Goal: Task Accomplishment & Management: Complete application form

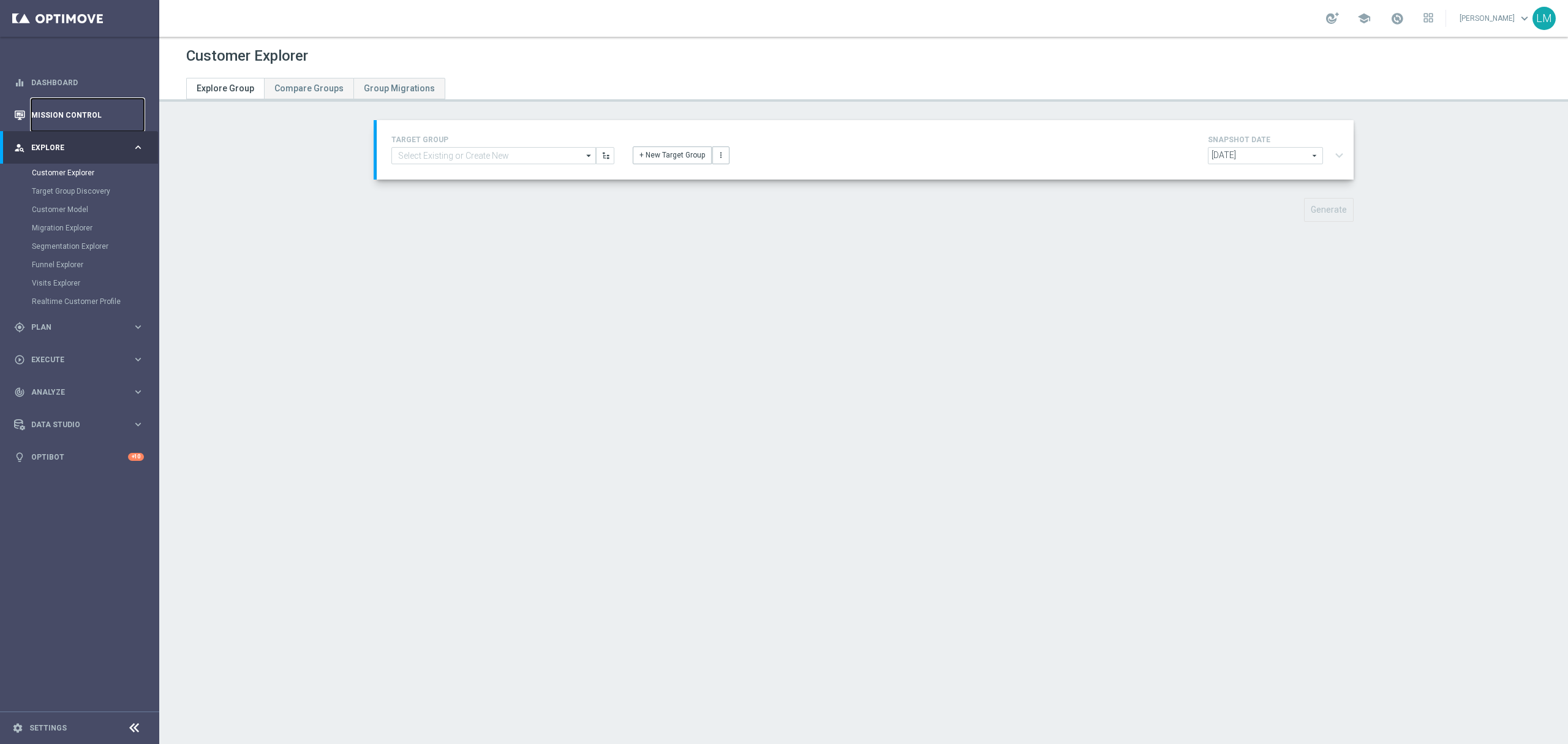
click at [83, 98] on link "Mission Control" at bounding box center [87, 115] width 112 height 32
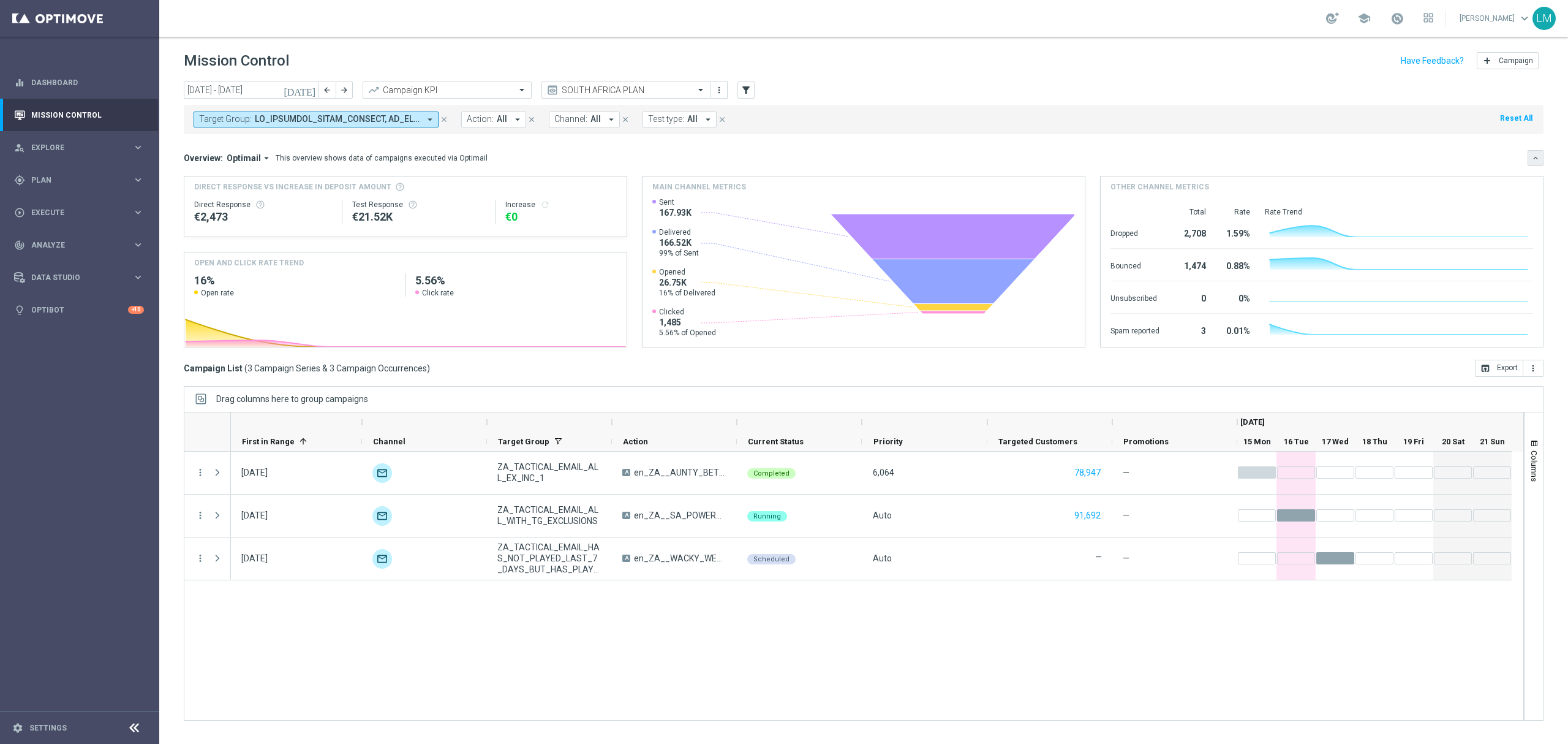
click at [1531, 157] on icon "keyboard_arrow_down" at bounding box center [1536, 158] width 9 height 9
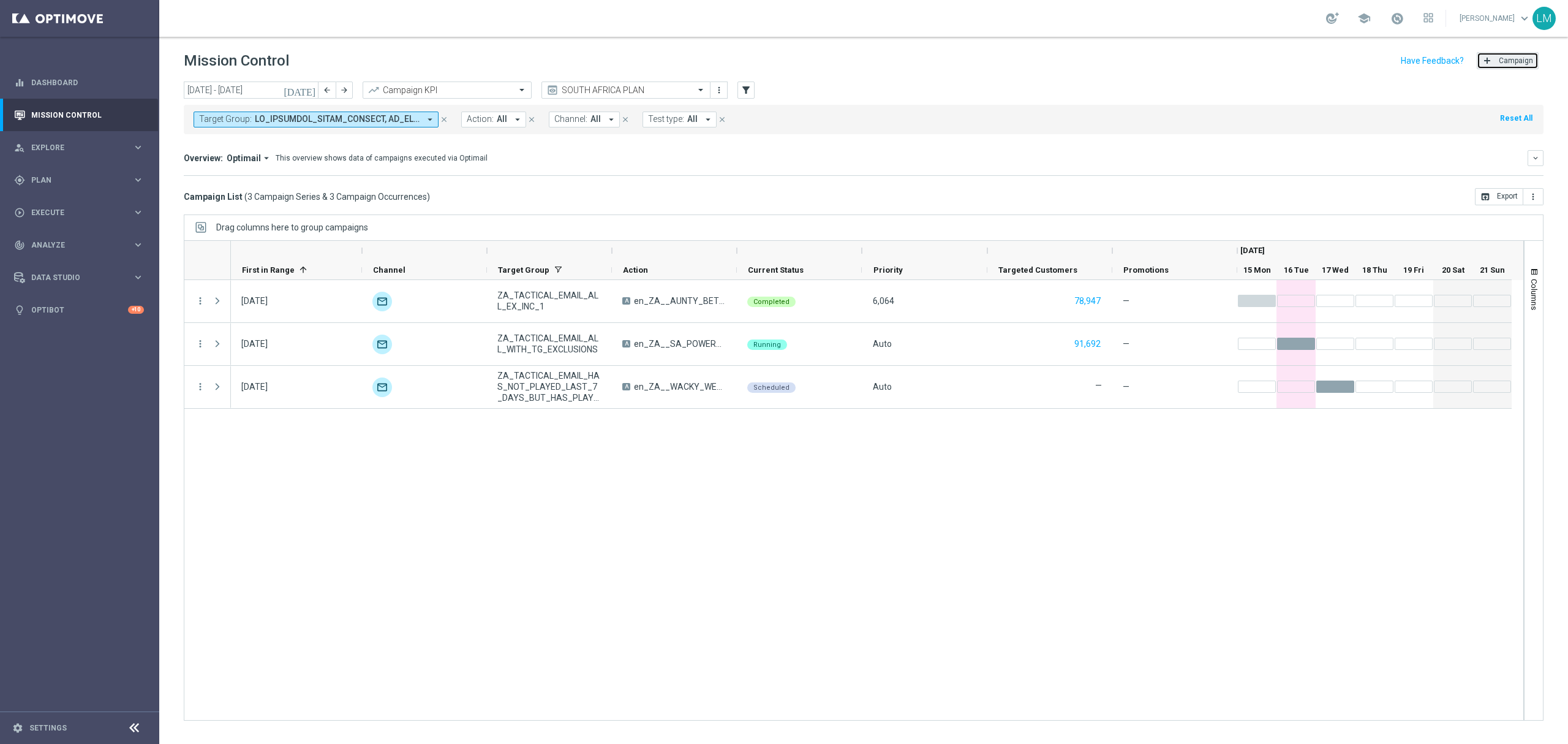
click at [1509, 64] on span "Campaign" at bounding box center [1516, 61] width 35 height 9
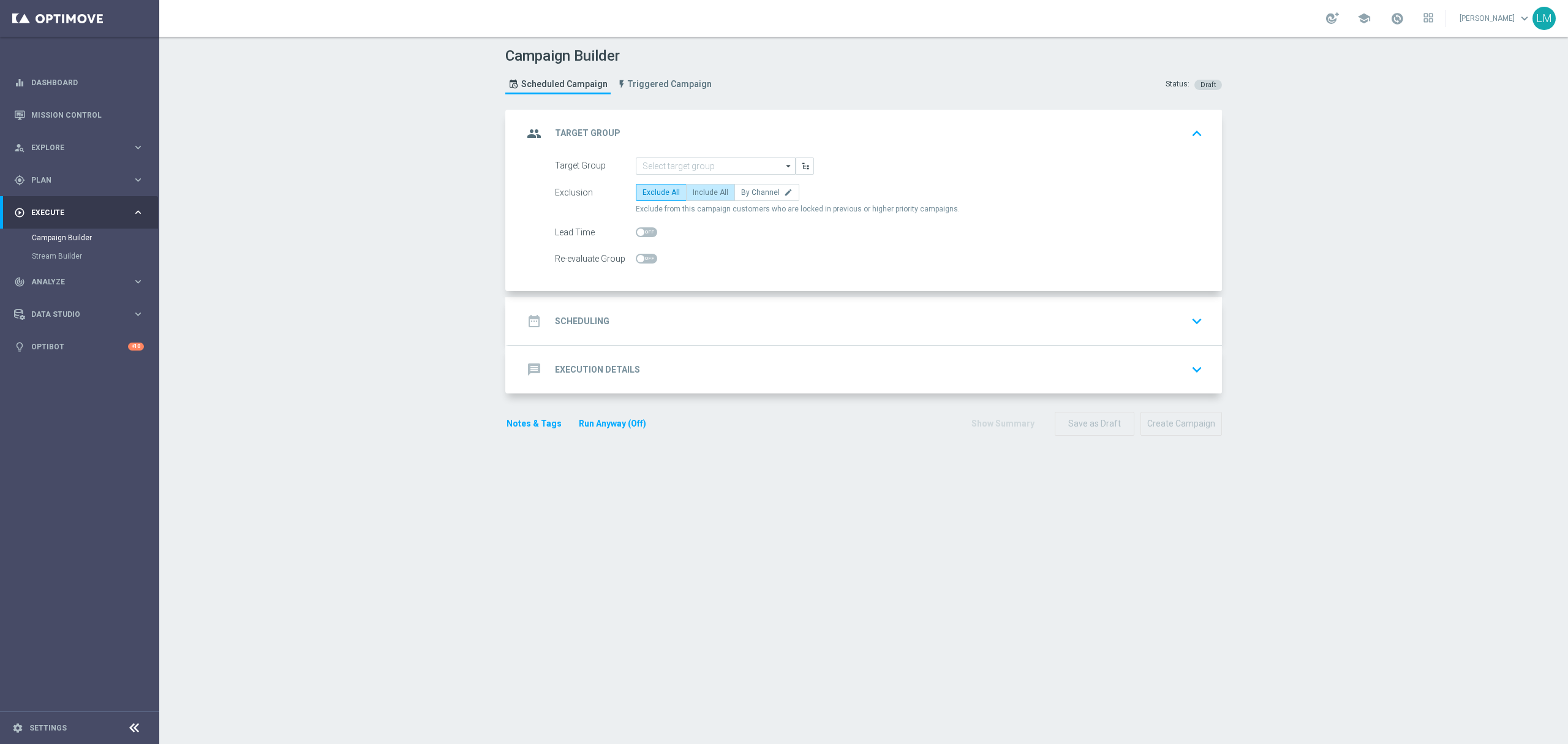
click at [714, 194] on span "Include All" at bounding box center [710, 192] width 35 height 9
click at [701, 194] on input "Include All" at bounding box center [696, 194] width 8 height 8
radio input "true"
click at [709, 172] on input at bounding box center [716, 165] width 160 height 17
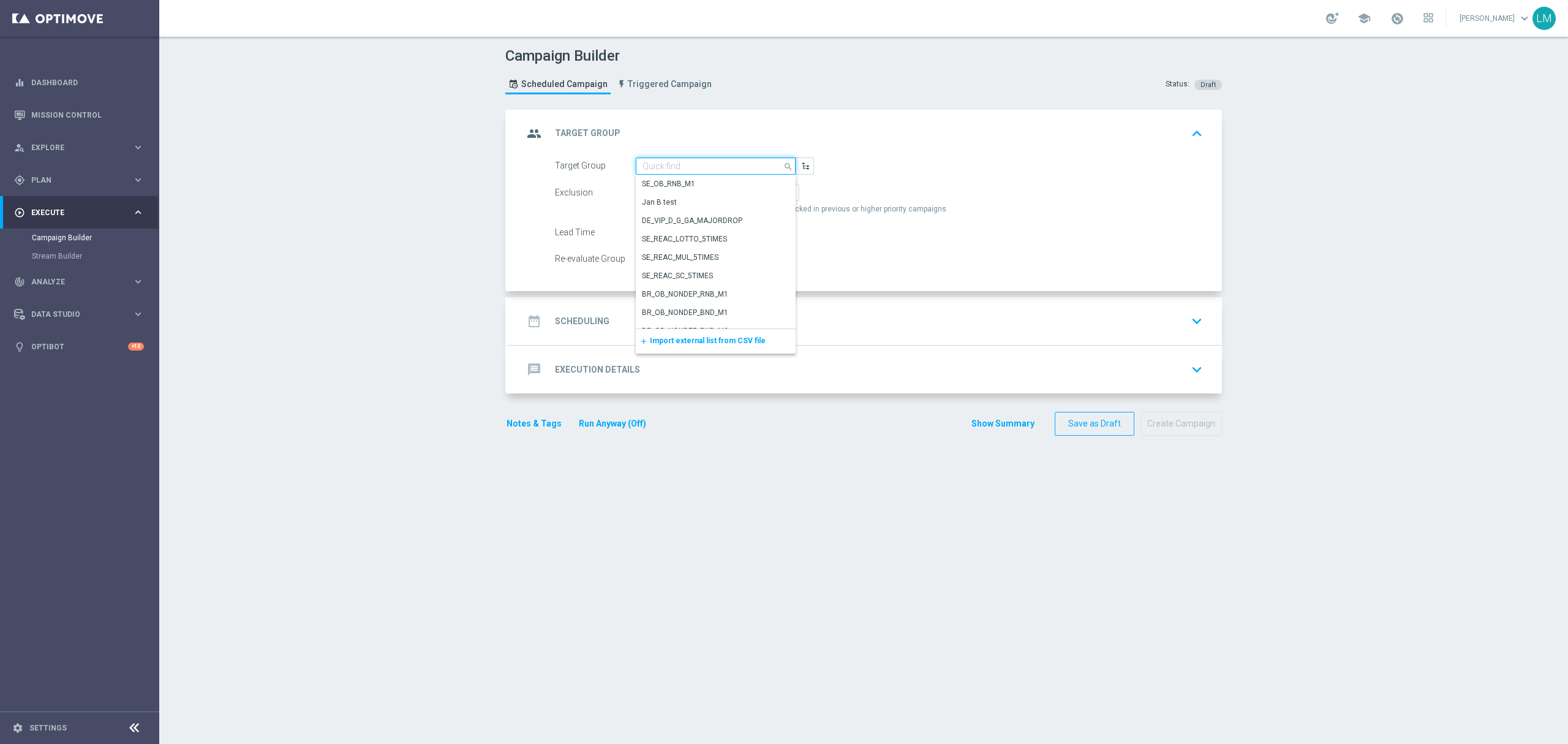
paste input "ZA_TACTICAL_EMAIL_GAMES_XSELL_FOLLOW_UP"
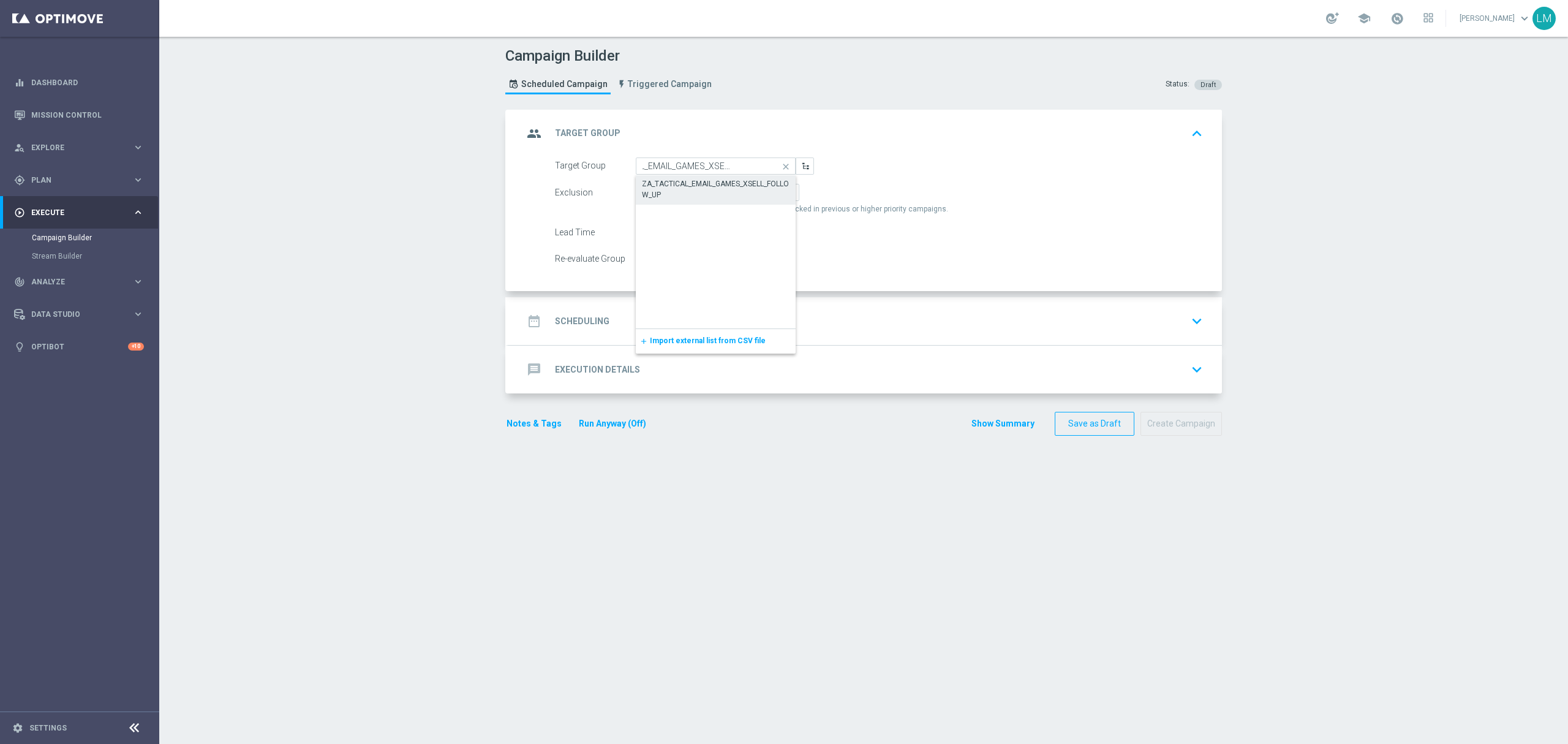
click at [662, 183] on div "ZA_TACTICAL_EMAIL_GAMES_XSELL_FOLLOW_UP" at bounding box center [716, 189] width 148 height 22
type input "ZA_TACTICAL_EMAIL_GAMES_XSELL_FOLLOW_UP"
click at [687, 314] on div "date_range Scheduling keyboard_arrow_down" at bounding box center [865, 321] width 684 height 24
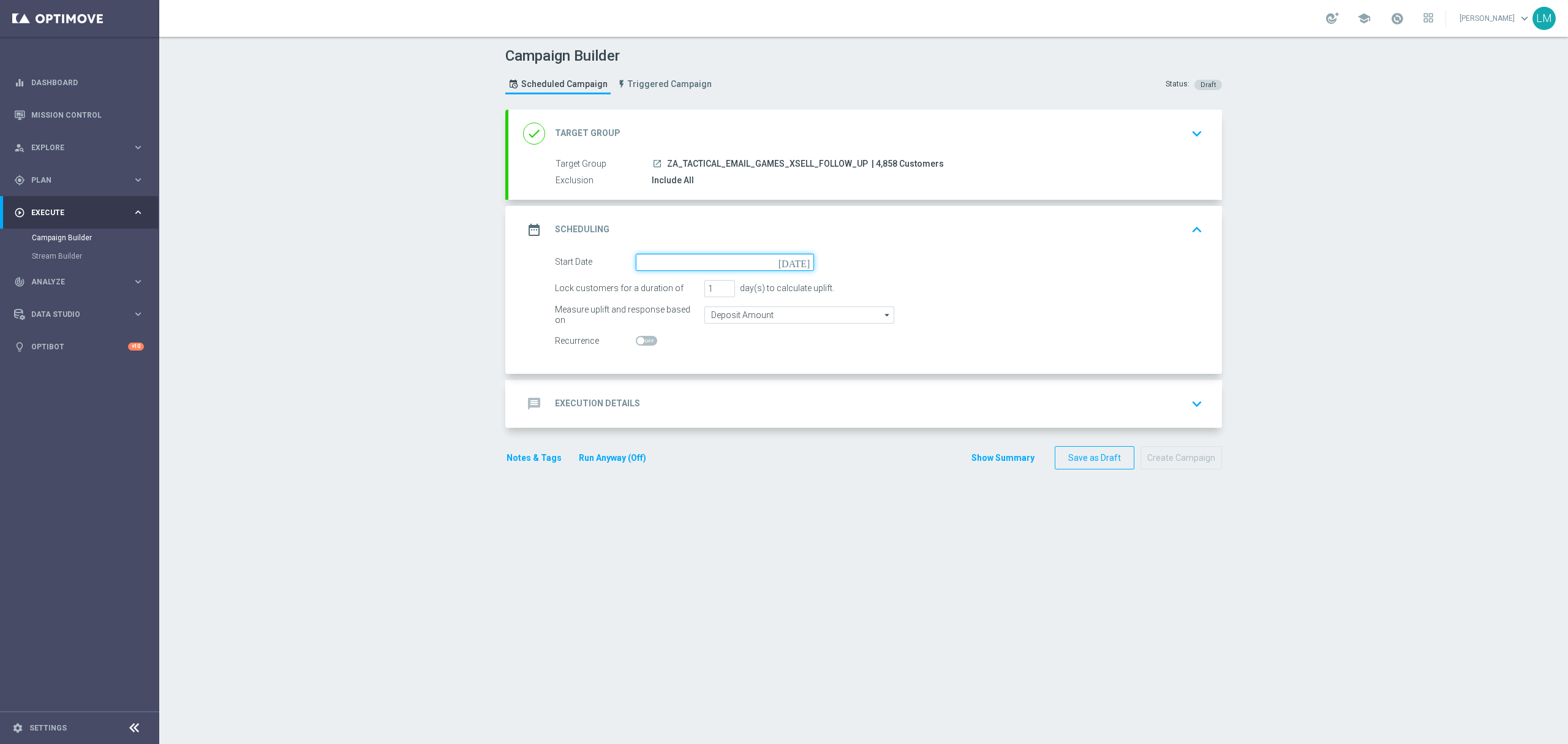
click at [797, 268] on input at bounding box center [725, 261] width 178 height 17
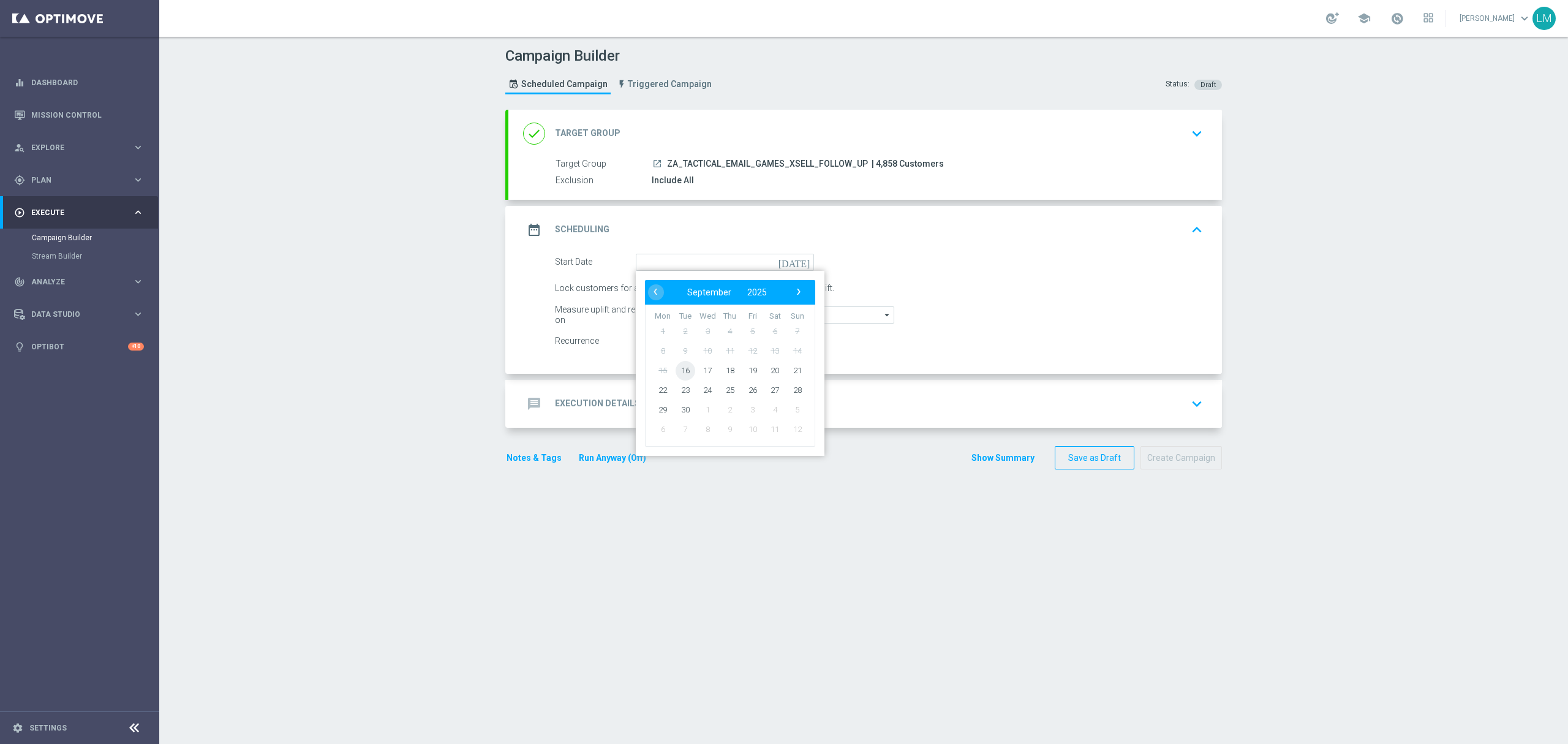
click at [686, 371] on span "16" at bounding box center [685, 369] width 20 height 20
type input "[DATE]"
click at [746, 404] on div "message Execution Details keyboard_arrow_down" at bounding box center [865, 404] width 684 height 24
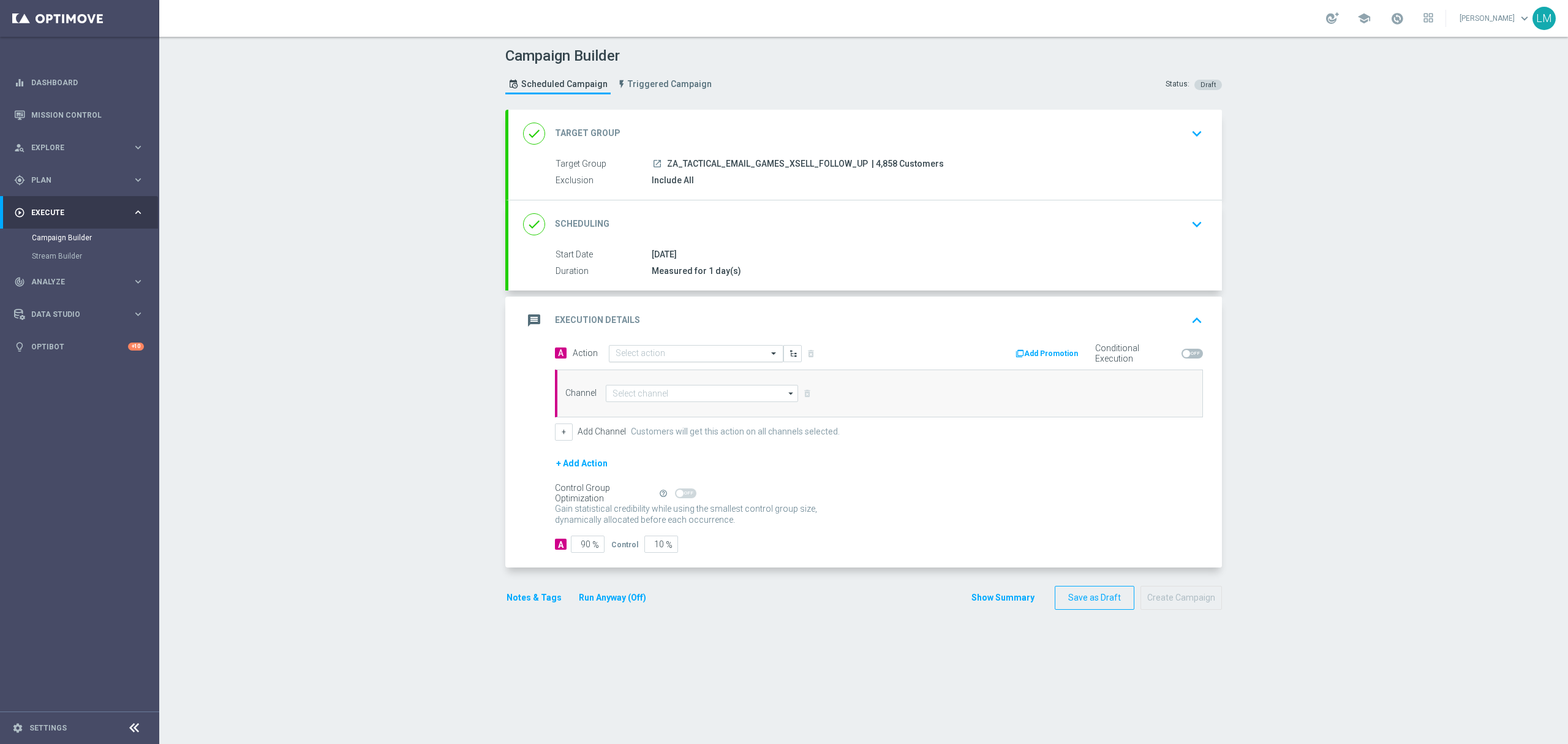
click at [687, 361] on div "Select action" at bounding box center [696, 353] width 175 height 17
paste input "ZA_TACTICAL_EMAIL_GAMES_XSELL_FOLLOW_UP"
type input "ZA_TACTICAL_EMAIL_GAMES_XSELL_FOLLOW_UP"
paste input "en_ZA__STAKE_AND_GET_FREE_SPINS_FOLLOW_UP__EMT_ALL_EM_TAC_LT"
type input "en_ZA__STAKE_AND_GET_FREE_SPINS_FOLLOW_UP__EMT_ALL_EM_TAC_LT"
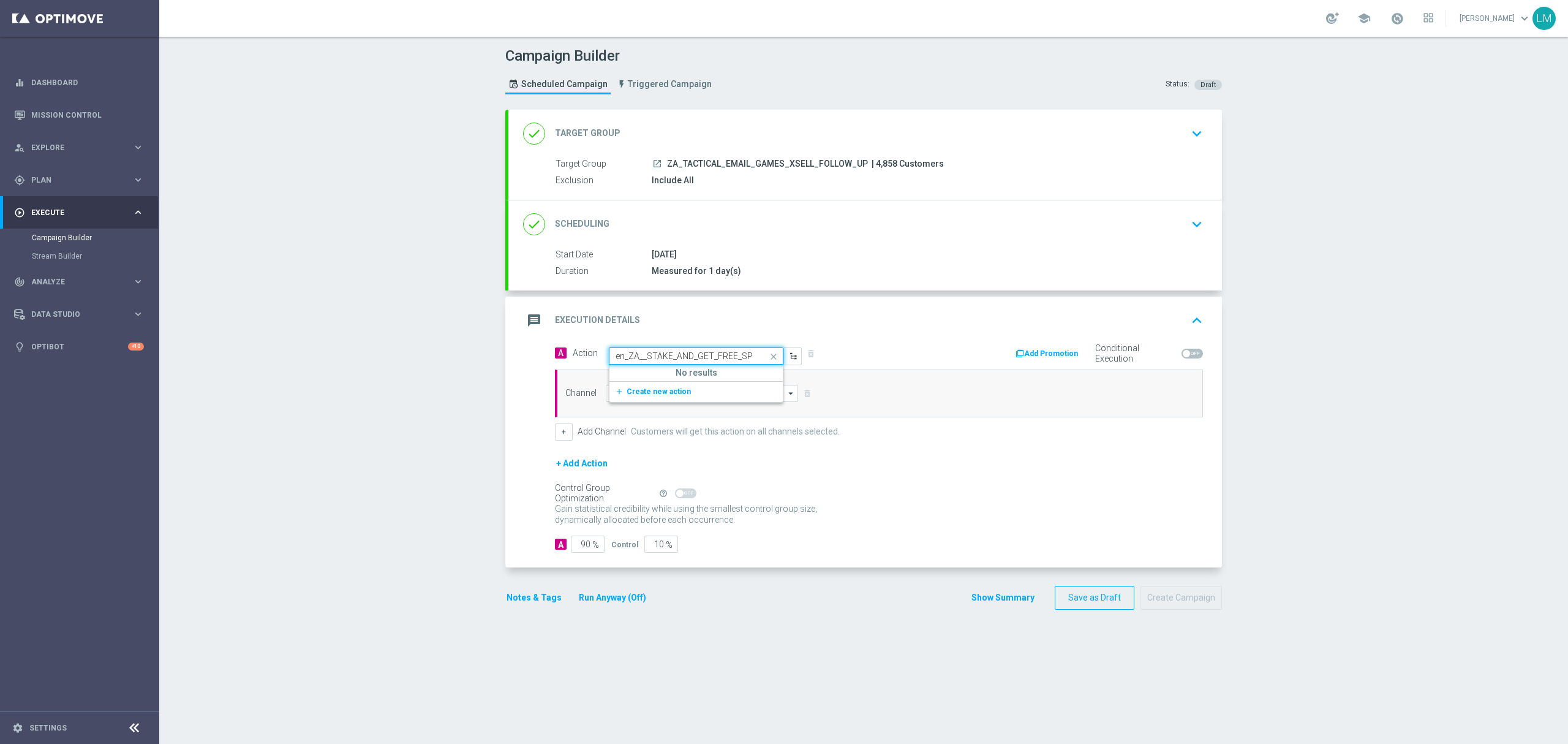
scroll to position [0, 153]
click at [674, 393] on span "Create new action" at bounding box center [659, 391] width 65 height 9
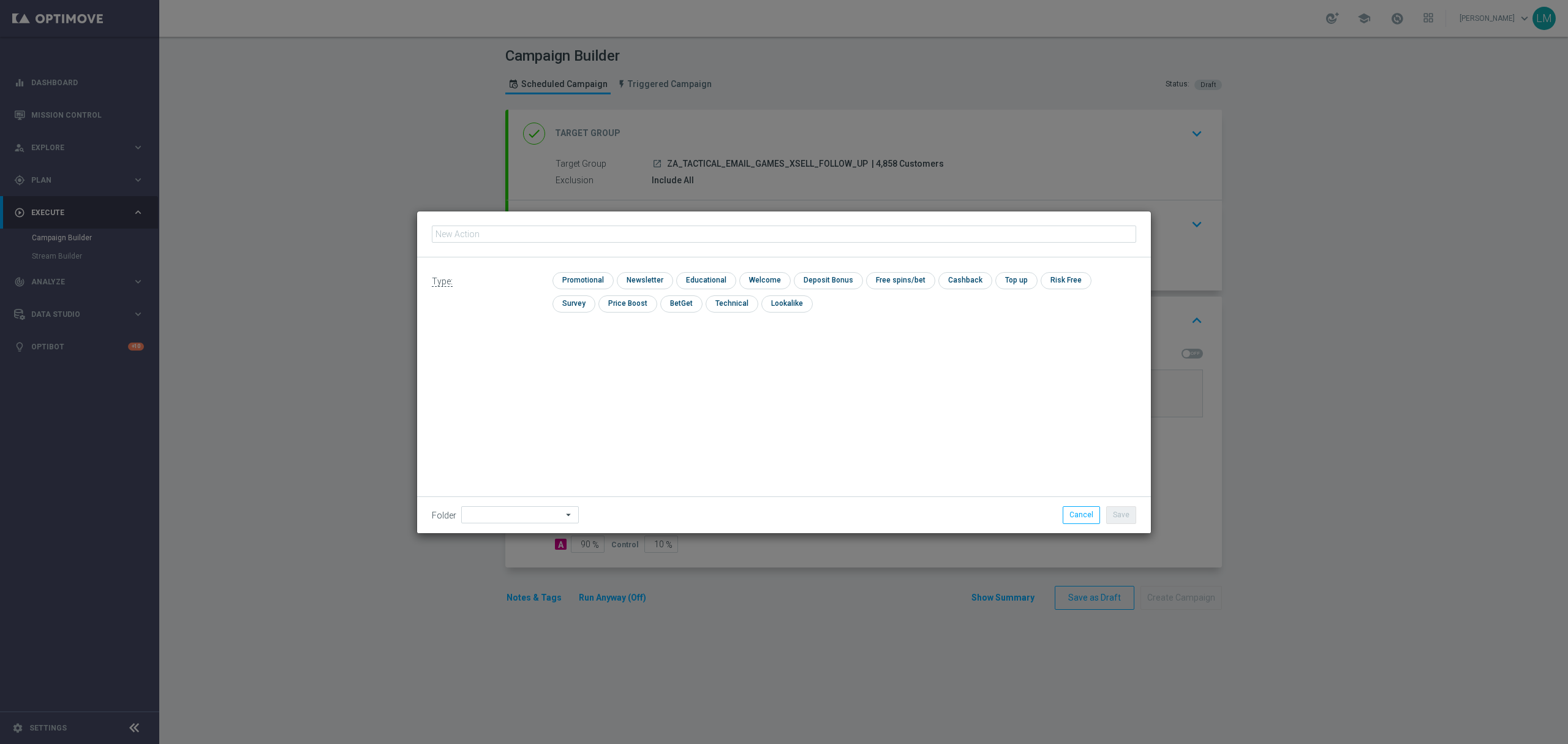
type input "en_ZA__STAKE_AND_GET_FREE_SPINS_FOLLOW_UP__EMT_ALL_EM_TAC_LT"
click at [599, 281] on input "checkbox" at bounding box center [581, 280] width 58 height 17
checkbox input "true"
click at [1108, 512] on button "Save" at bounding box center [1121, 514] width 30 height 17
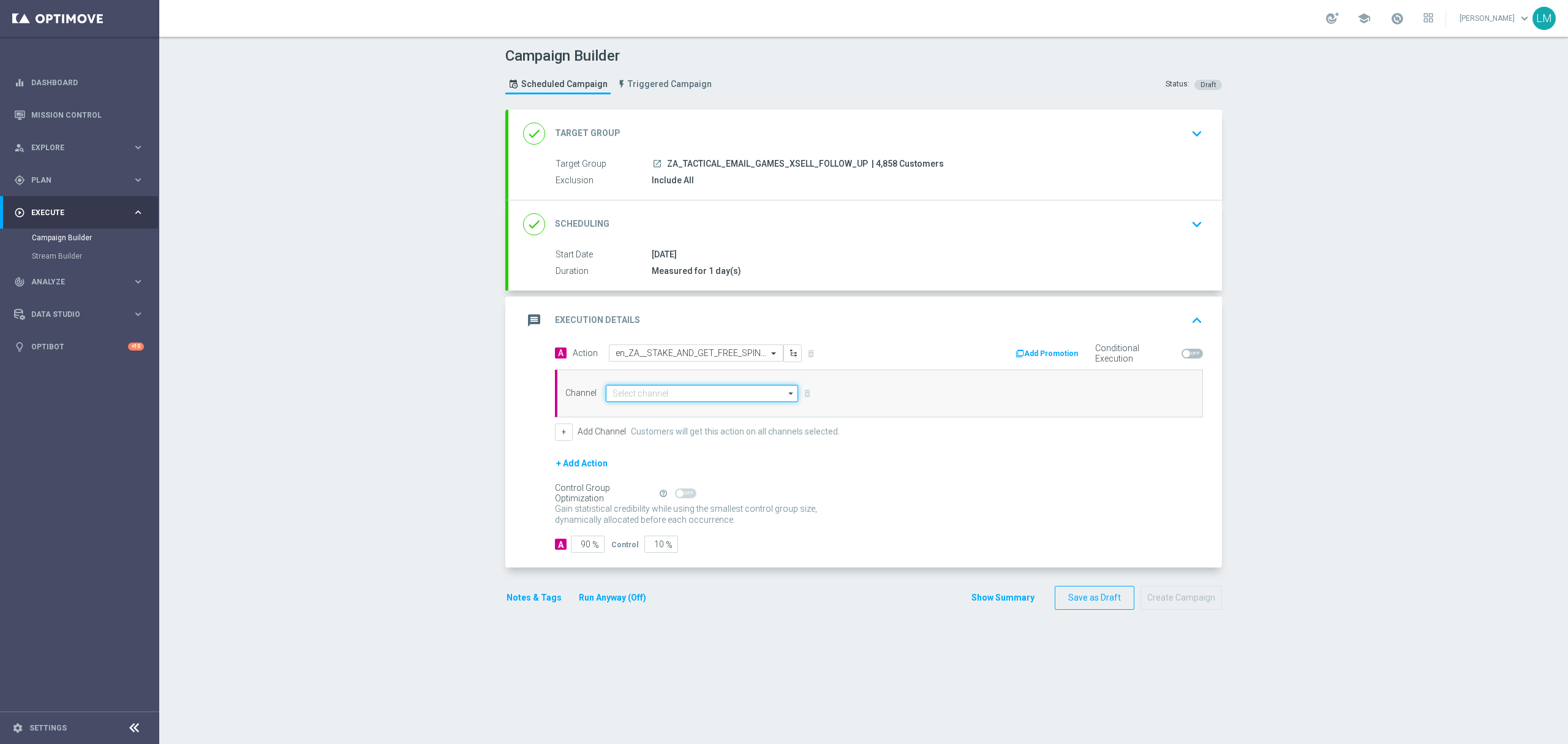
click at [684, 402] on input at bounding box center [702, 393] width 192 height 17
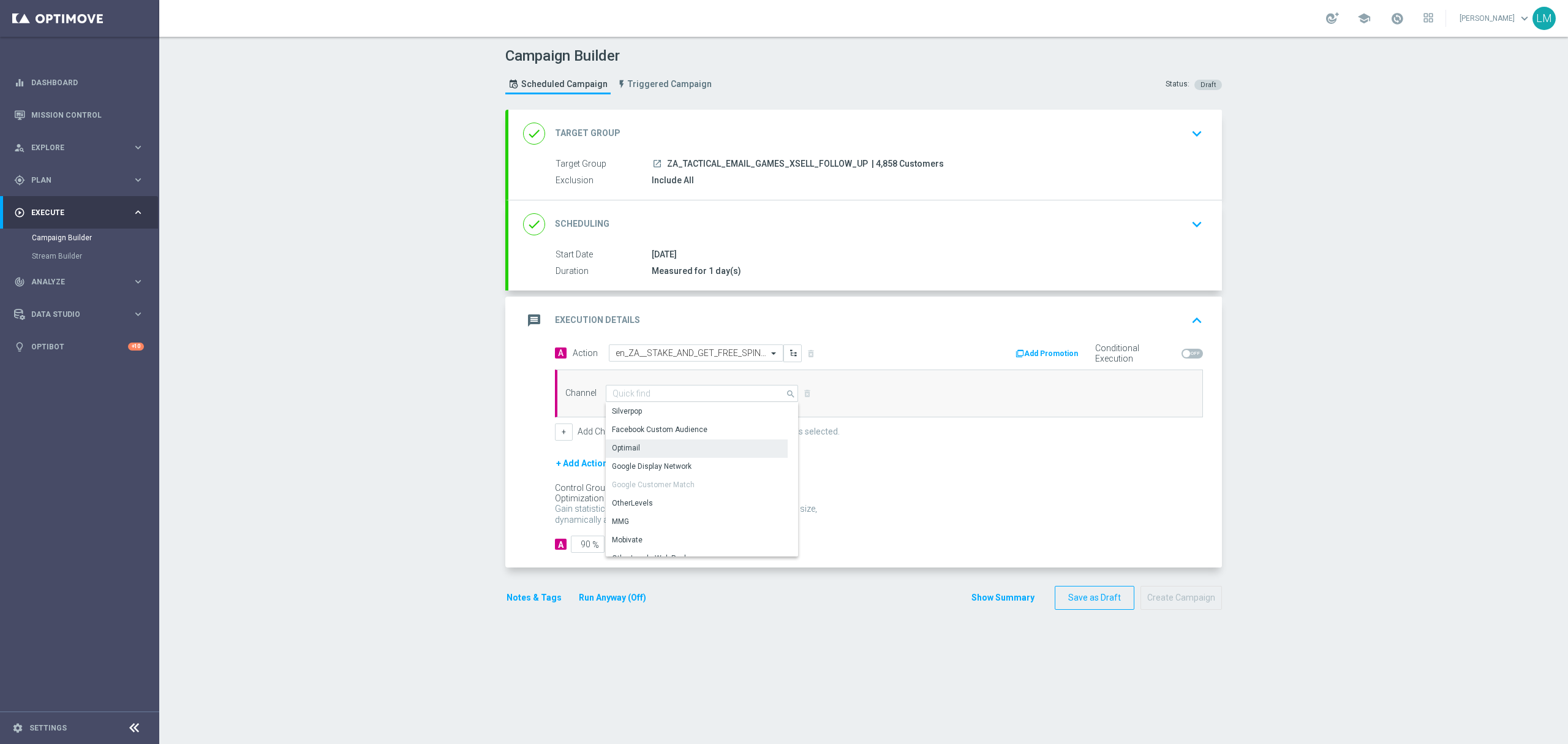
click at [662, 445] on div "Optimail" at bounding box center [697, 447] width 182 height 17
type input "Optimail"
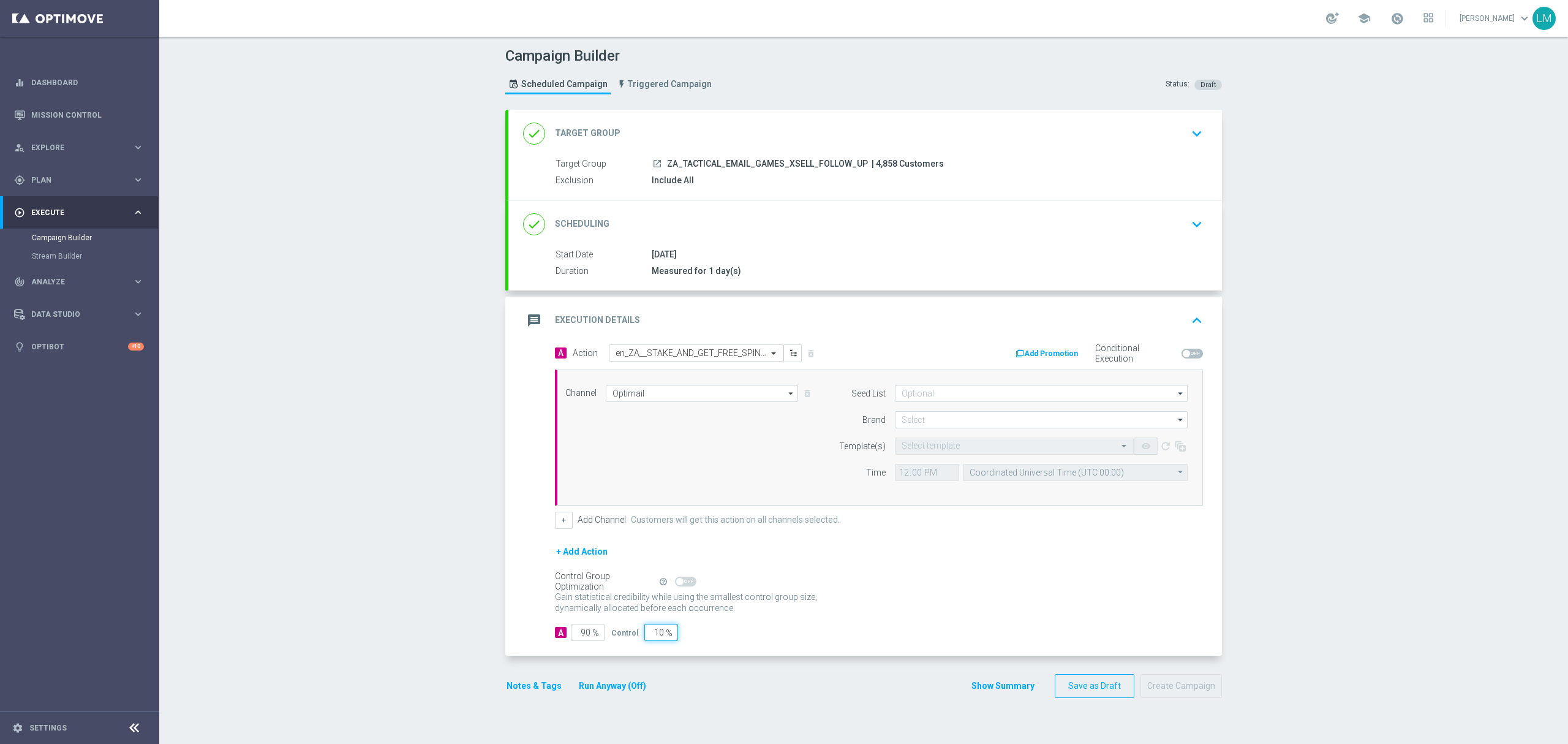
click at [648, 627] on input "10" at bounding box center [661, 632] width 34 height 17
type input "5"
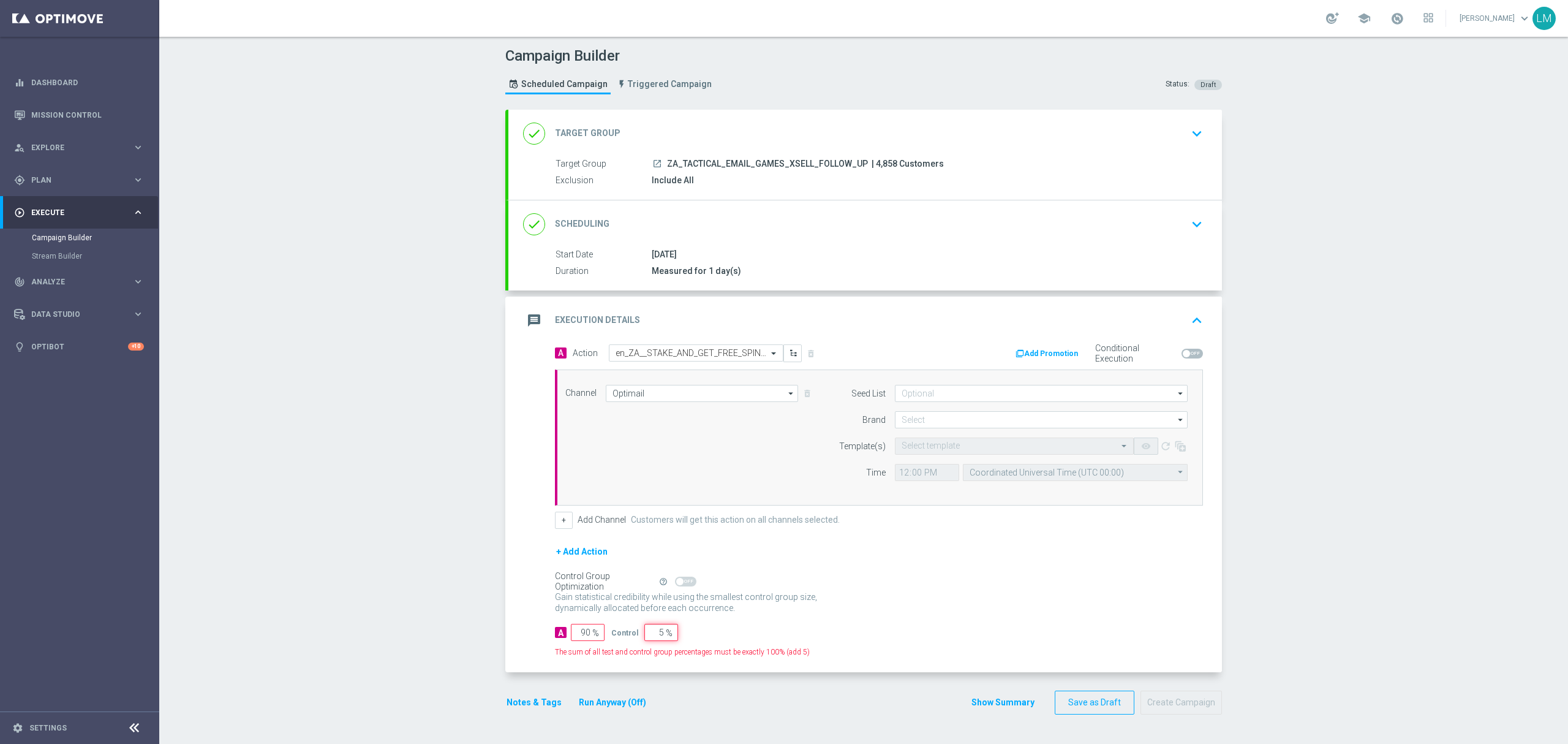
type input "95"
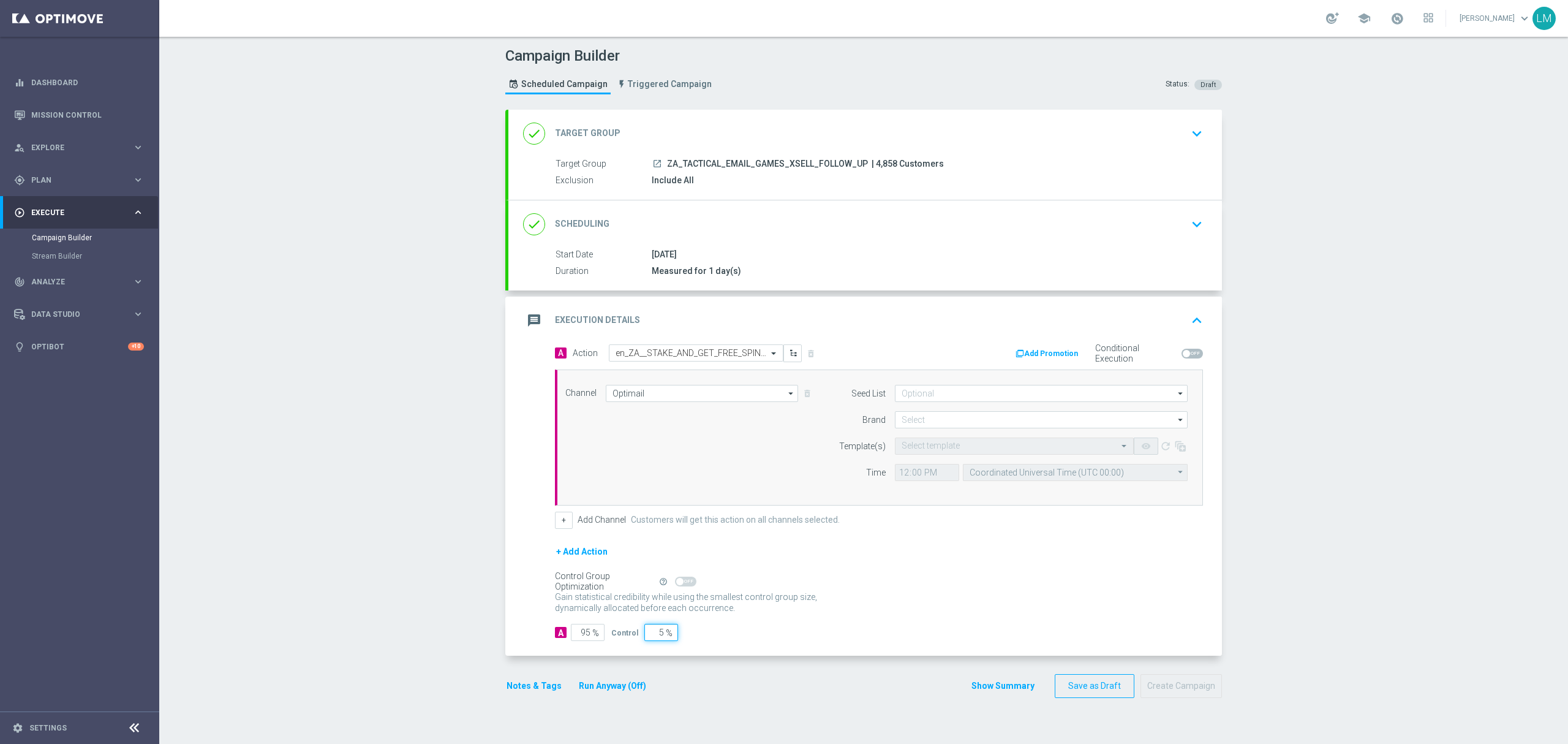
type input "5"
click at [997, 582] on div "Control Group Optimization Self Optimizing Campaign help_outline" at bounding box center [879, 581] width 648 height 13
click at [961, 419] on input at bounding box center [1041, 419] width 293 height 17
click at [944, 454] on div "lottoland" at bounding box center [1042, 455] width 294 height 17
type input "lottoland"
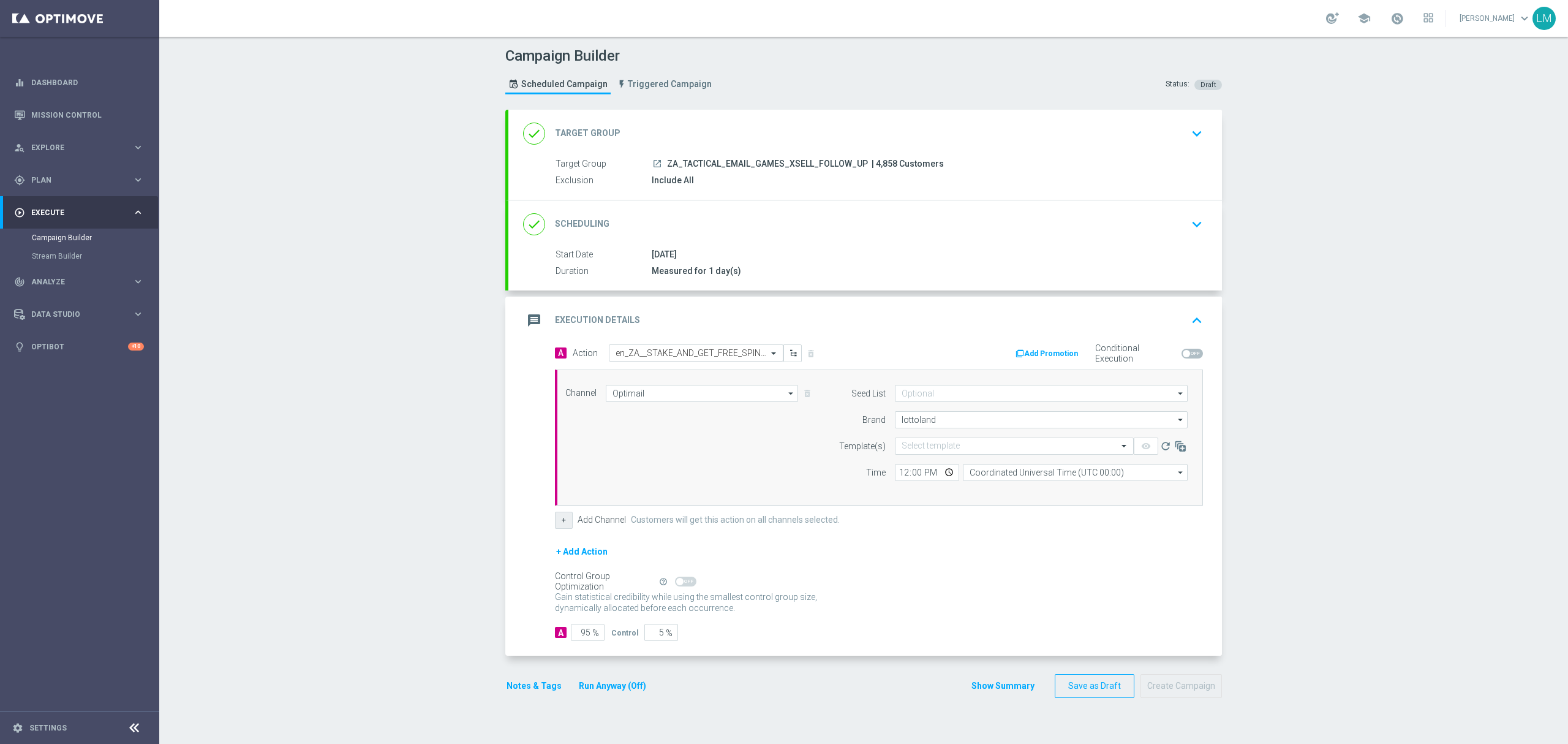
click at [555, 529] on button "+" at bounding box center [564, 519] width 18 height 17
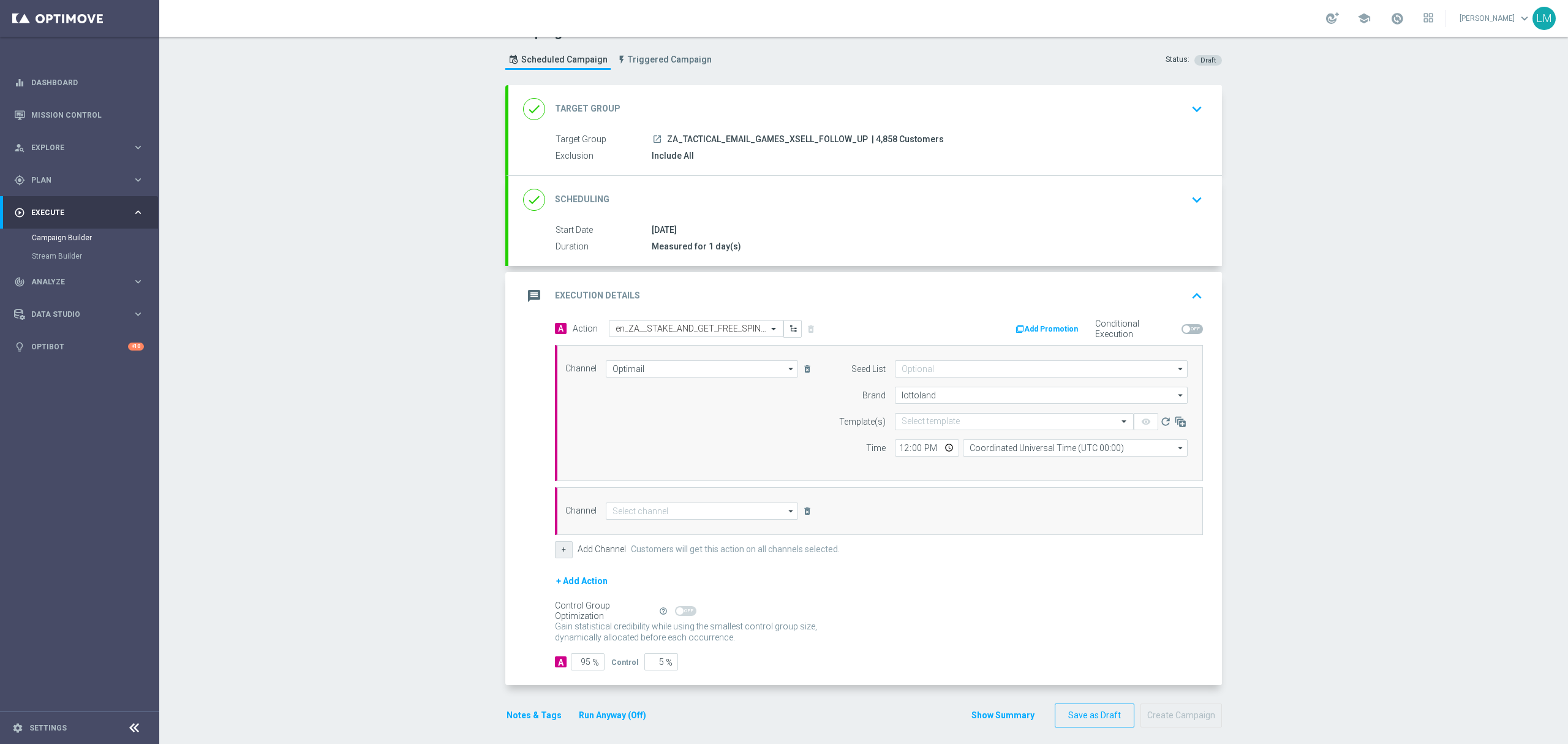
scroll to position [35, 0]
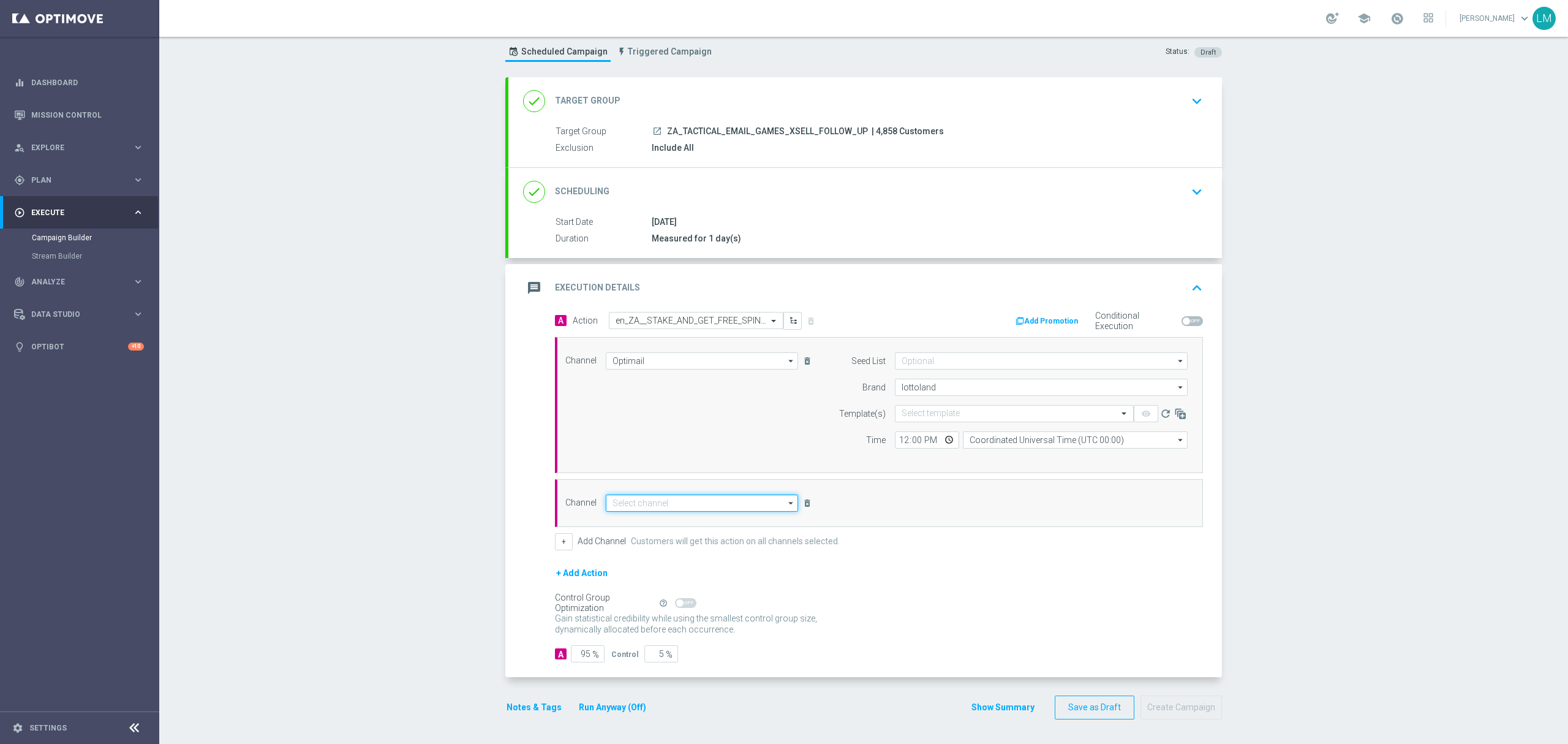
click at [627, 500] on input at bounding box center [702, 502] width 192 height 17
click at [633, 559] on div "Optimail" at bounding box center [697, 557] width 182 height 17
type input "Optimail"
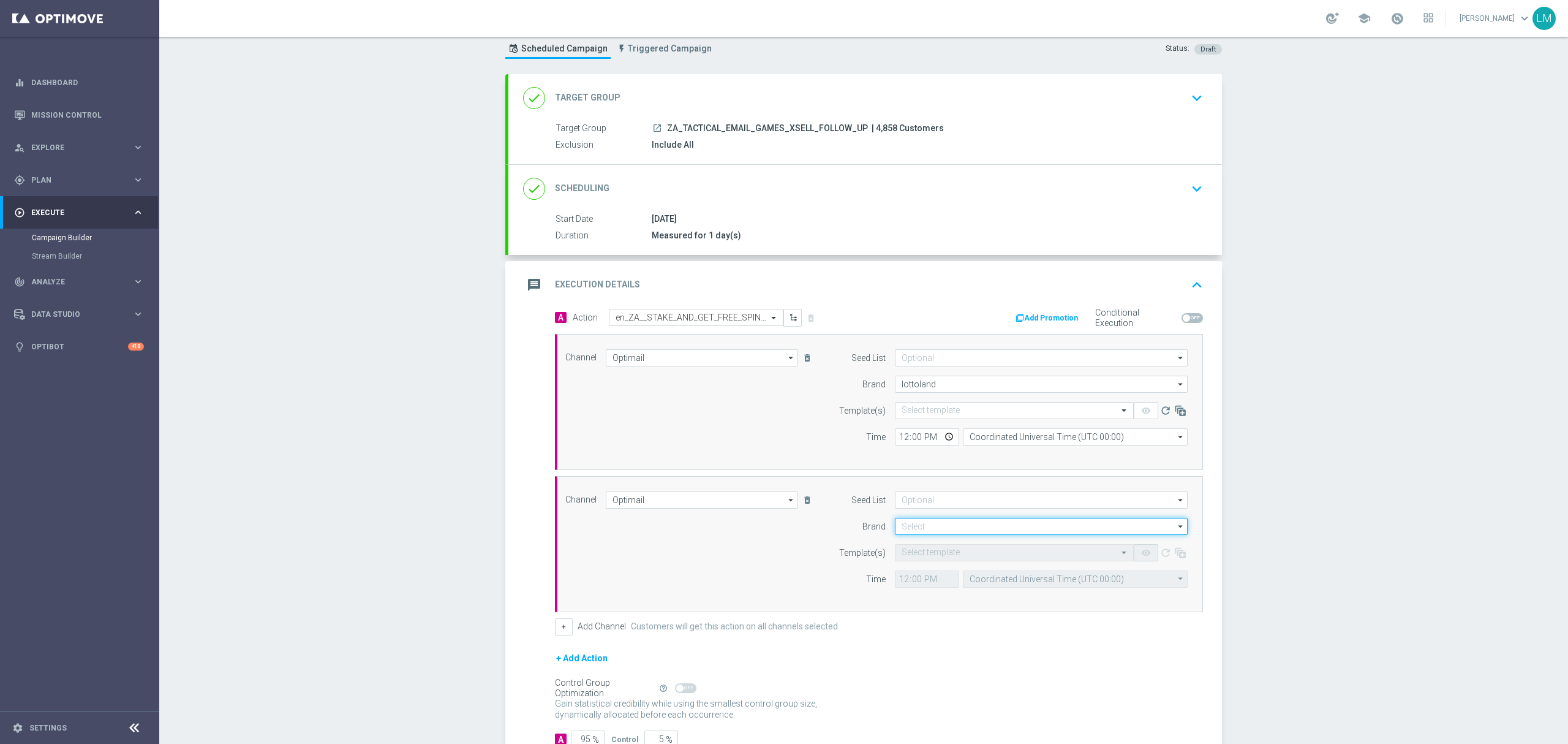
click at [909, 524] on input at bounding box center [1041, 526] width 293 height 17
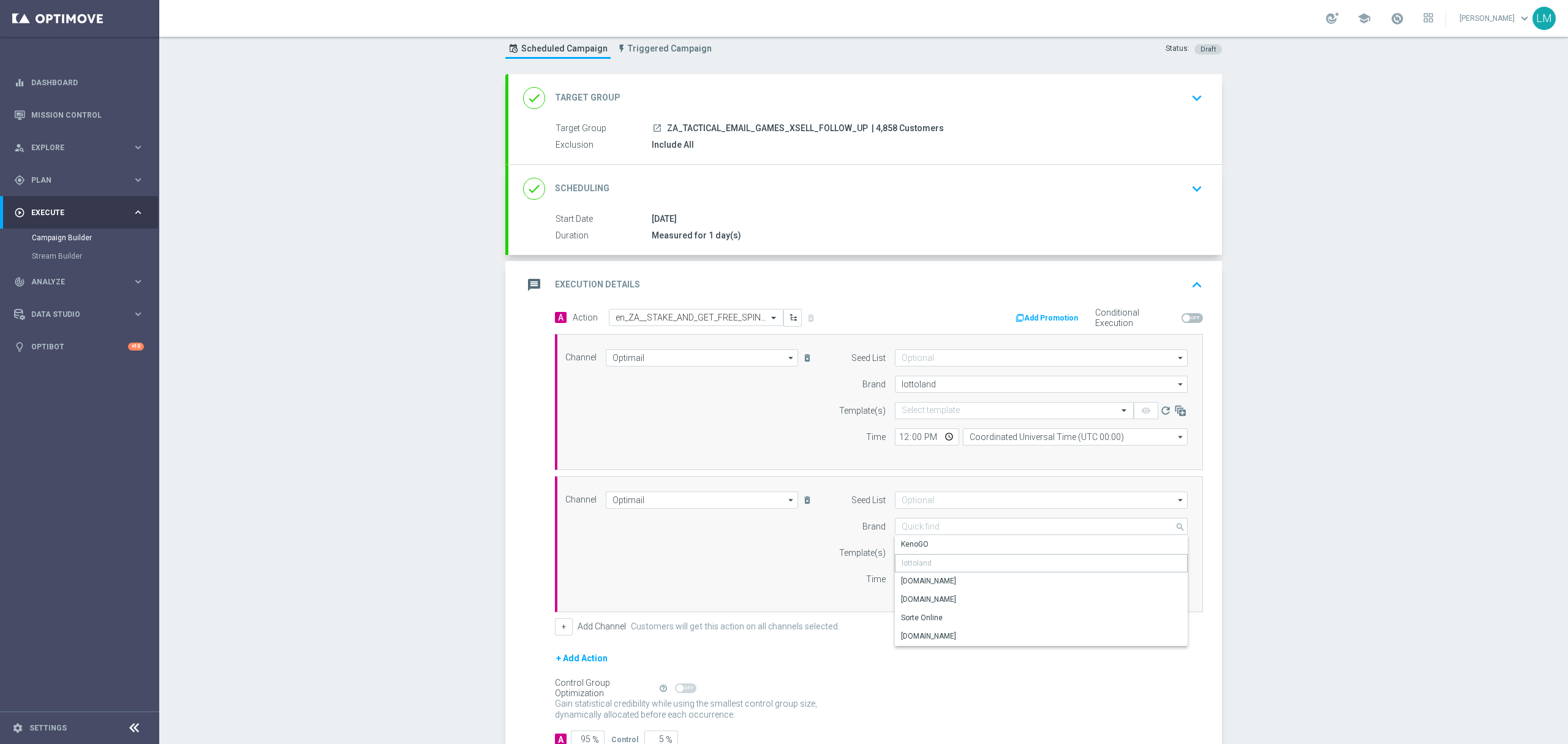
click at [929, 566] on div "lottoland" at bounding box center [1042, 563] width 294 height 18
click at [814, 564] on div "Channel Optimail Optimail arrow_drop_down Drag here to set row groups Drag here…" at bounding box center [876, 543] width 640 height 105
click at [803, 505] on icon "delete_forever" at bounding box center [807, 499] width 10 height 10
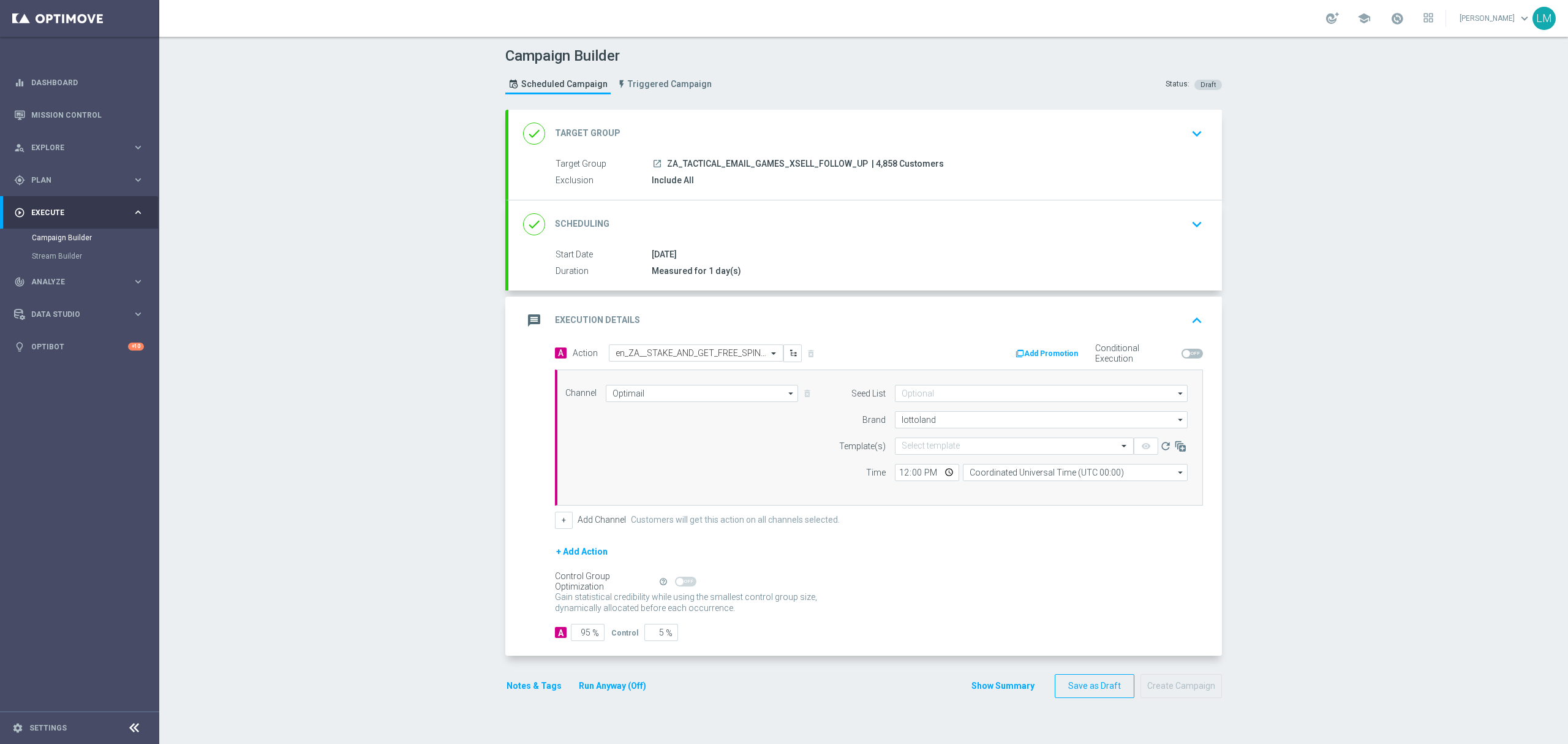
scroll to position [0, 0]
click at [556, 528] on button "+" at bounding box center [564, 519] width 18 height 17
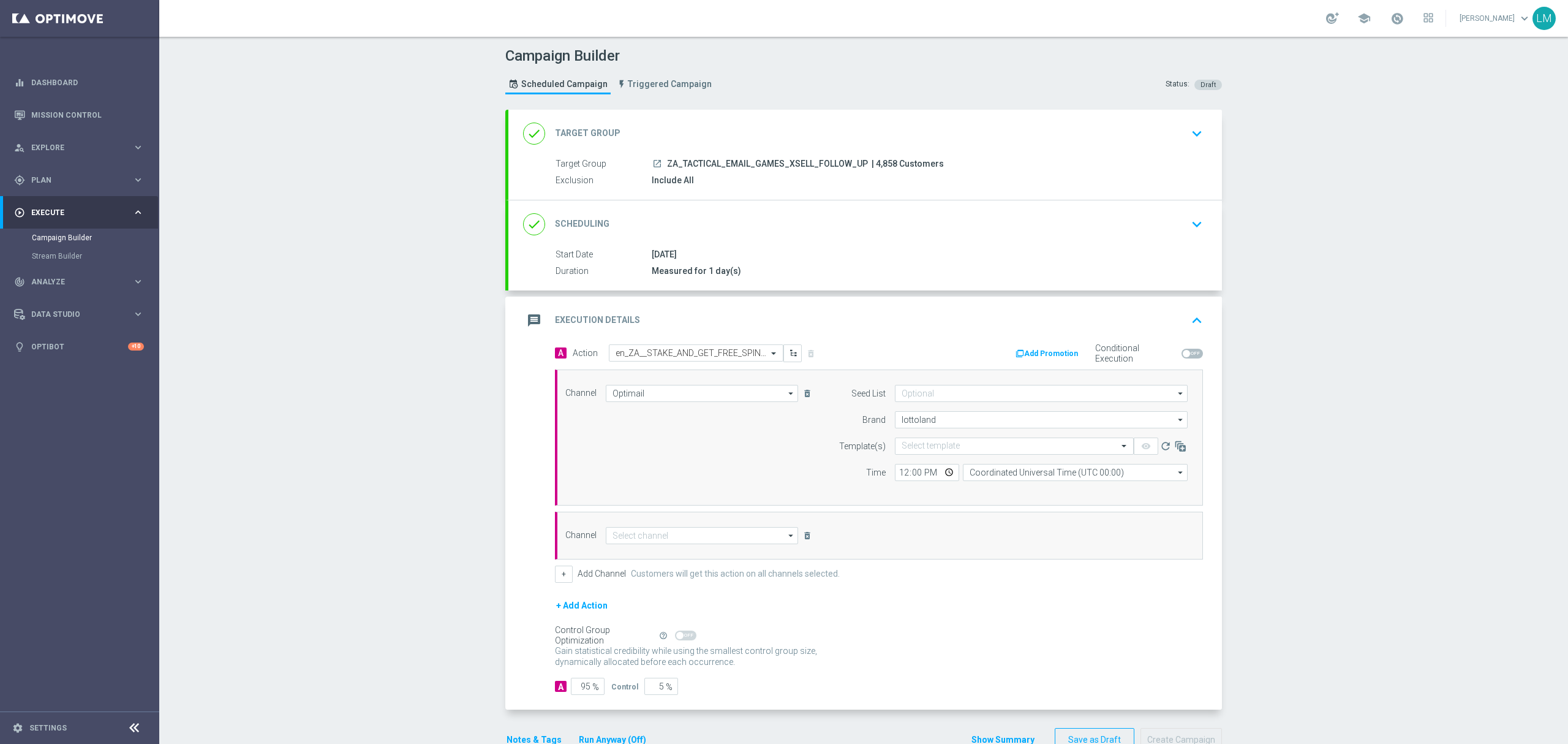
drag, startPoint x: 799, startPoint y: 535, endPoint x: 779, endPoint y: 547, distance: 23.3
click at [803, 535] on icon "delete_forever" at bounding box center [807, 535] width 10 height 10
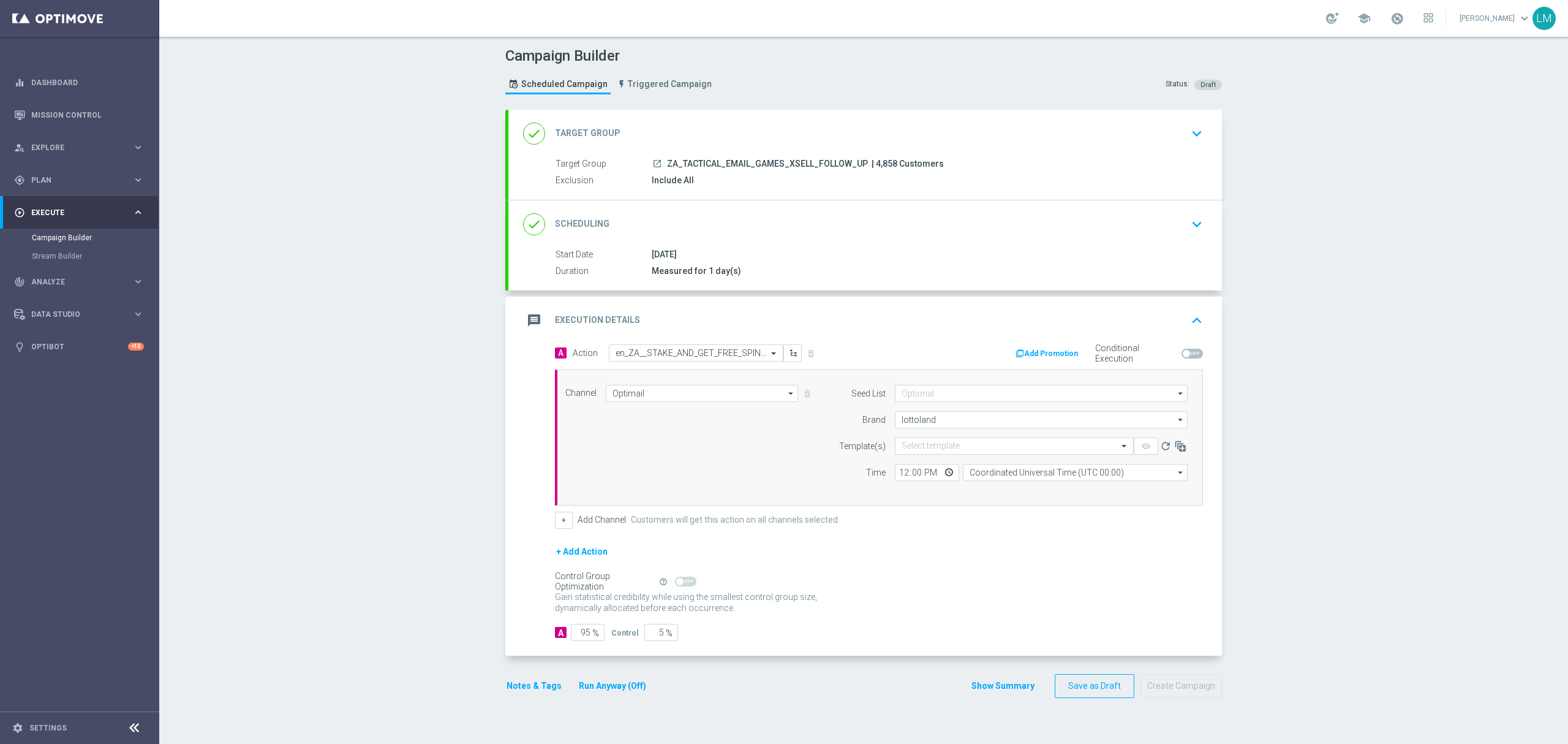
click at [585, 557] on button "+ Add Action" at bounding box center [582, 552] width 54 height 15
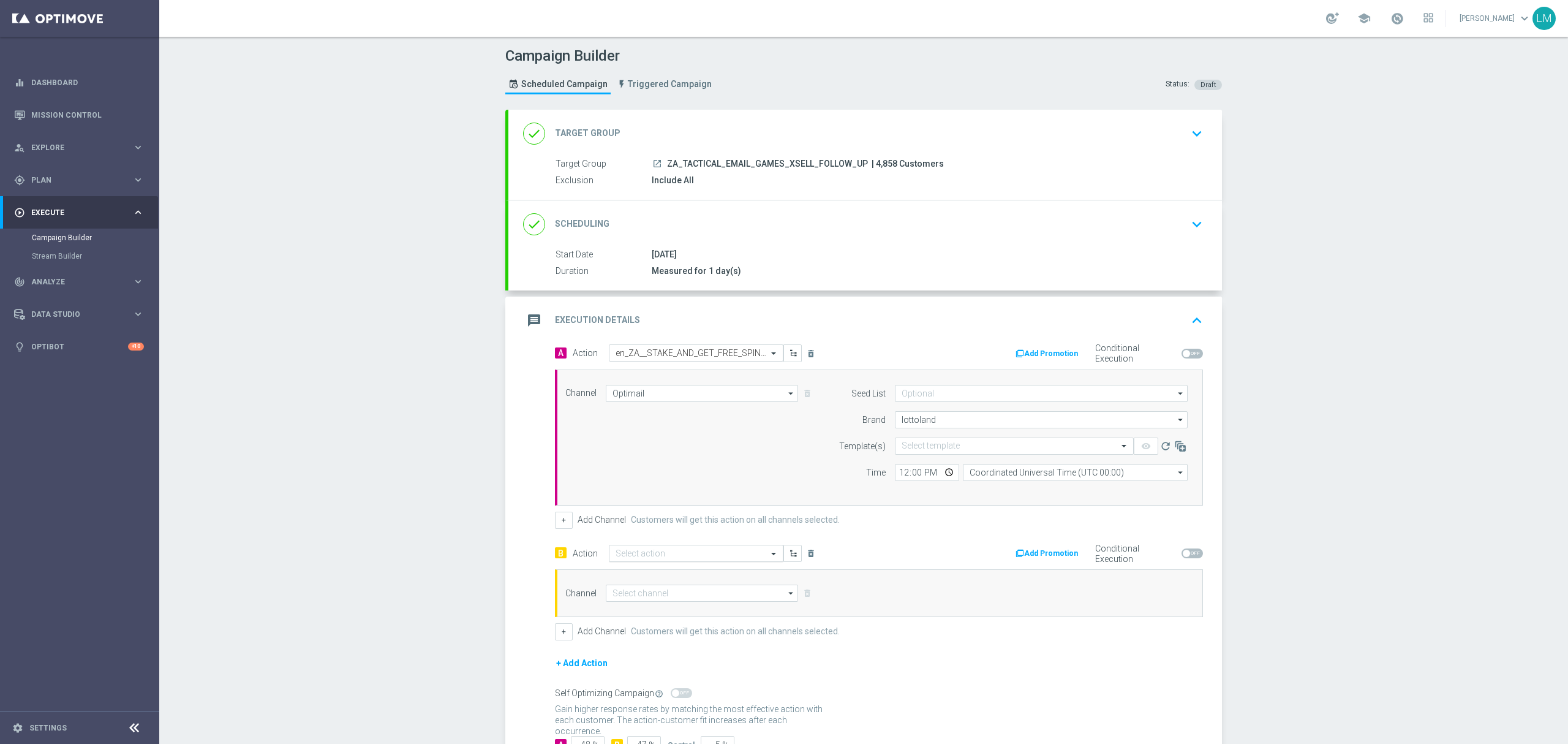
click at [643, 557] on input "text" at bounding box center [684, 553] width 137 height 10
paste input "en_ZA__STAKE_AND_GET_FREE_SPINS_FOLLOW_UP__EMT_ALL_EM_TAC_LT"
type input "en_ZA__STAKE_AND_GET_FREE_SPINS_FOLLOW_UP__EMT_ALL_EM_TAC_LT"
click at [662, 574] on label "en_ZA__STAKE_AND_GET_FREE_SPINS_FOLLOW_UP__EMT_ALL_EM_TAC_LT" at bounding box center [741, 575] width 251 height 10
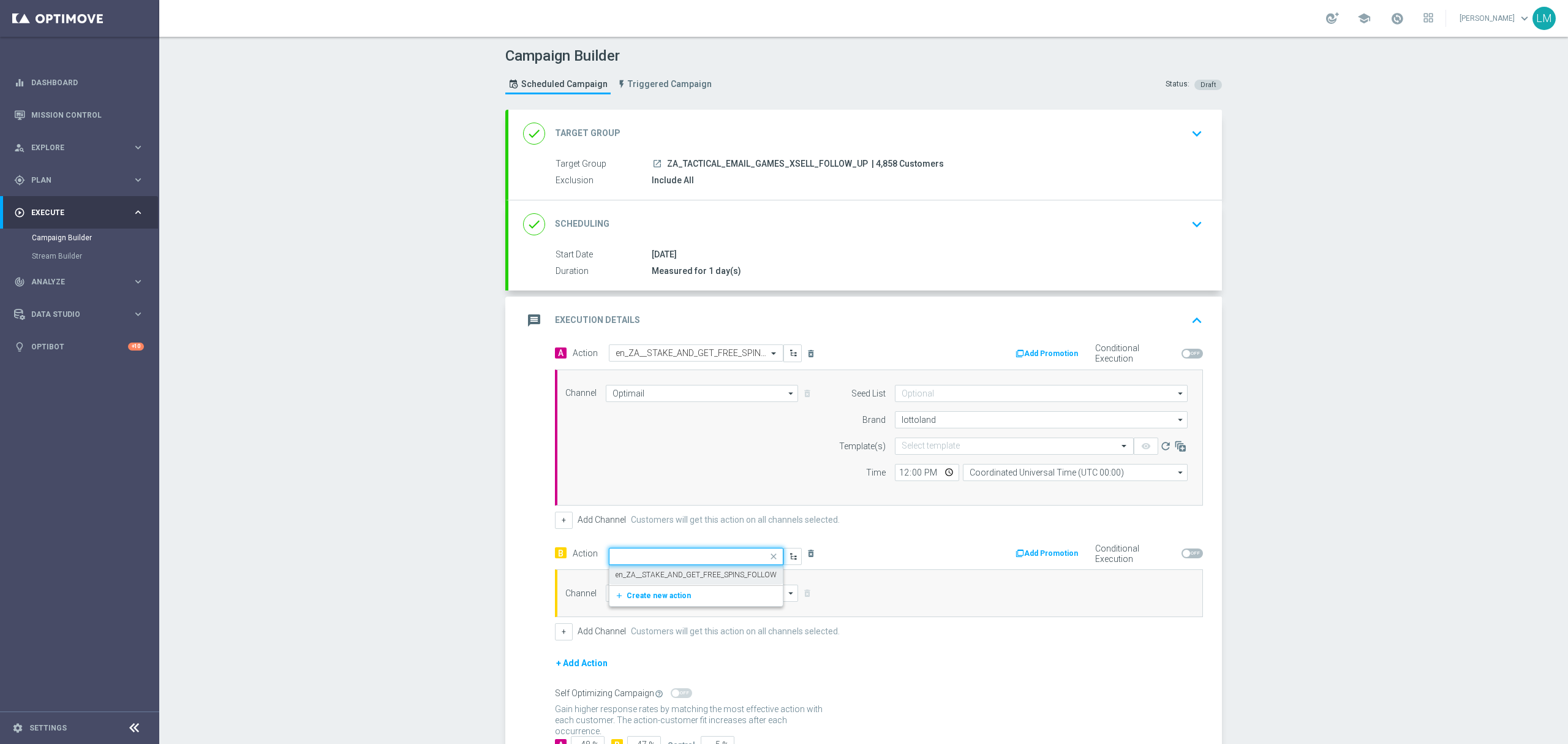
scroll to position [0, 0]
click at [664, 585] on div "Channel arrow_drop_down Drag here to set row groups Drag here to set column lab…" at bounding box center [879, 593] width 648 height 48
click at [670, 591] on input at bounding box center [702, 593] width 192 height 17
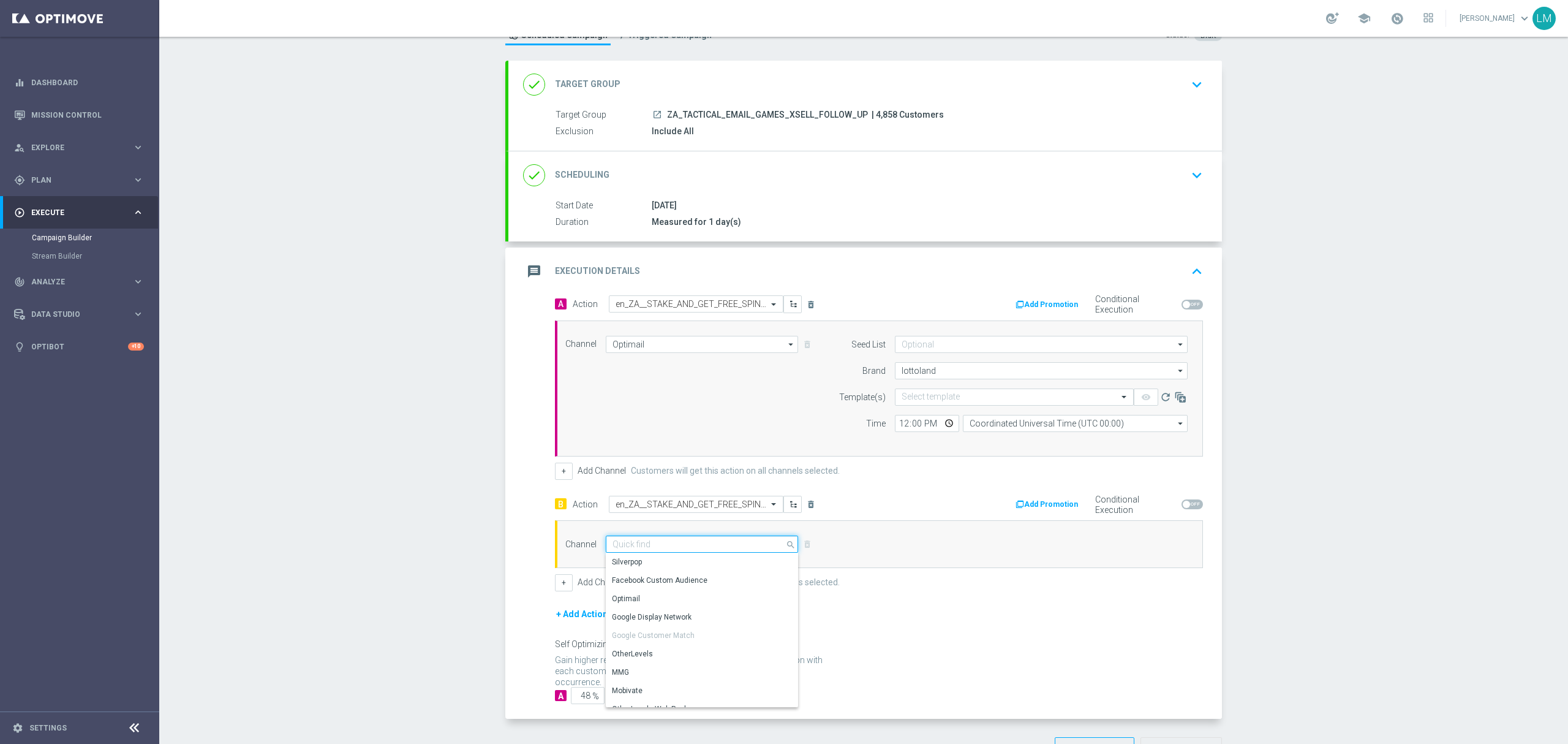
scroll to position [94, 0]
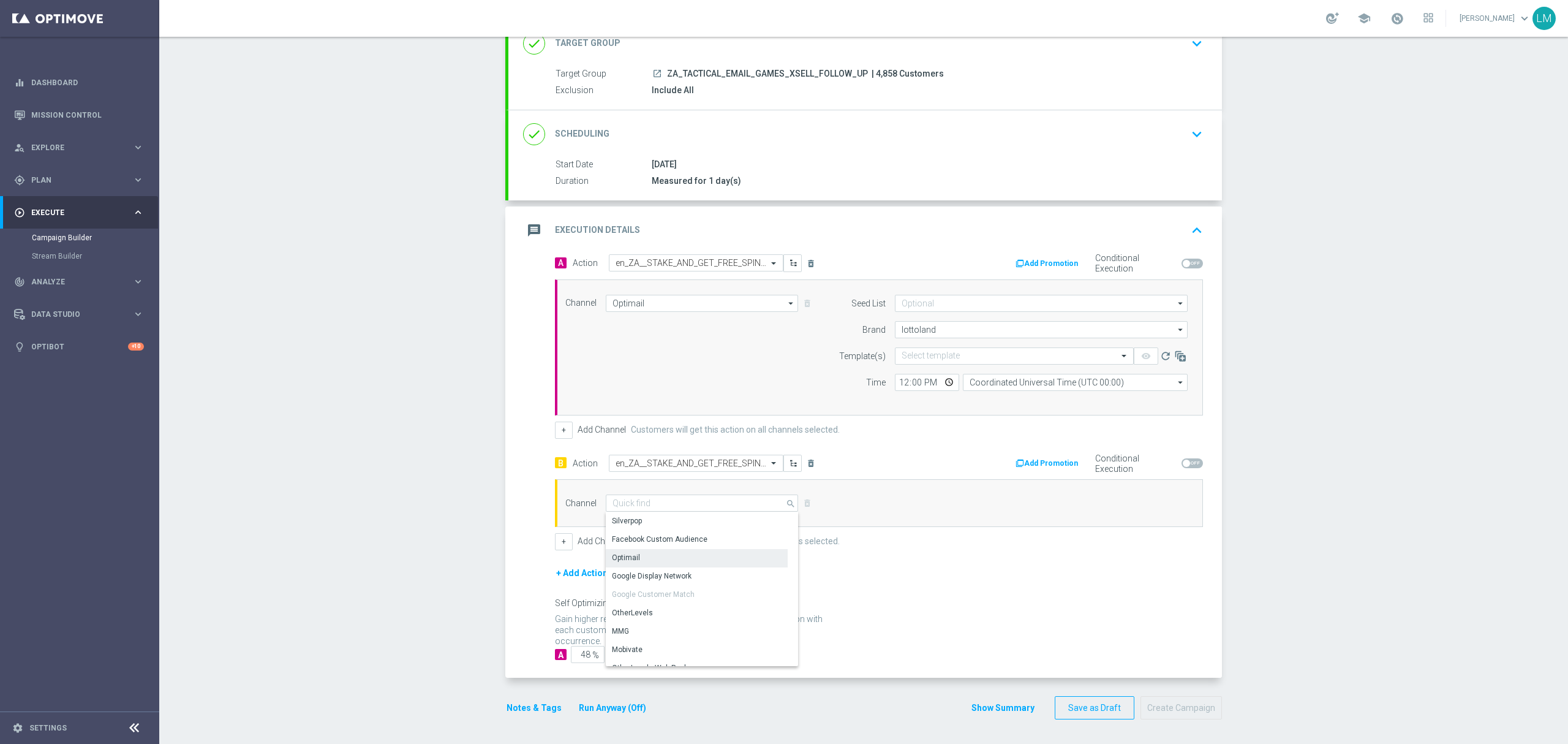
click at [651, 549] on div "Optimail" at bounding box center [697, 557] width 182 height 17
type input "Optimail"
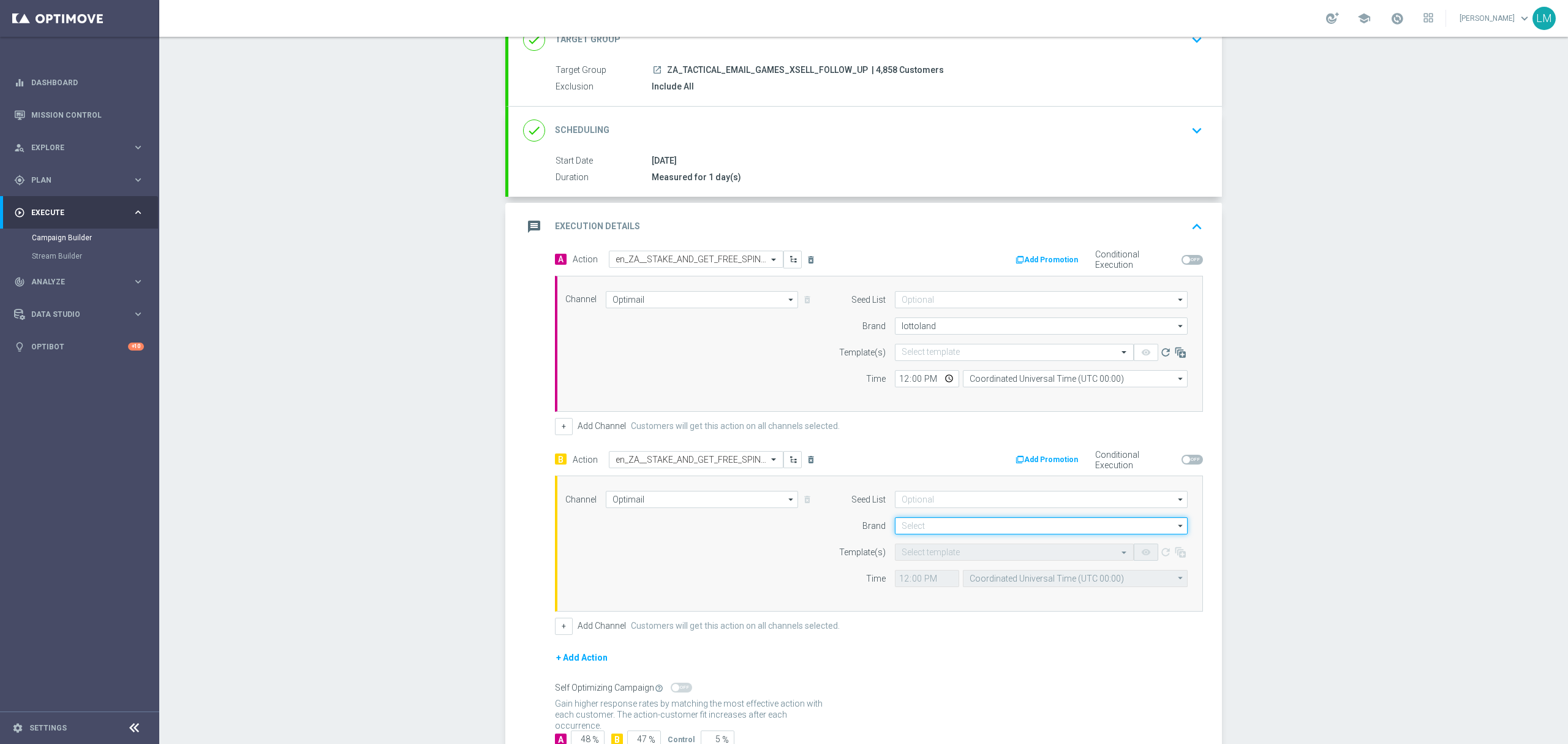
click at [950, 530] on input at bounding box center [1041, 525] width 293 height 17
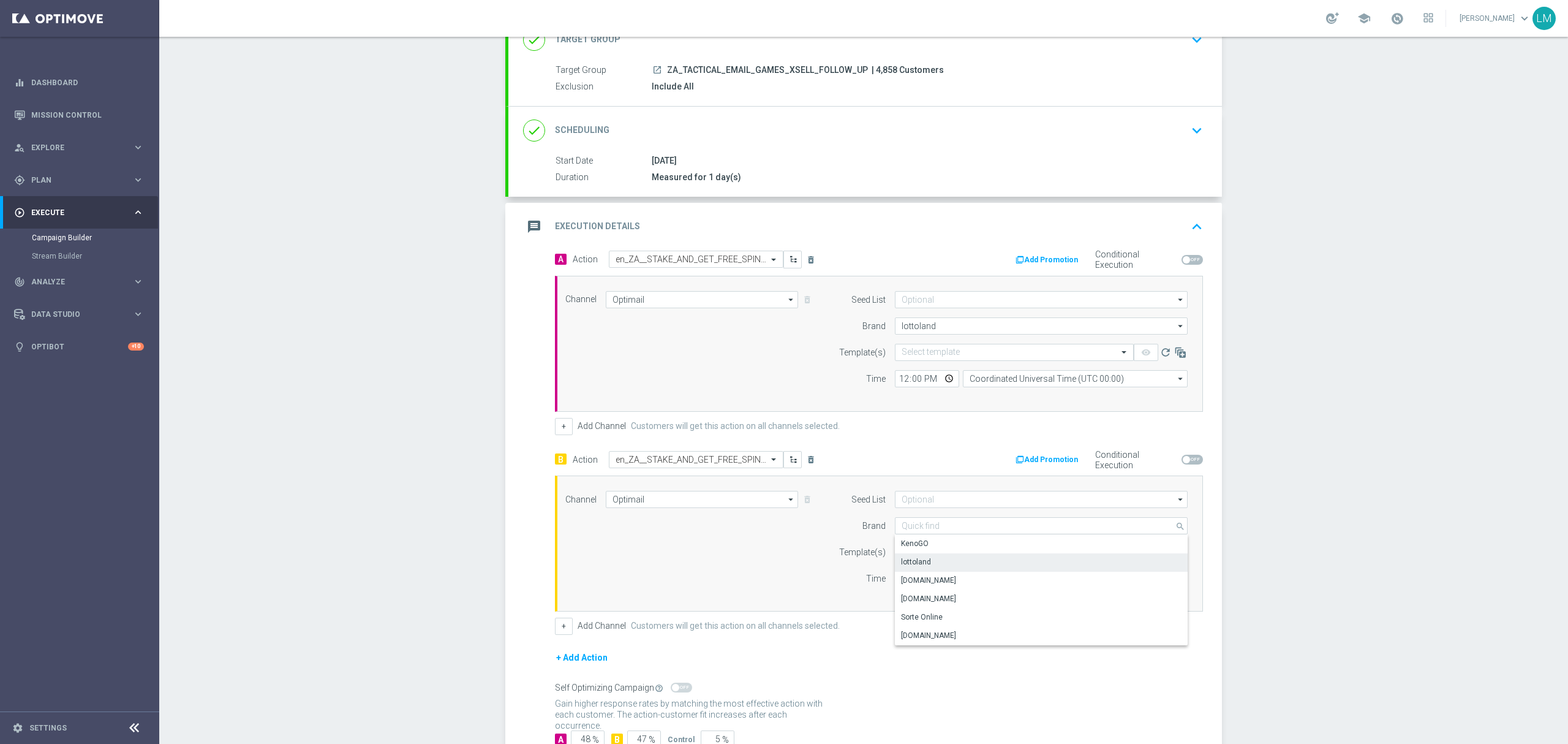
click at [936, 563] on div "lottoland" at bounding box center [1042, 561] width 294 height 17
type input "lottoland"
click at [936, 557] on input "text" at bounding box center [1002, 552] width 201 height 10
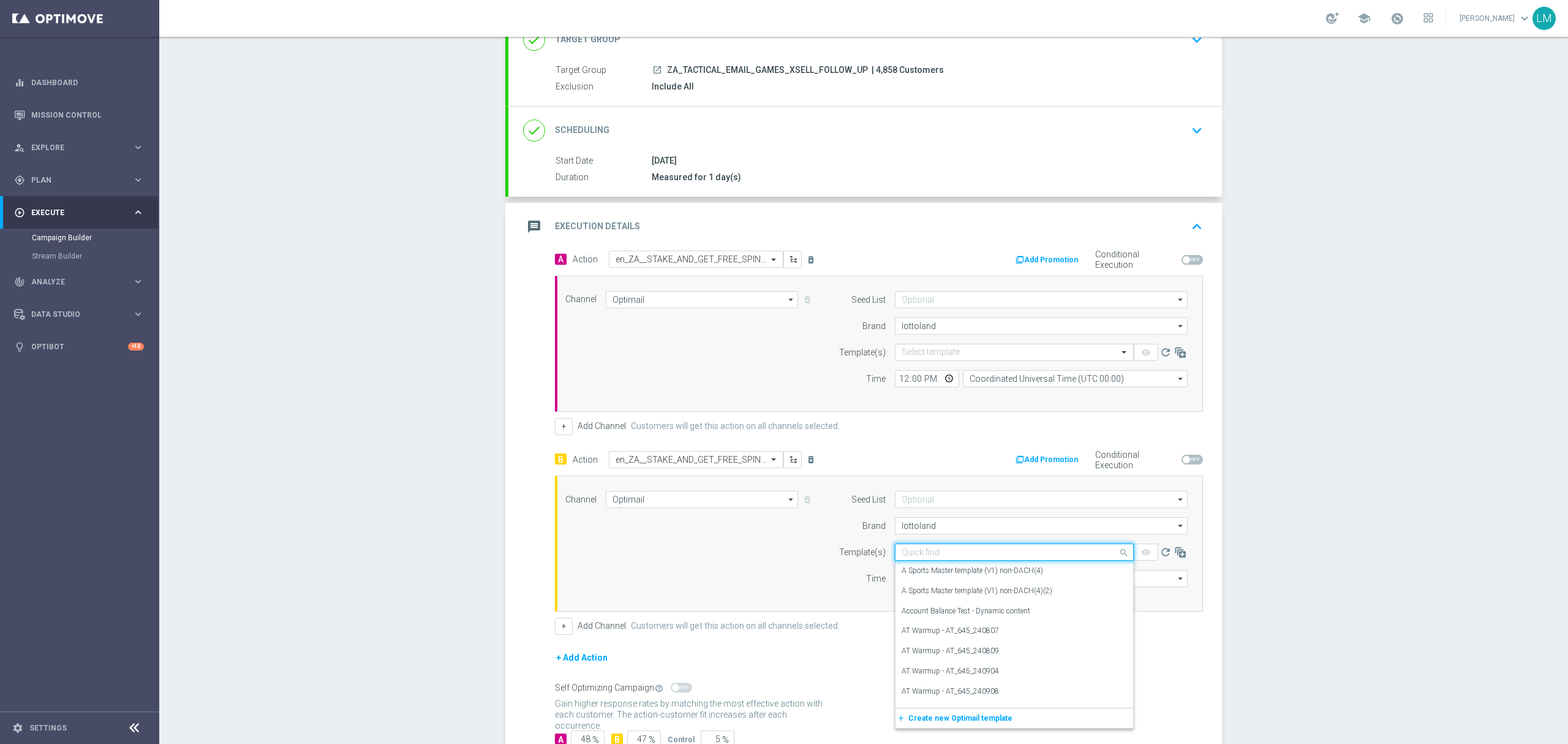
paste input "en_ZA__STAKE_AND_GET_FREE_SPINS_FOLLOW_UP__EMT_ALL_EM_TAC_LT"
click at [933, 554] on input "en_ZA__STAKE_AND_GET_FREE_SPINS_FOLLOW_UP__EMT_ALL_EM_TAC_LT" at bounding box center [1002, 552] width 201 height 10
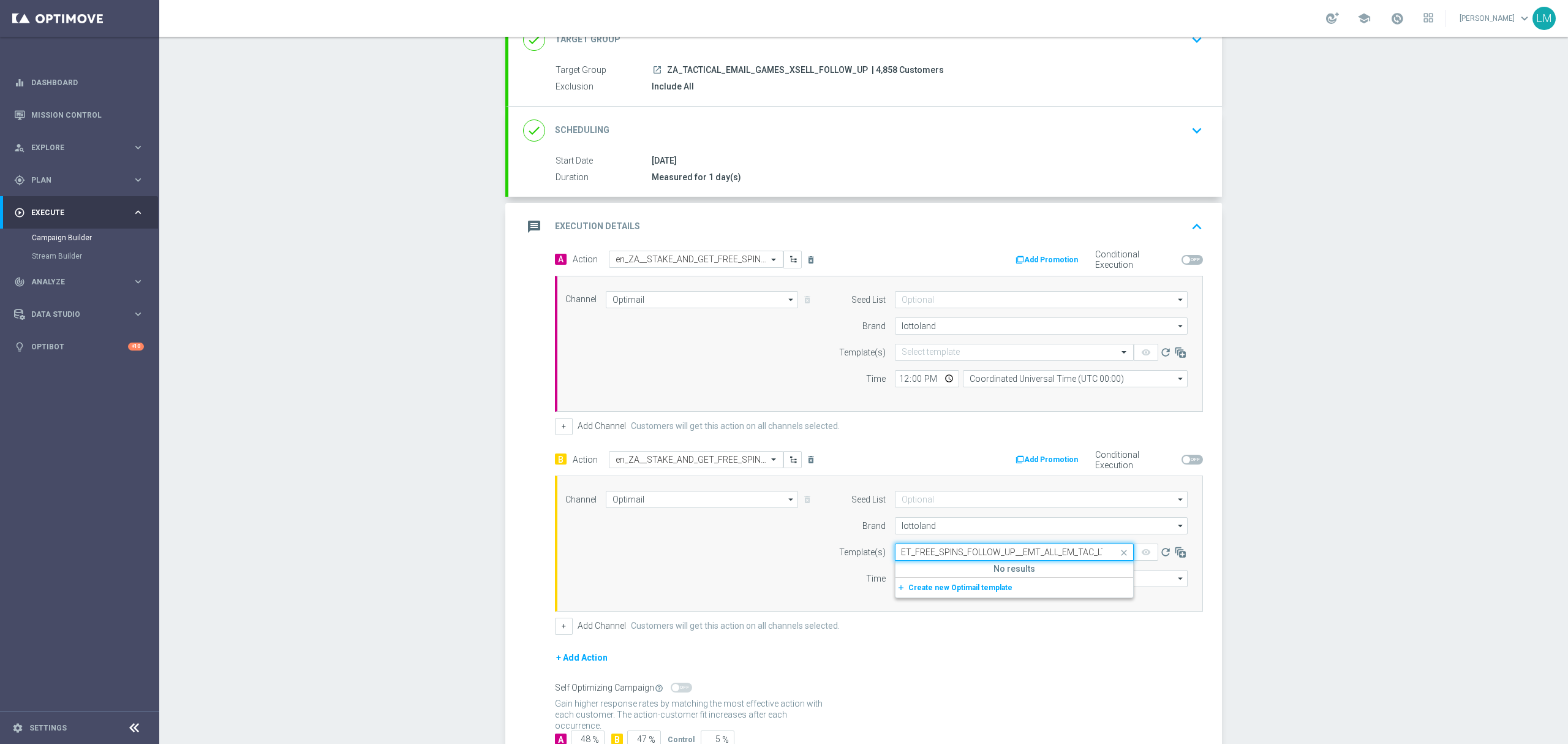
type input "en_ZA__STAKE_AND_GET_FREE_SPINS_FOLLOW_UP__EMT_ALL_EM_TAC_LT"
click at [1160, 552] on icon "refresh" at bounding box center [1166, 552] width 12 height 12
click at [1005, 358] on input "text" at bounding box center [1002, 353] width 201 height 10
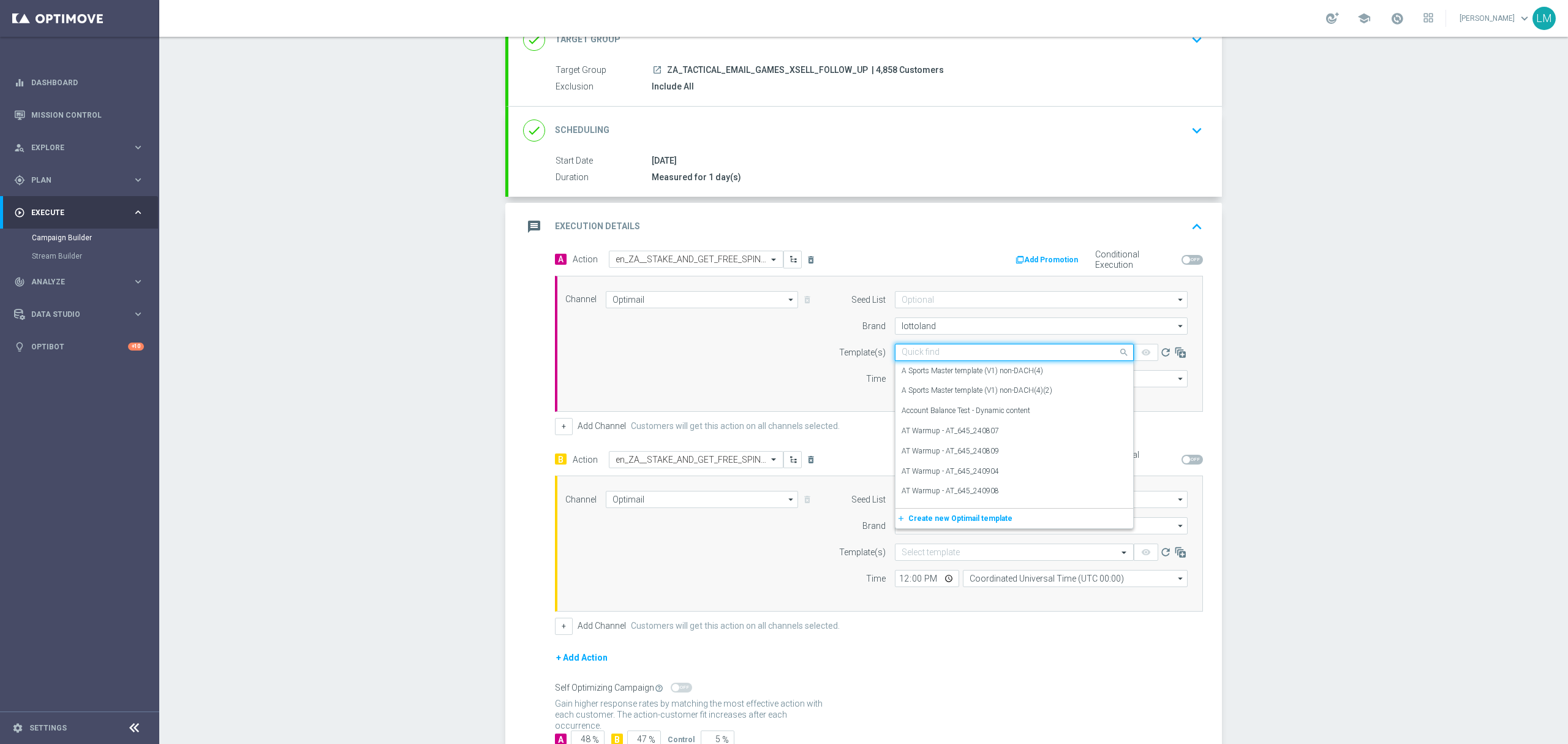
paste input "en_ZA__STAKE_AND_GET_FREE_SPINS_FOLLOW_UP__EMT_ALL_EM_TAC_LT"
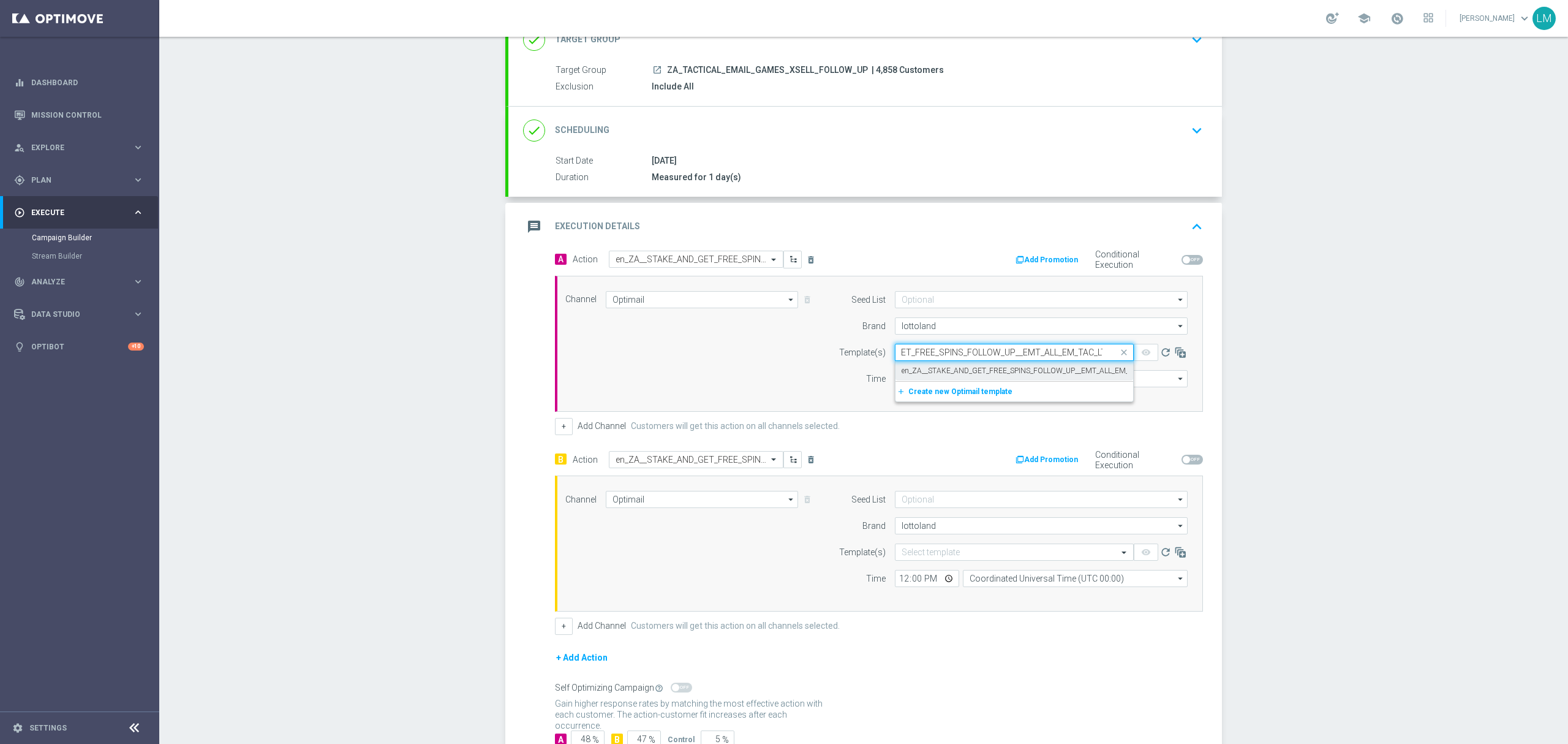
click at [993, 366] on label "en_ZA__STAKE_AND_GET_FREE_SPINS_FOLLOW_UP__EMT_ALL_EM_TAC_LT" at bounding box center [1027, 371] width 251 height 10
type input "en_ZA__STAKE_AND_GET_FREE_SPINS_FOLLOW_UP__EMT_ALL_EM_TAC_LT"
click at [1118, 555] on span at bounding box center [1125, 552] width 15 height 10
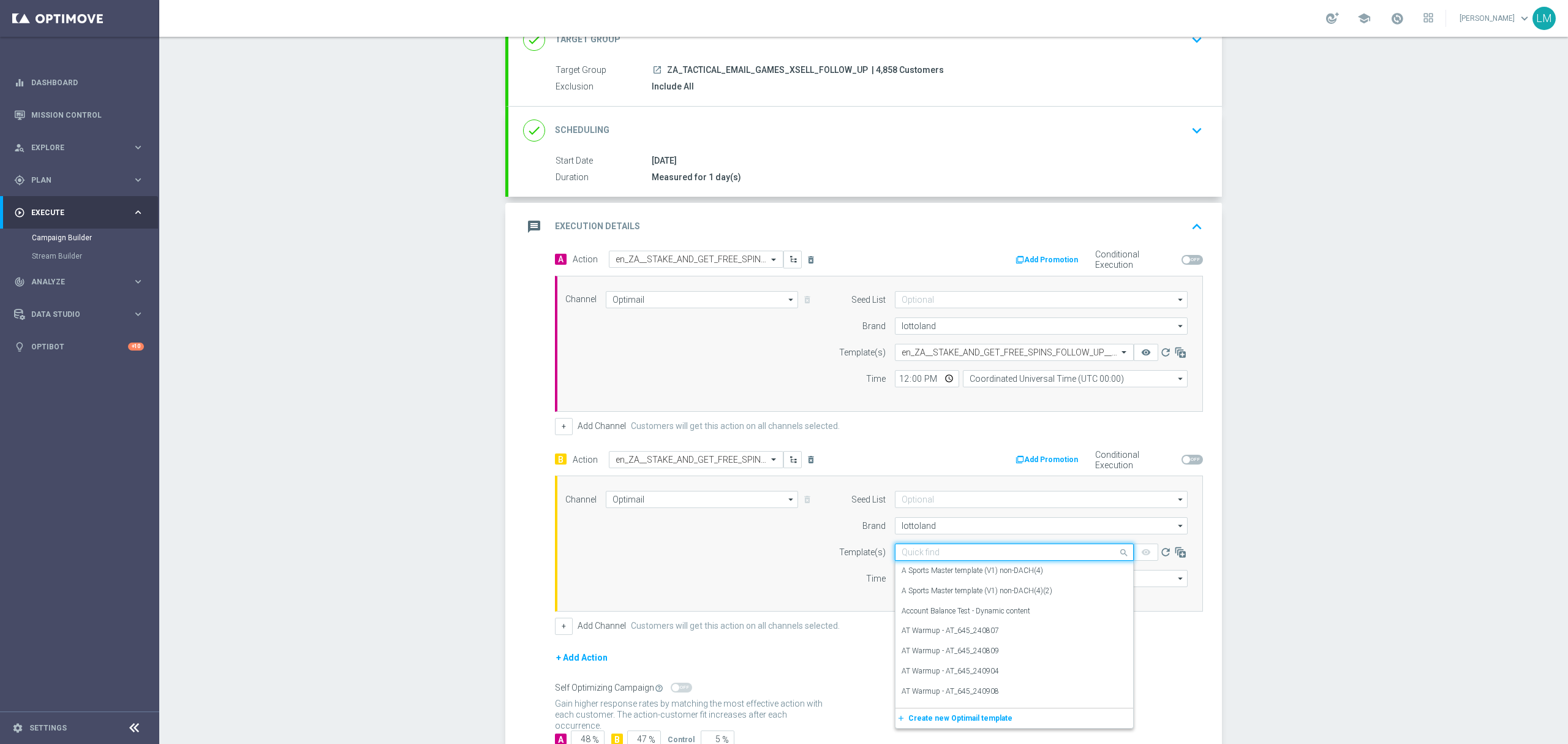
paste input "en_ZA__STAKE_AND_GET_FREE_SPINS_FOLLOW_UP__EMT_ALL_EM_TAC_LT"
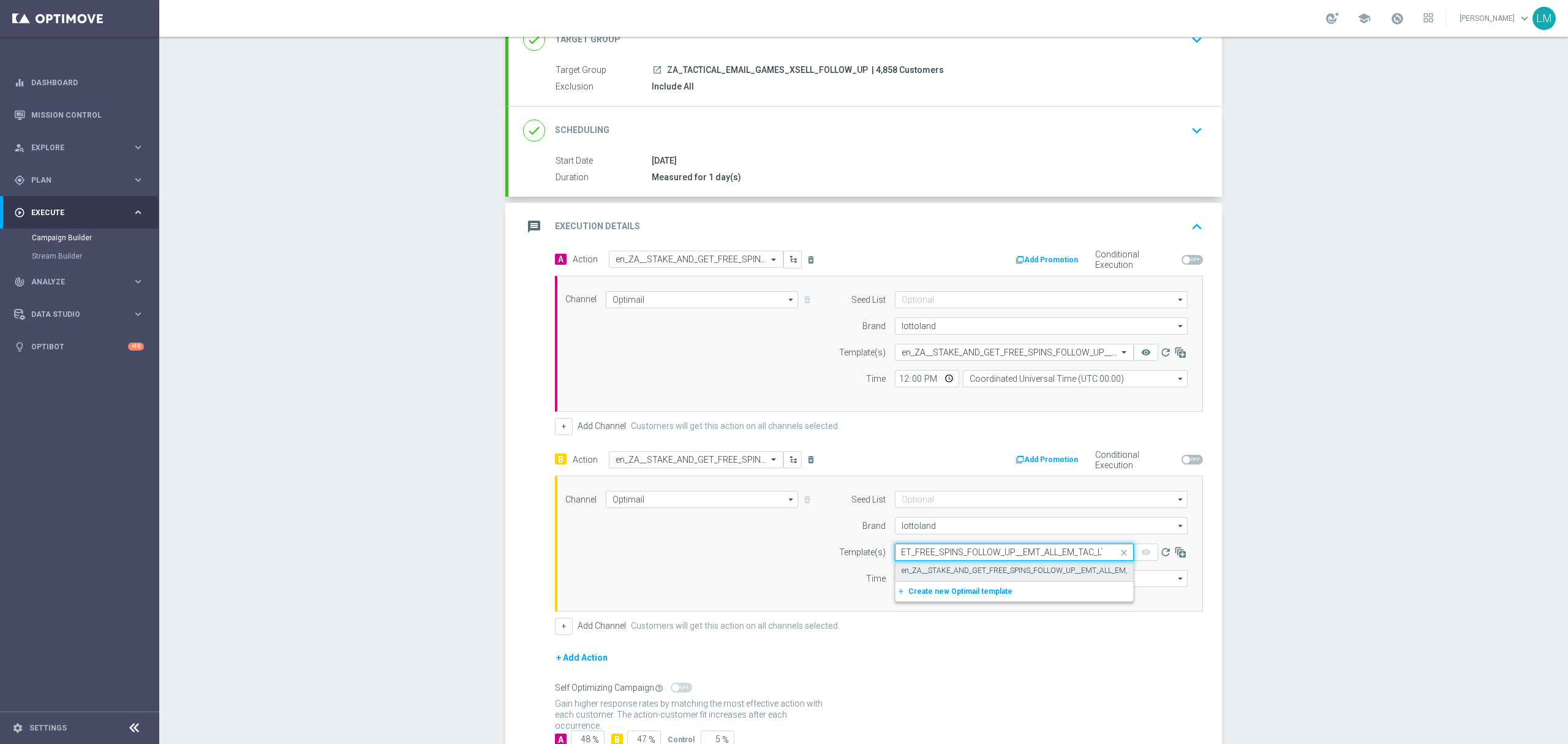
click at [1015, 570] on label "en_ZA__STAKE_AND_GET_FREE_SPINS_FOLLOW_UP__EMT_ALL_EM_TAC_LT" at bounding box center [1027, 571] width 251 height 10
type input "en_ZA__STAKE_AND_GET_FREE_SPINS_FOLLOW_UP__EMT_ALL_EM_TAC_LT"
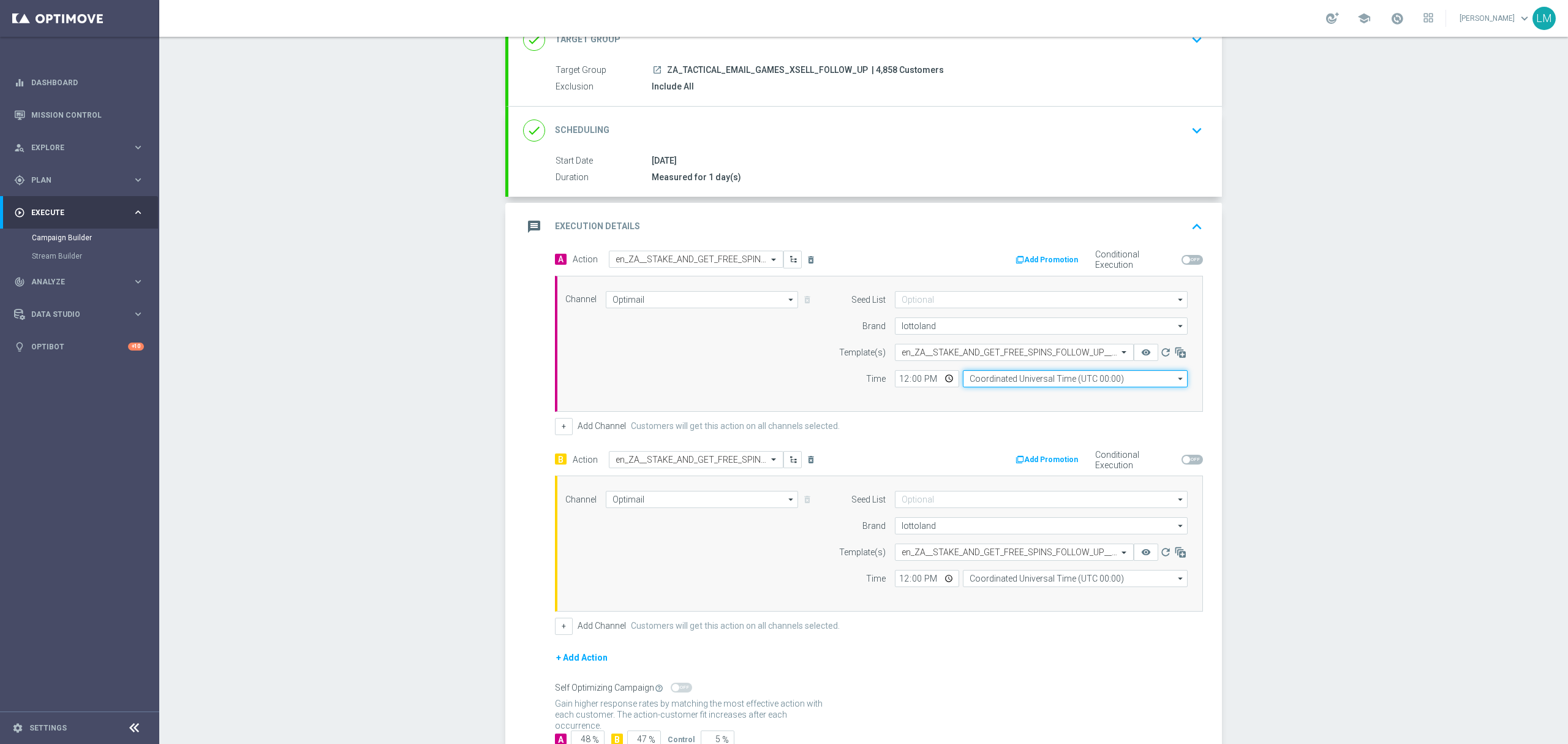
click at [1044, 383] on input "Coordinated Universal Time (UTC 00:00)" at bounding box center [1075, 378] width 225 height 17
click at [1047, 391] on div "Central European Time ([GEOGRAPHIC_DATA]) (UTC +02:00)" at bounding box center [1075, 397] width 225 height 18
type input "Central European Time ([GEOGRAPHIC_DATA]) (UTC +02:00)"
click at [1049, 581] on input "Coordinated Universal Time (UTC 00:00)" at bounding box center [1075, 578] width 225 height 17
click at [1032, 593] on div "Central European Time ([GEOGRAPHIC_DATA]) (UTC +02:00)" at bounding box center [1069, 596] width 200 height 11
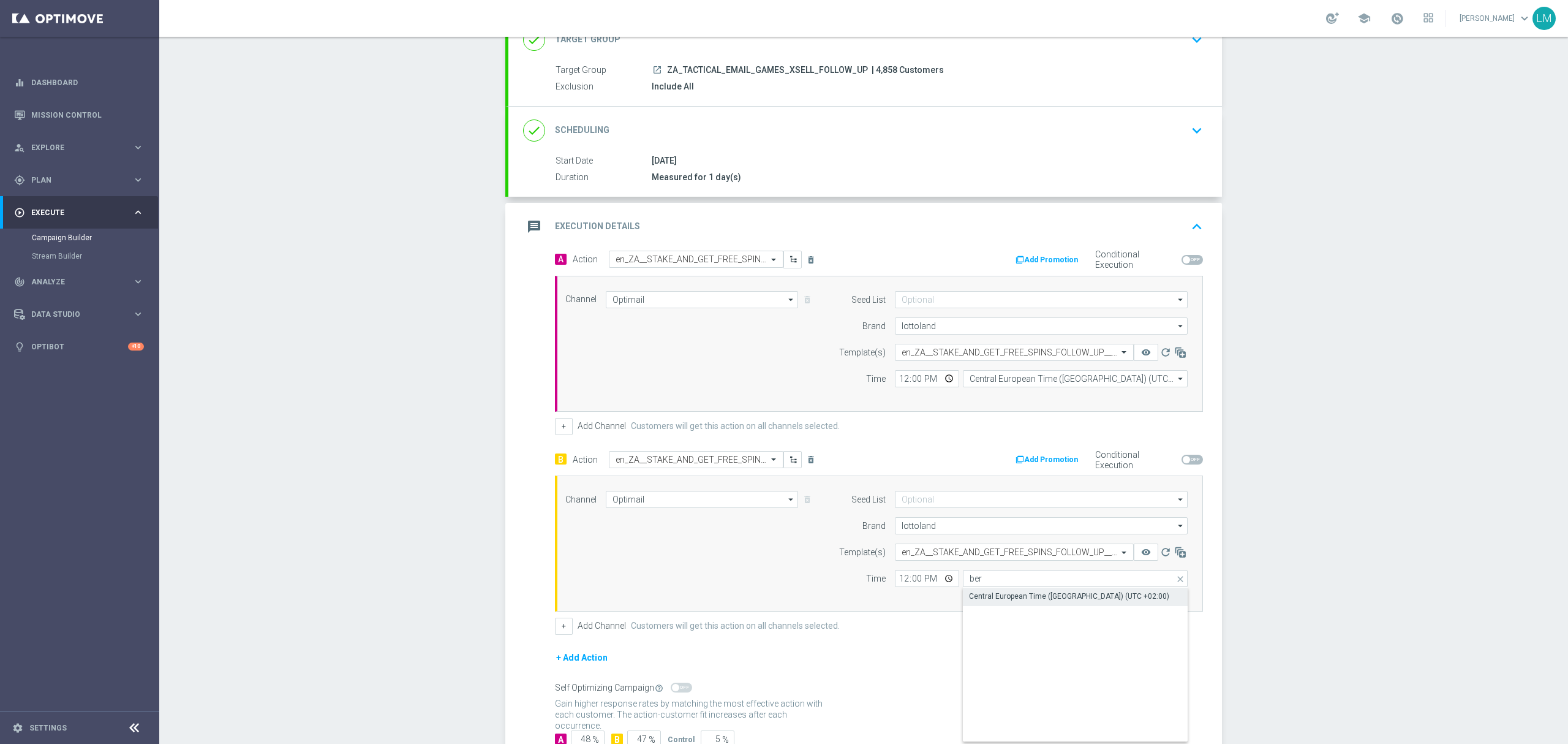
type input "Central European Time ([GEOGRAPHIC_DATA]) (UTC +02:00)"
click at [937, 378] on input "12:00" at bounding box center [928, 378] width 65 height 17
type input "14:00"
click at [825, 386] on div "Time" at bounding box center [854, 378] width 62 height 17
click at [943, 579] on input "12:00" at bounding box center [928, 578] width 65 height 17
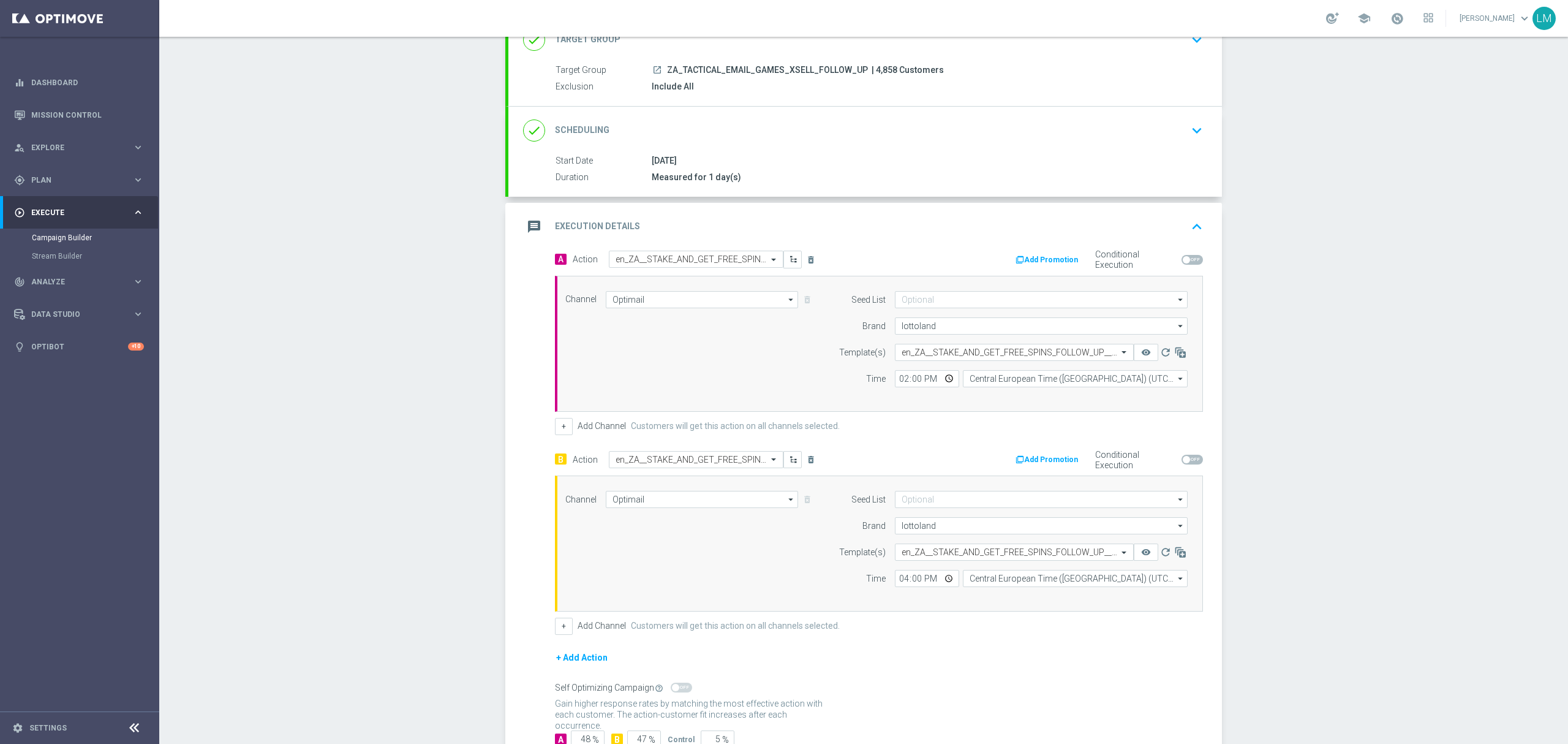
type input "16:00"
click at [792, 577] on div "Channel Optimail Optimail arrow_drop_down Drag here to set row groups Drag here…" at bounding box center [876, 543] width 640 height 105
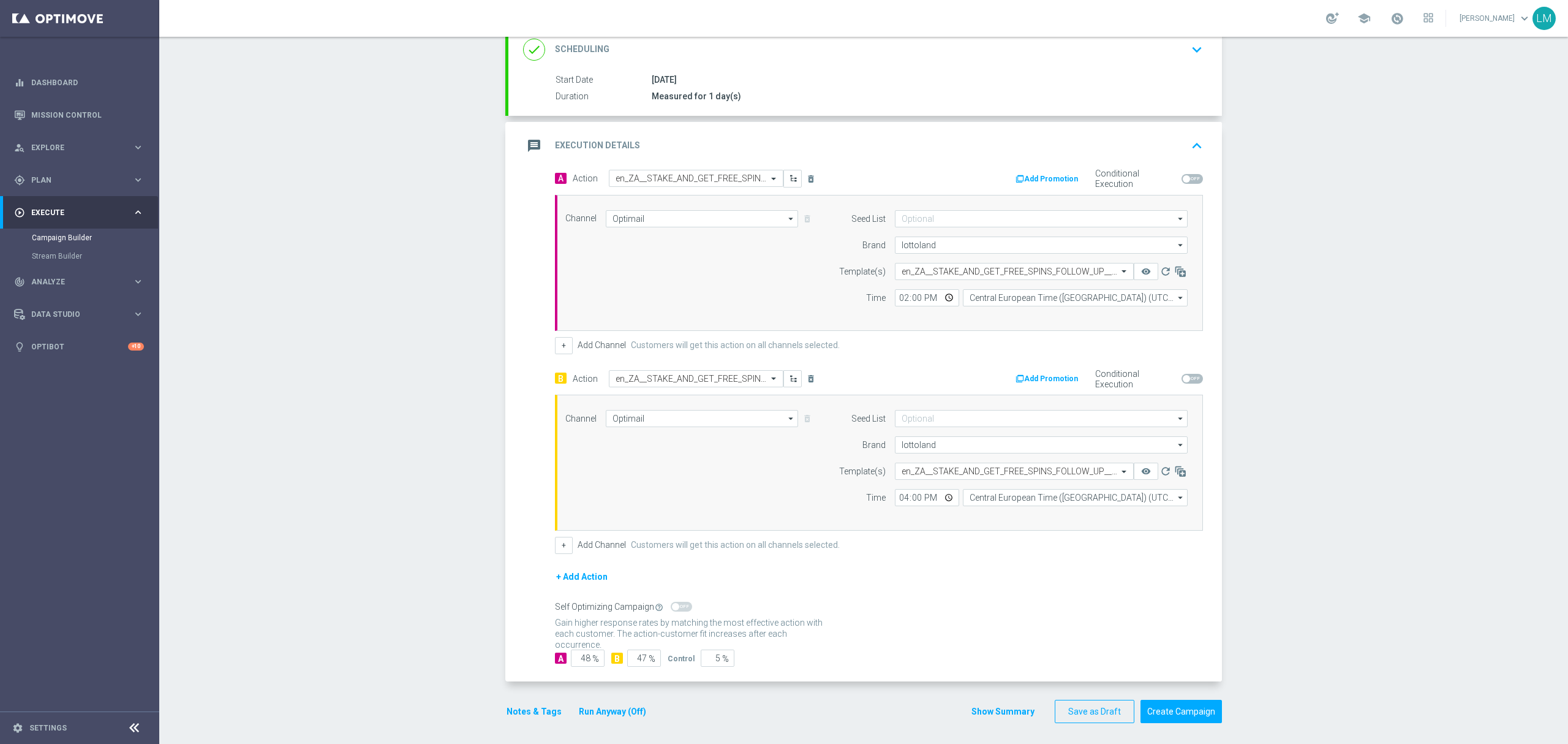
scroll to position [176, 0]
click at [640, 662] on input "47" at bounding box center [644, 657] width 34 height 17
click at [481, 567] on div "Campaign Builder Scheduled Campaign Triggered Campaign Status: Draft done Targe…" at bounding box center [864, 390] width 1409 height 707
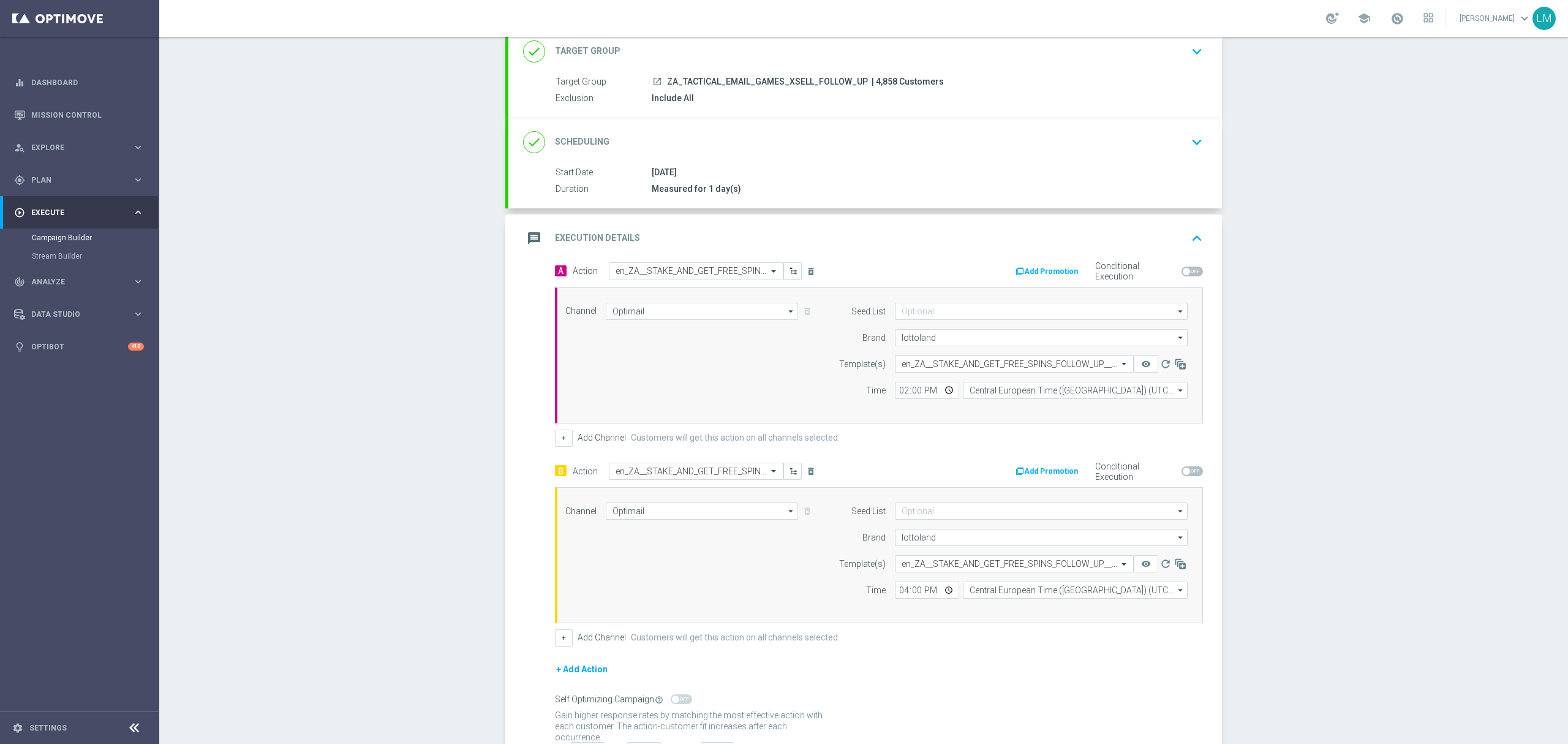
scroll to position [183, 0]
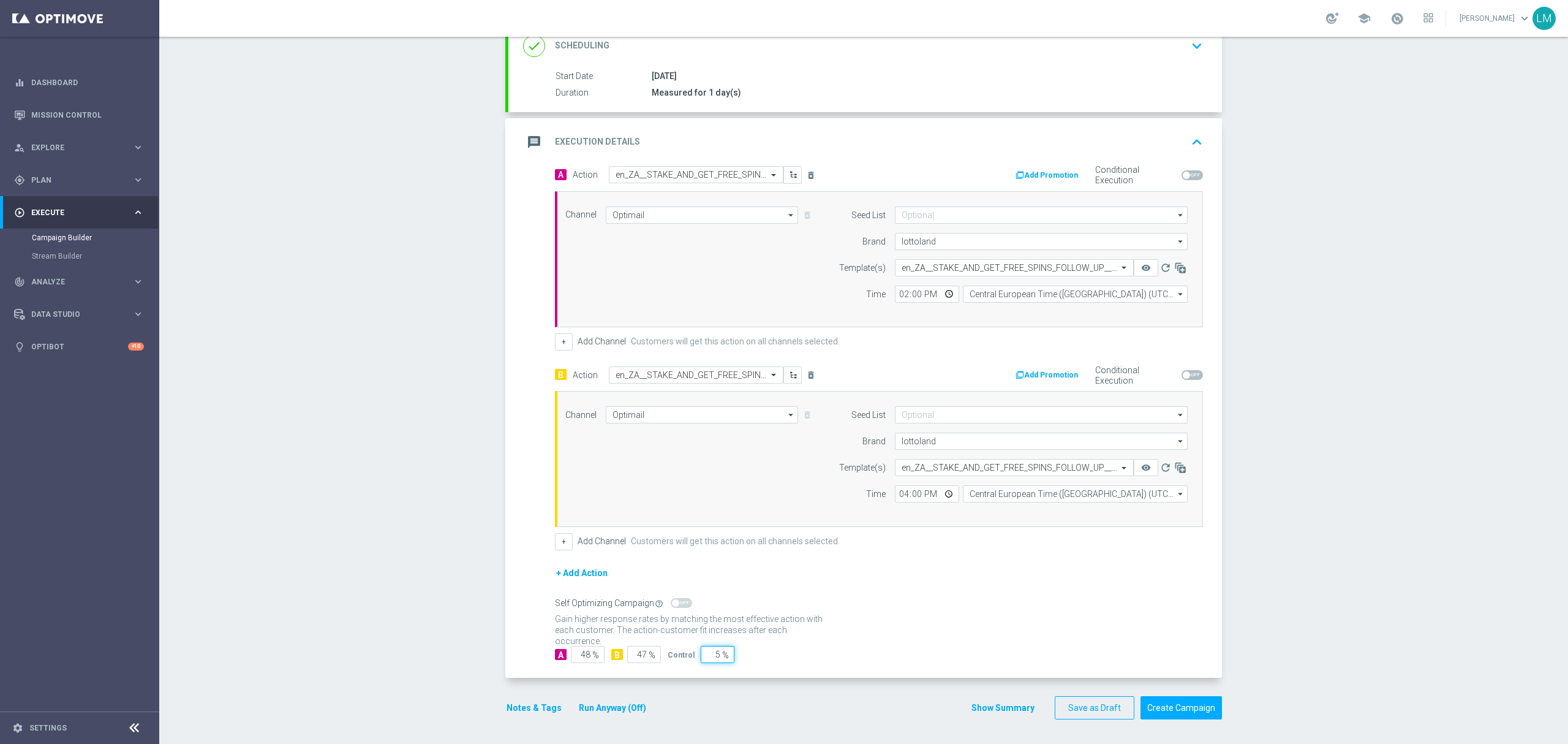
click at [709, 651] on input "5" at bounding box center [718, 654] width 34 height 17
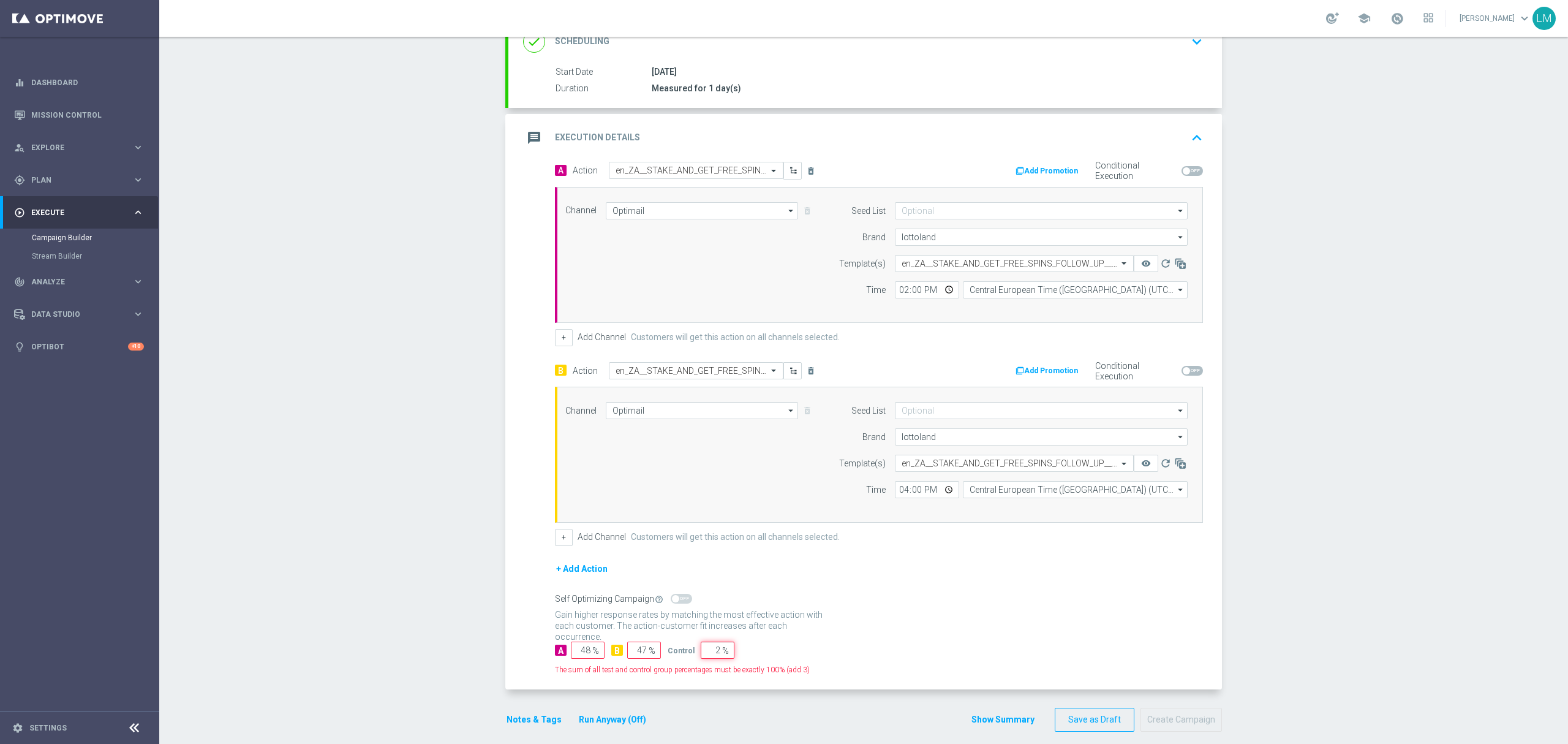
type input "2"
click at [905, 621] on div "Gain statistical credibility while using the smallest control group size, dynam…" at bounding box center [879, 621] width 648 height 29
click at [637, 655] on input "47" at bounding box center [644, 649] width 34 height 17
type input "49"
click at [579, 652] on input "48" at bounding box center [588, 649] width 34 height 17
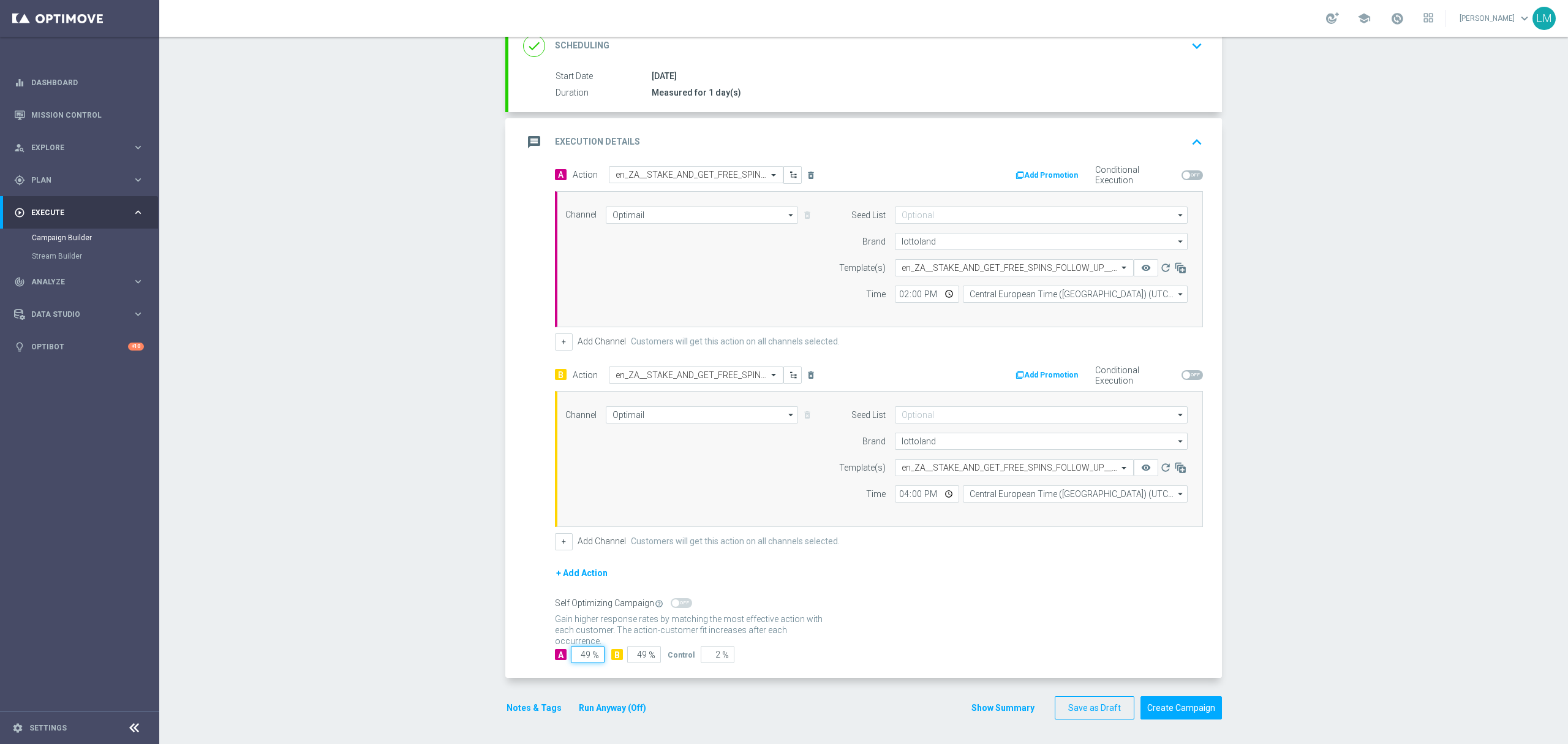
type input "49"
click at [496, 563] on section "done Target Group keyboard_arrow_down Target Group launch ZA_TACTICAL_EMAIL_GAM…" at bounding box center [864, 332] width 735 height 801
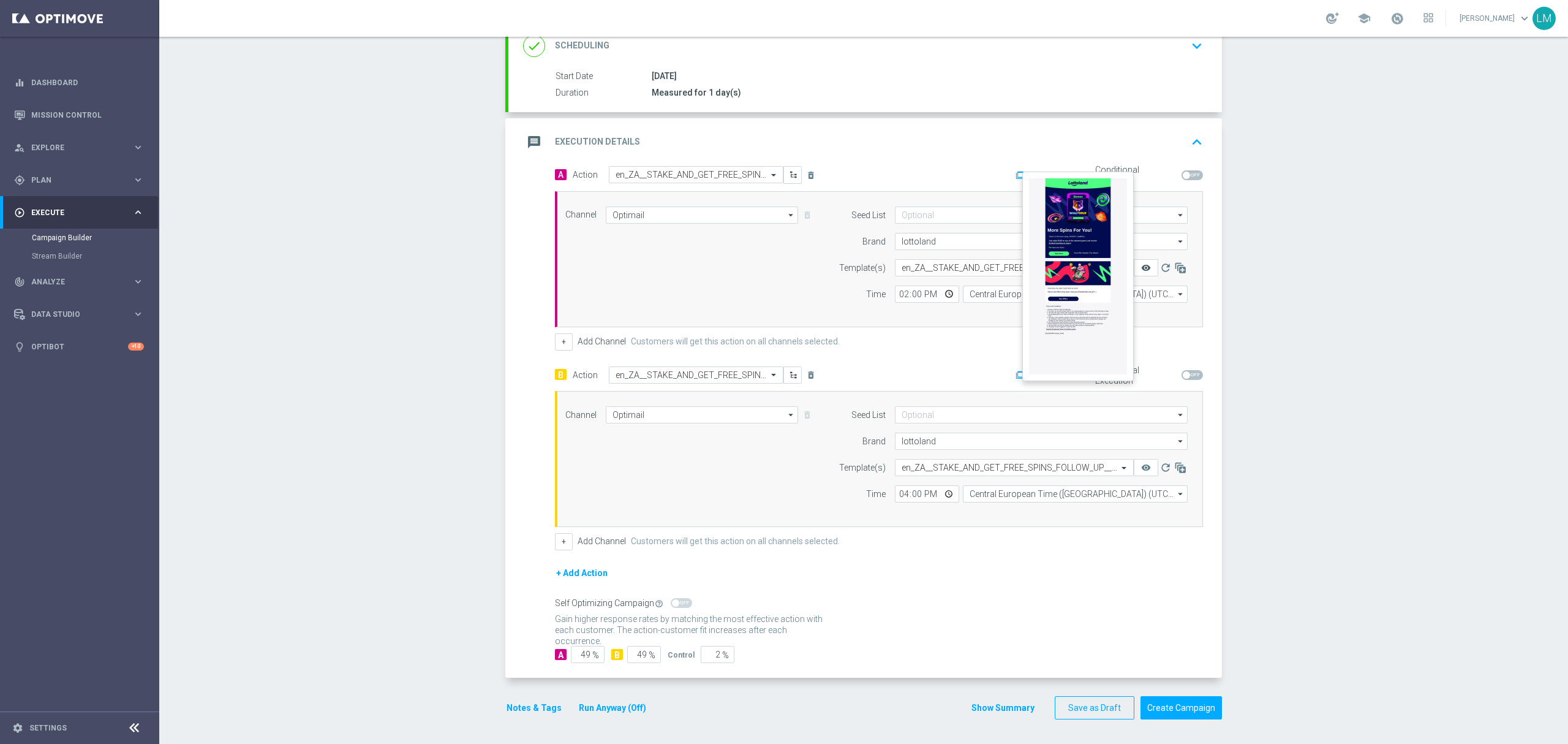
click at [1141, 264] on icon "remove_red_eye" at bounding box center [1146, 267] width 10 height 10
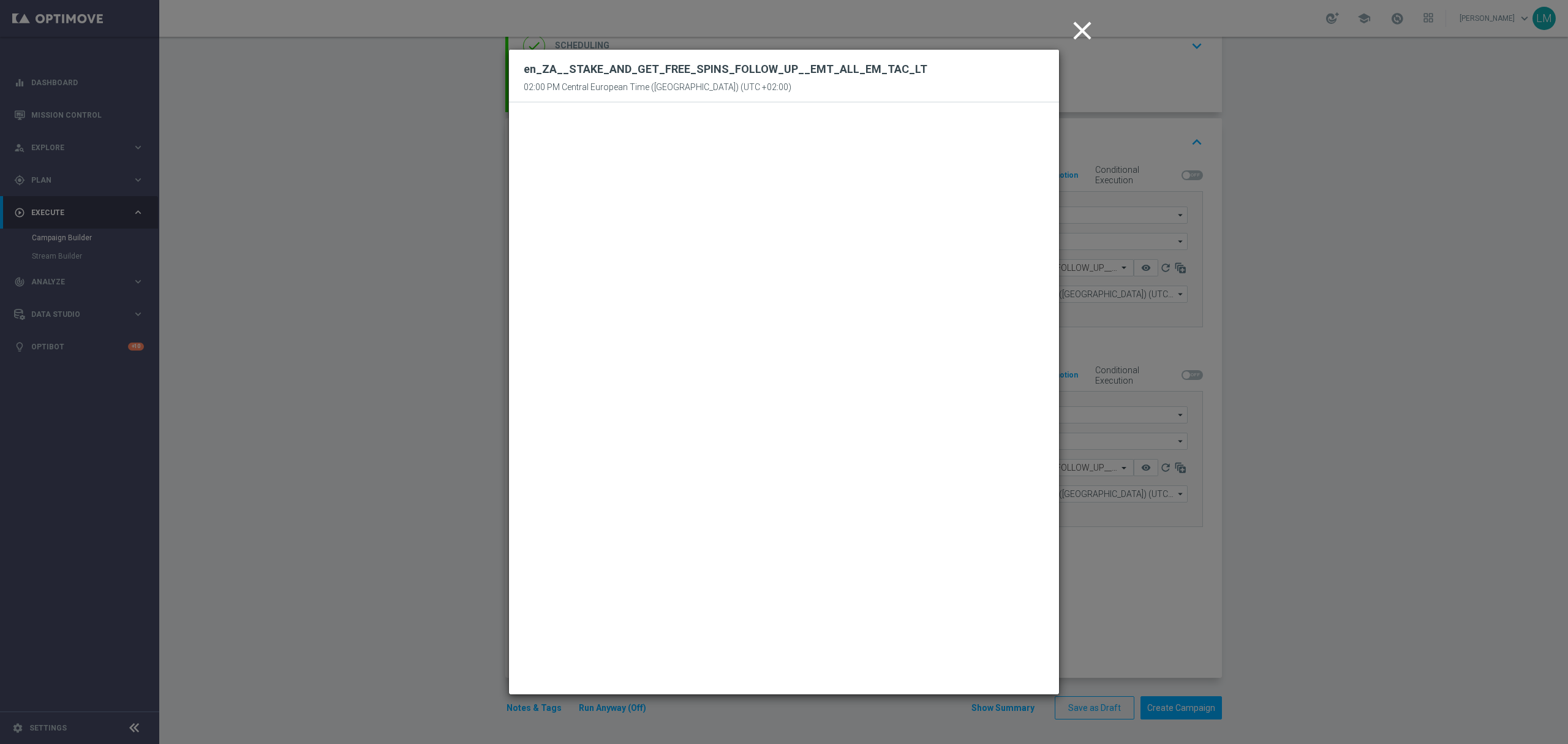
click at [1072, 32] on icon "close" at bounding box center [1083, 31] width 31 height 31
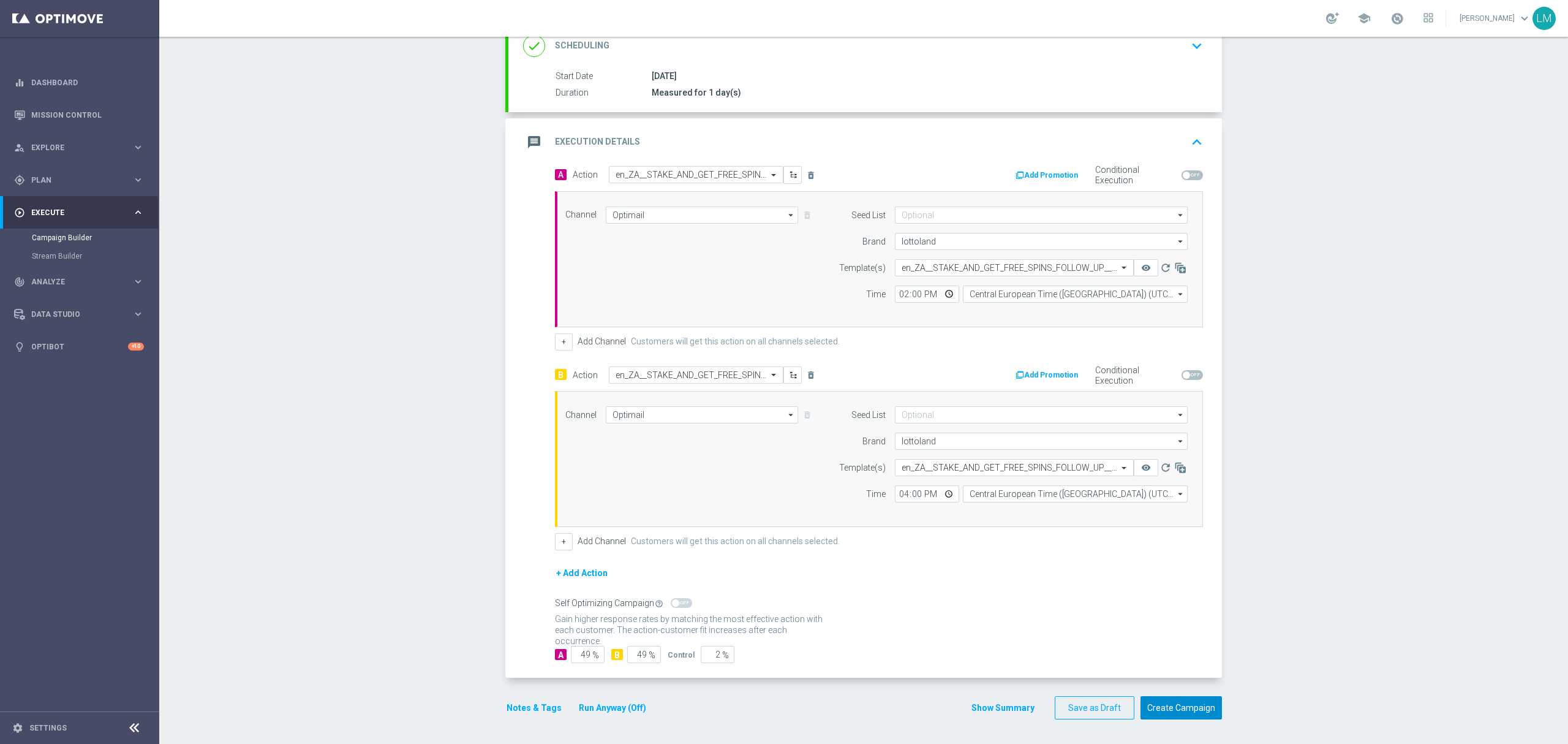
click at [1199, 714] on button "Create Campaign" at bounding box center [1181, 707] width 82 height 24
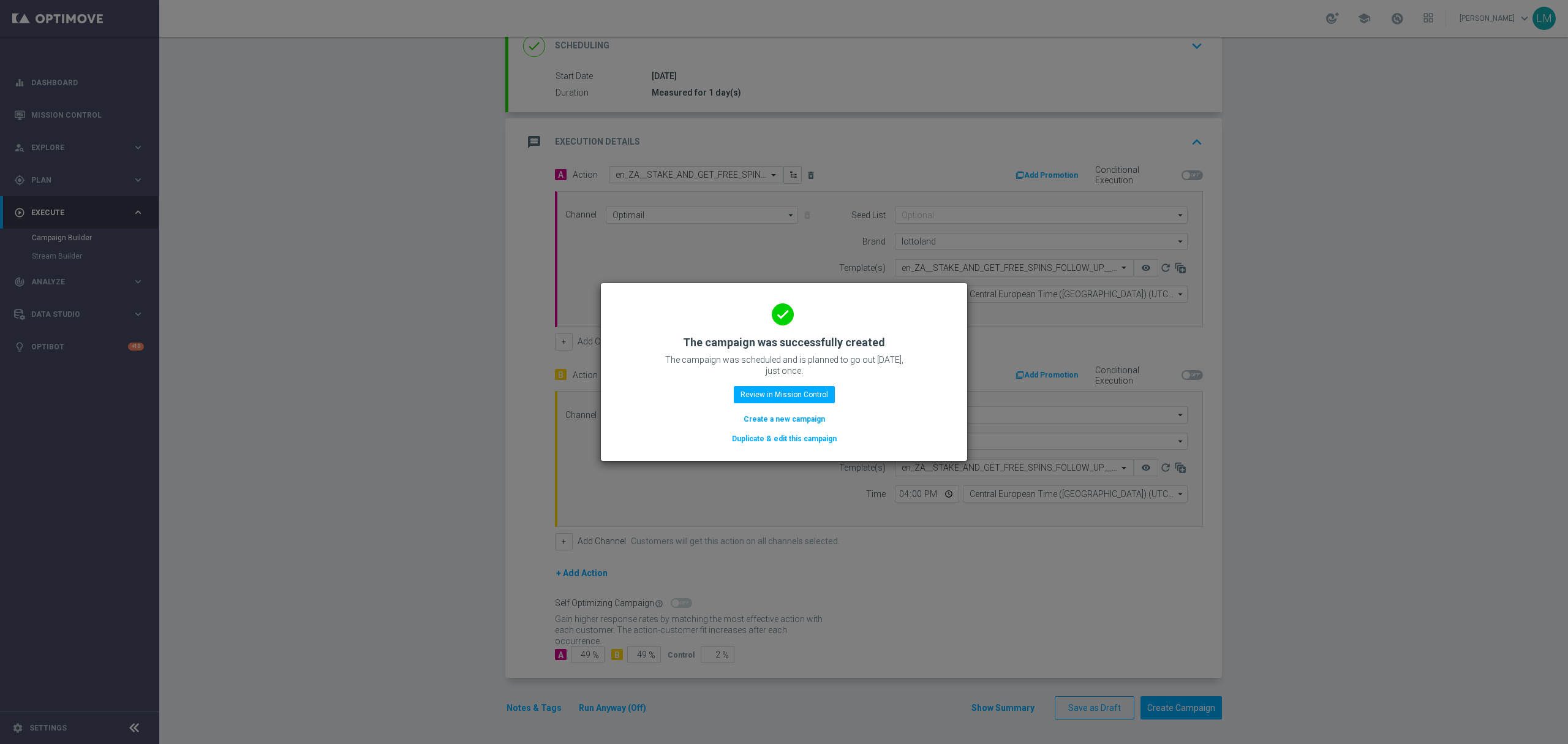
click at [792, 419] on button "Create a new campaign" at bounding box center [784, 419] width 84 height 13
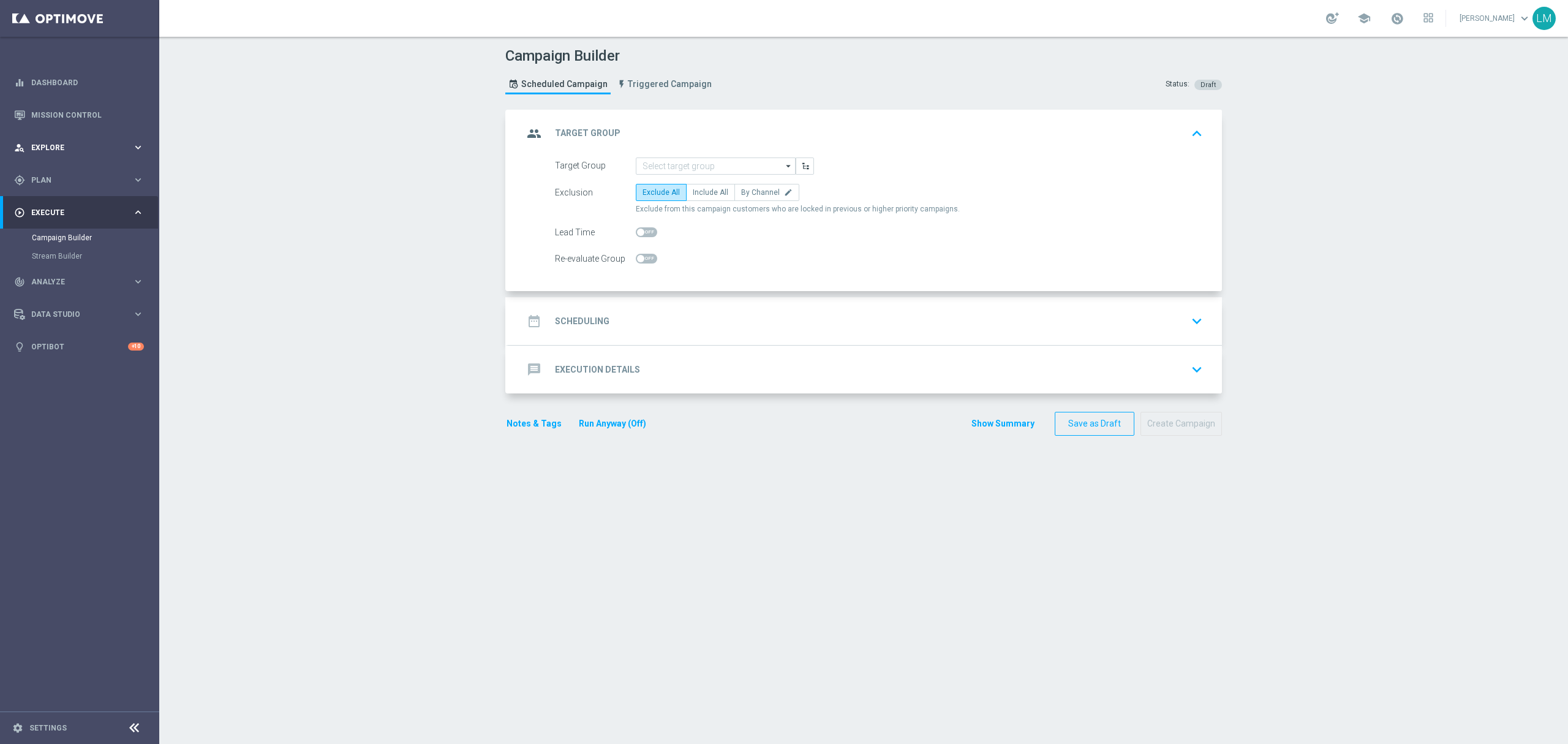
click at [97, 146] on span "Explore" at bounding box center [82, 148] width 101 height 7
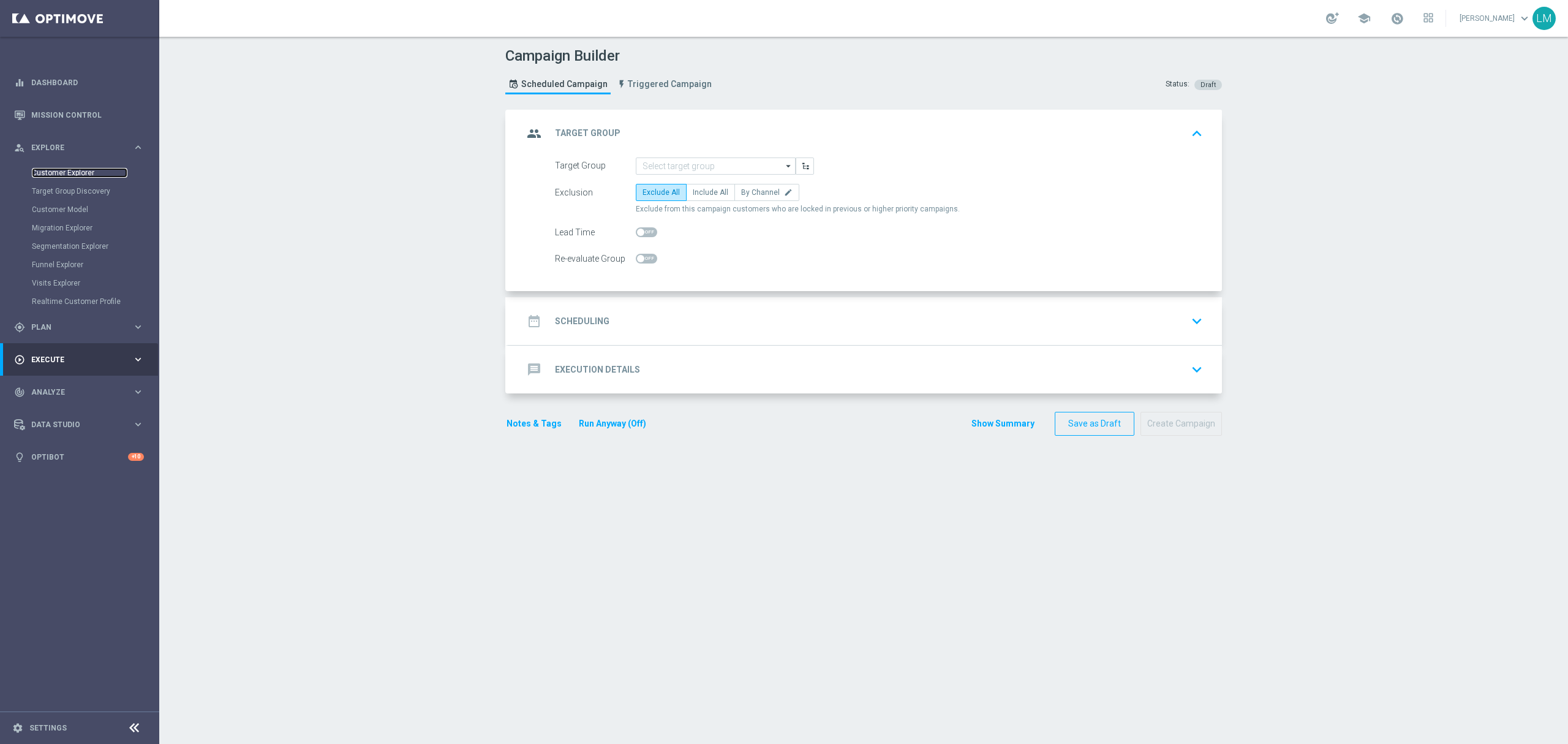
click at [94, 172] on link "Customer Explorer" at bounding box center [79, 173] width 95 height 10
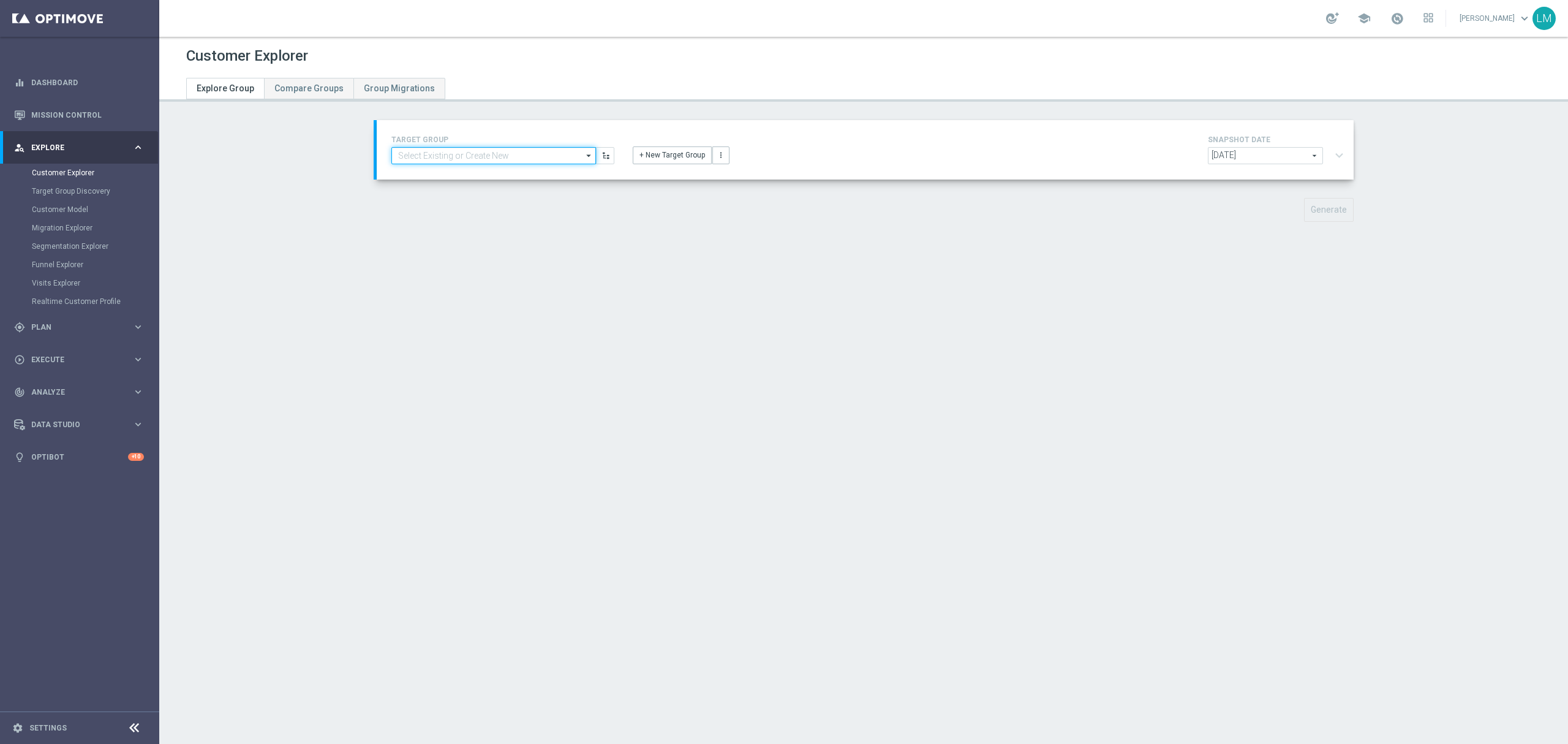
click at [496, 154] on input at bounding box center [494, 155] width 205 height 17
paste input "ZA_TACTICAL_EMAIL_GAMES_XSELL_FOLLOW_UP"
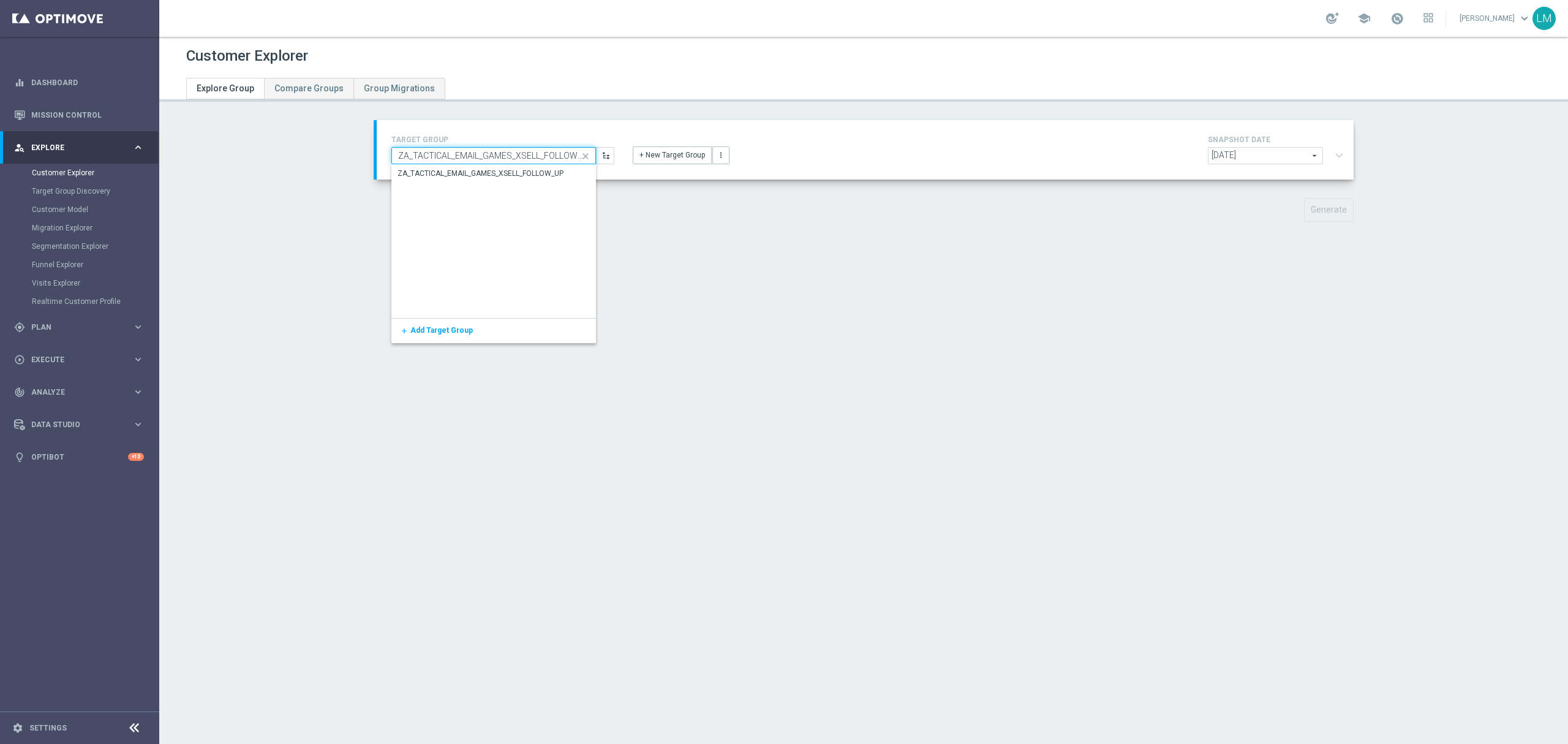
scroll to position [0, 7]
type input "ZA_TACTICAL_EMAIL_GAMES_XSELL_FOLLOW_UP"
click at [488, 172] on div "ZA_TACTICAL_EMAIL_GAMES_XSELL_FOLLOW_UP" at bounding box center [480, 173] width 166 height 11
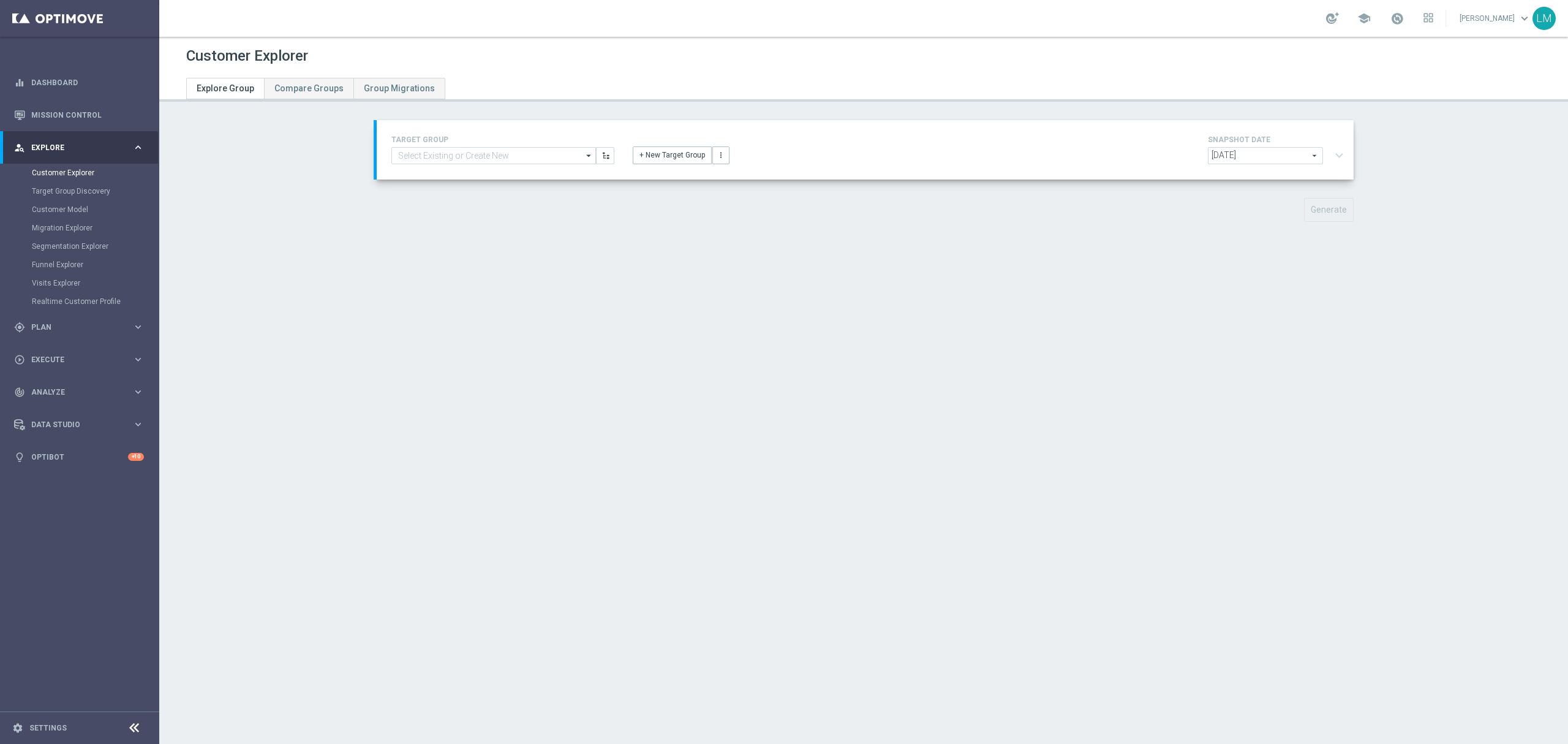
type input "ZA_TACTICAL_EMAIL_GAMES_XSELL_FOLLOW_UP"
click at [1336, 157] on button "expand_more" at bounding box center [1340, 156] width 18 height 24
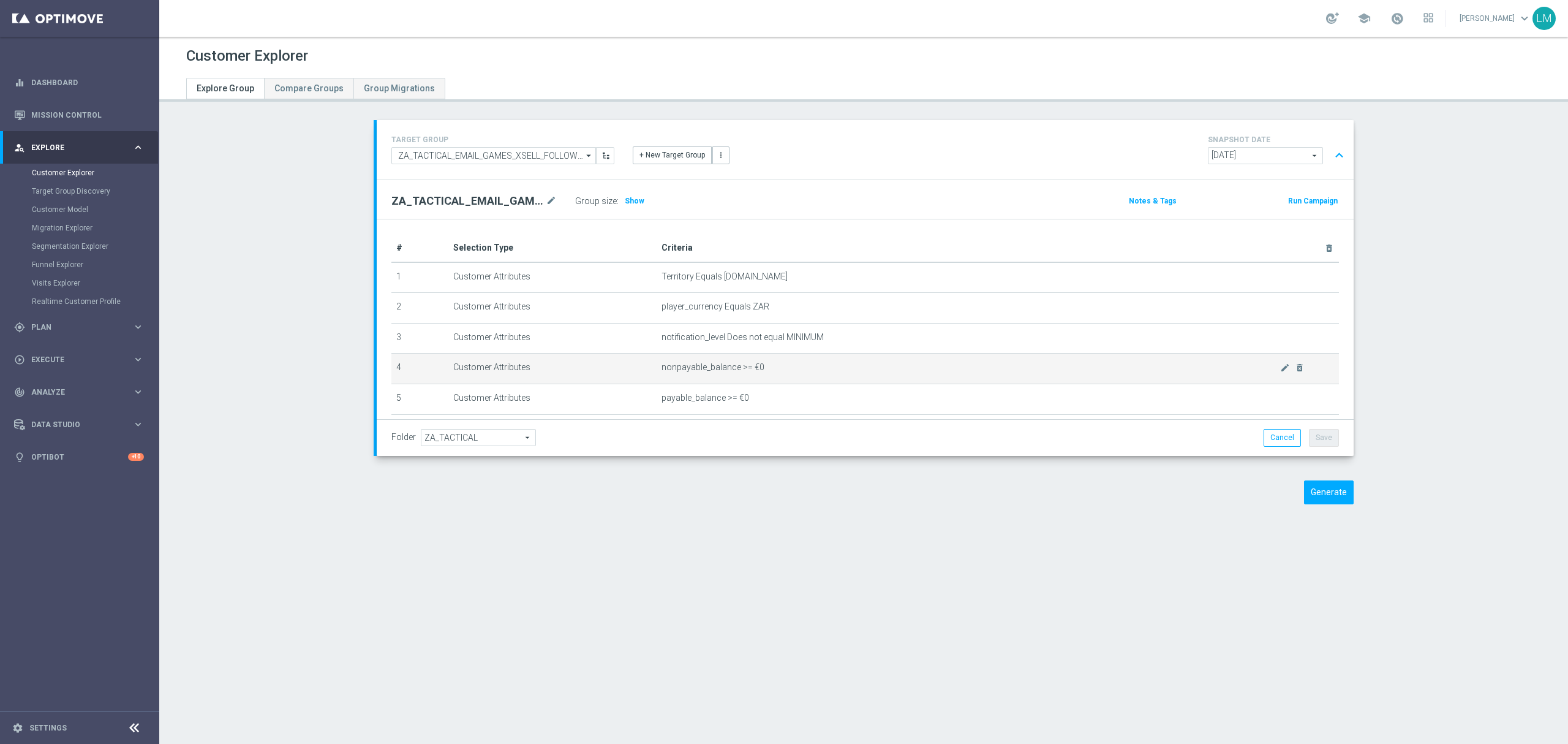
scroll to position [148, 0]
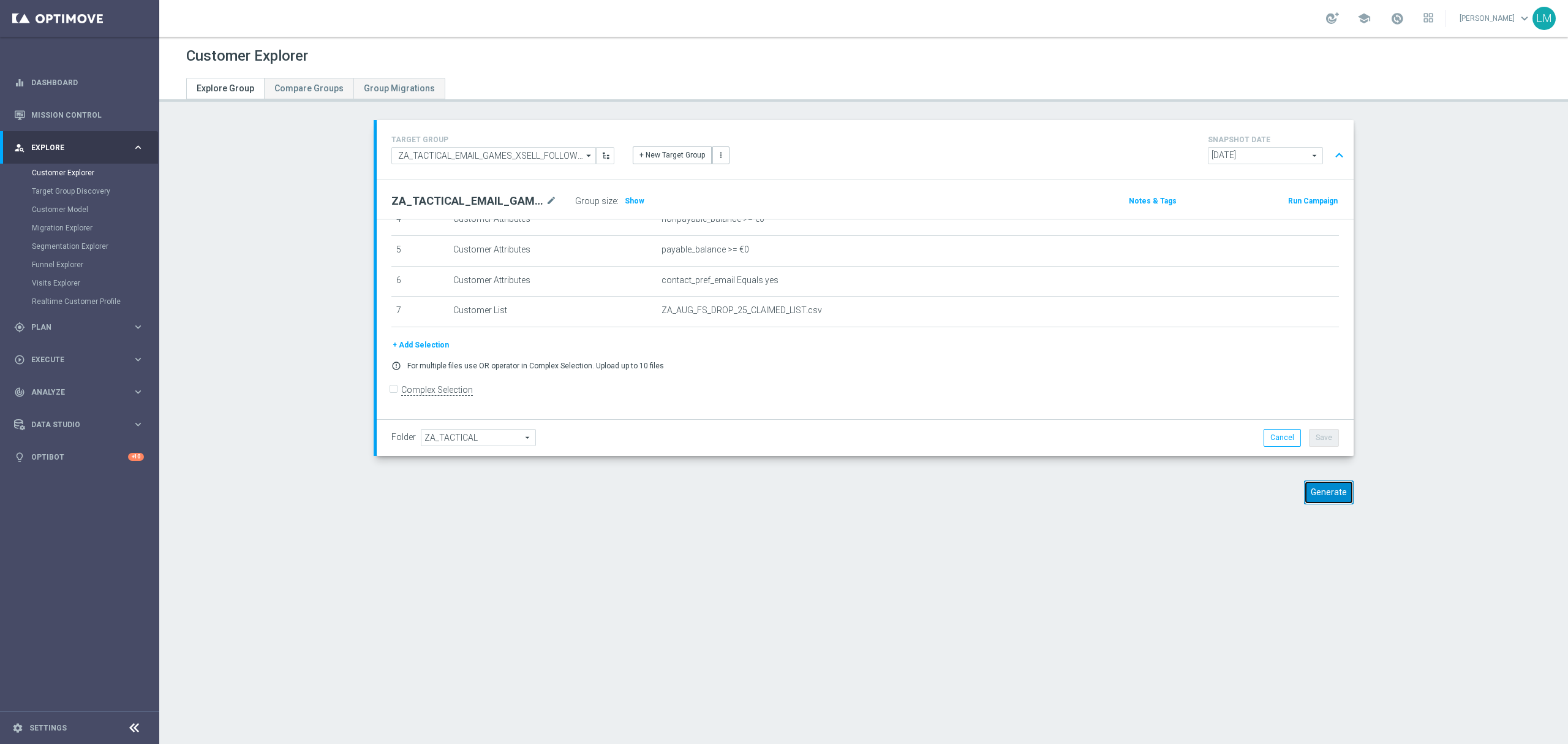
click at [1305, 493] on button "Generate" at bounding box center [1329, 492] width 50 height 24
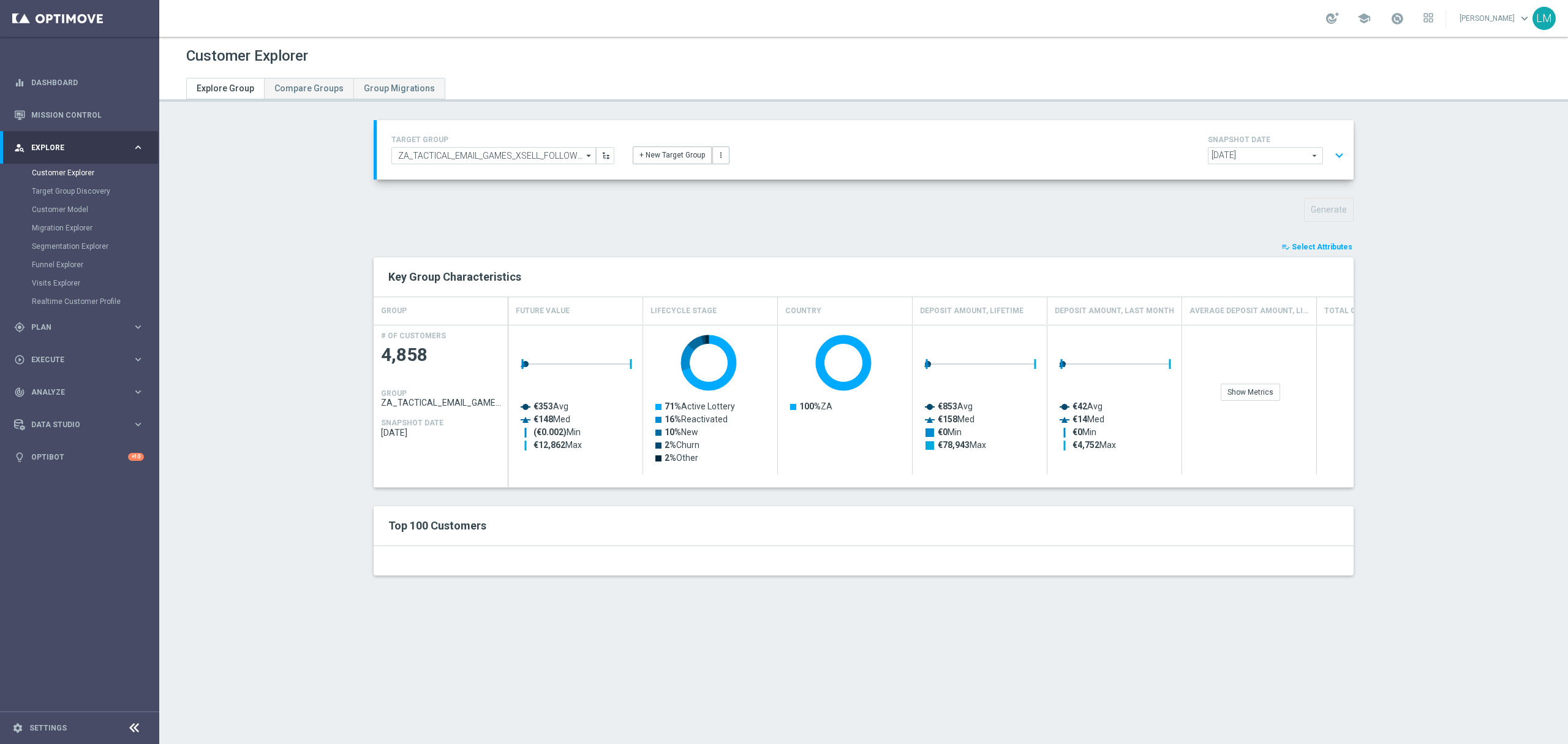
click at [1334, 156] on button "expand_more" at bounding box center [1340, 156] width 18 height 24
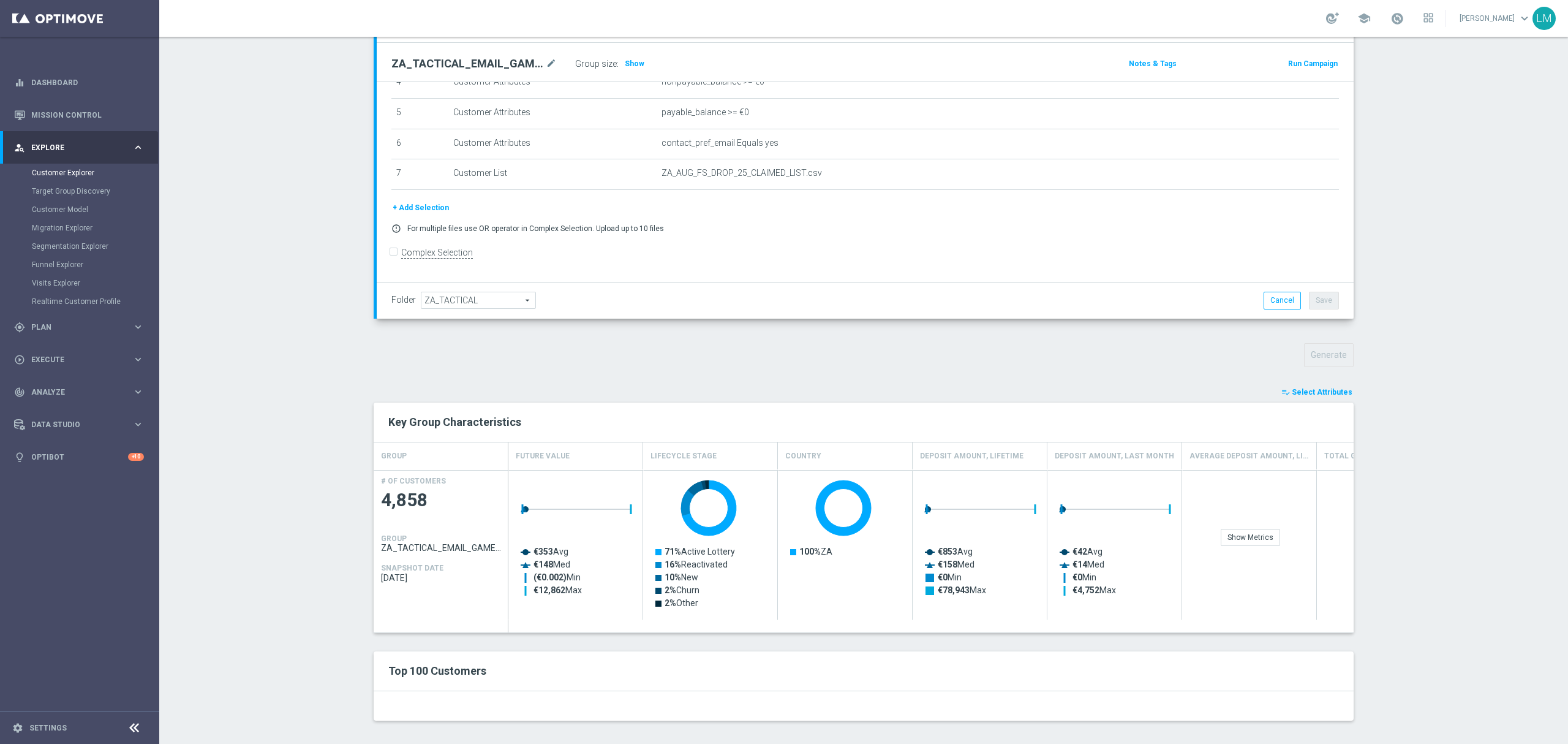
scroll to position [146, 0]
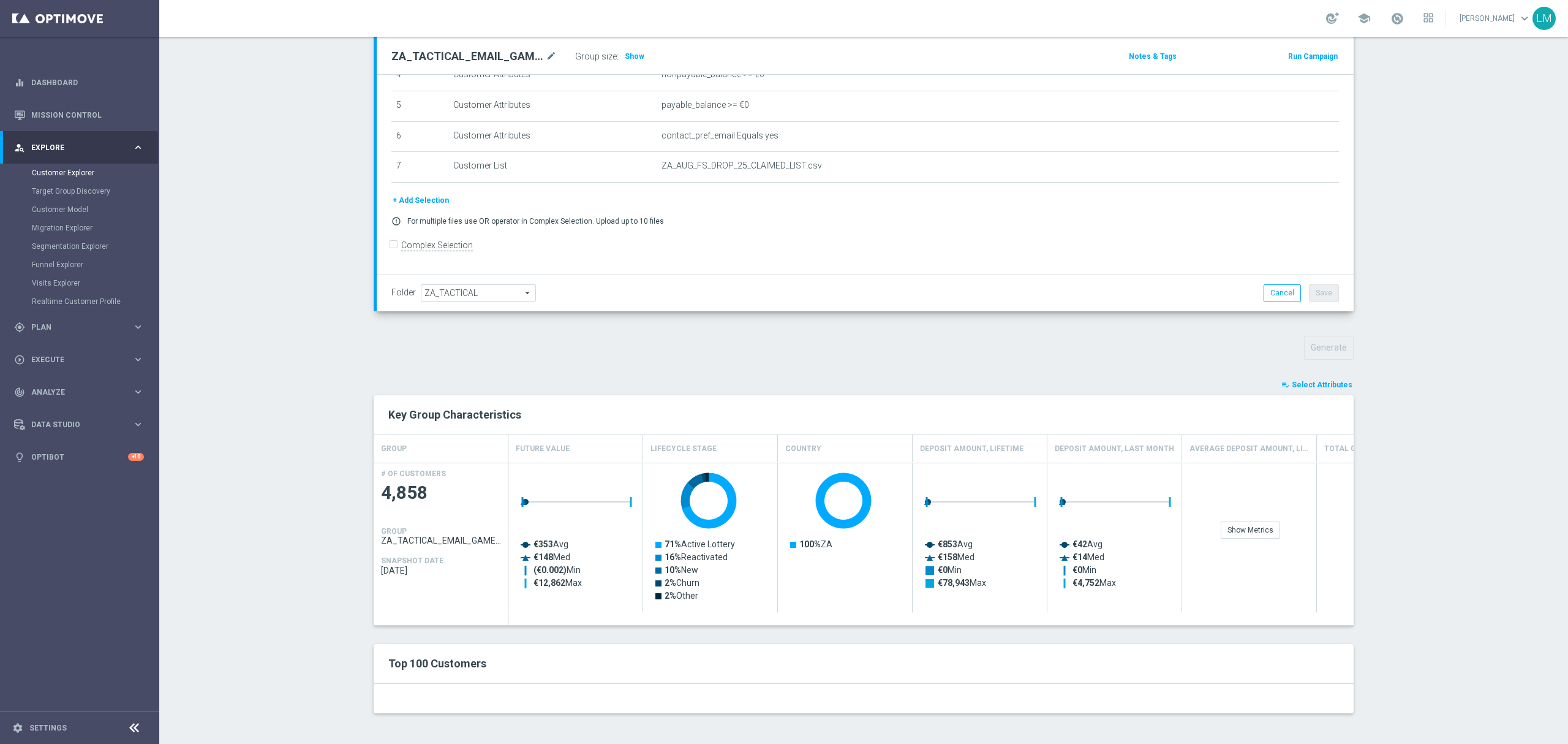
click at [500, 681] on div "Top 100 Customers" at bounding box center [864, 664] width 980 height 40
click at [498, 674] on div "Top 100 Customers" at bounding box center [864, 664] width 980 height 40
click at [103, 99] on link "Mission Control" at bounding box center [87, 115] width 112 height 32
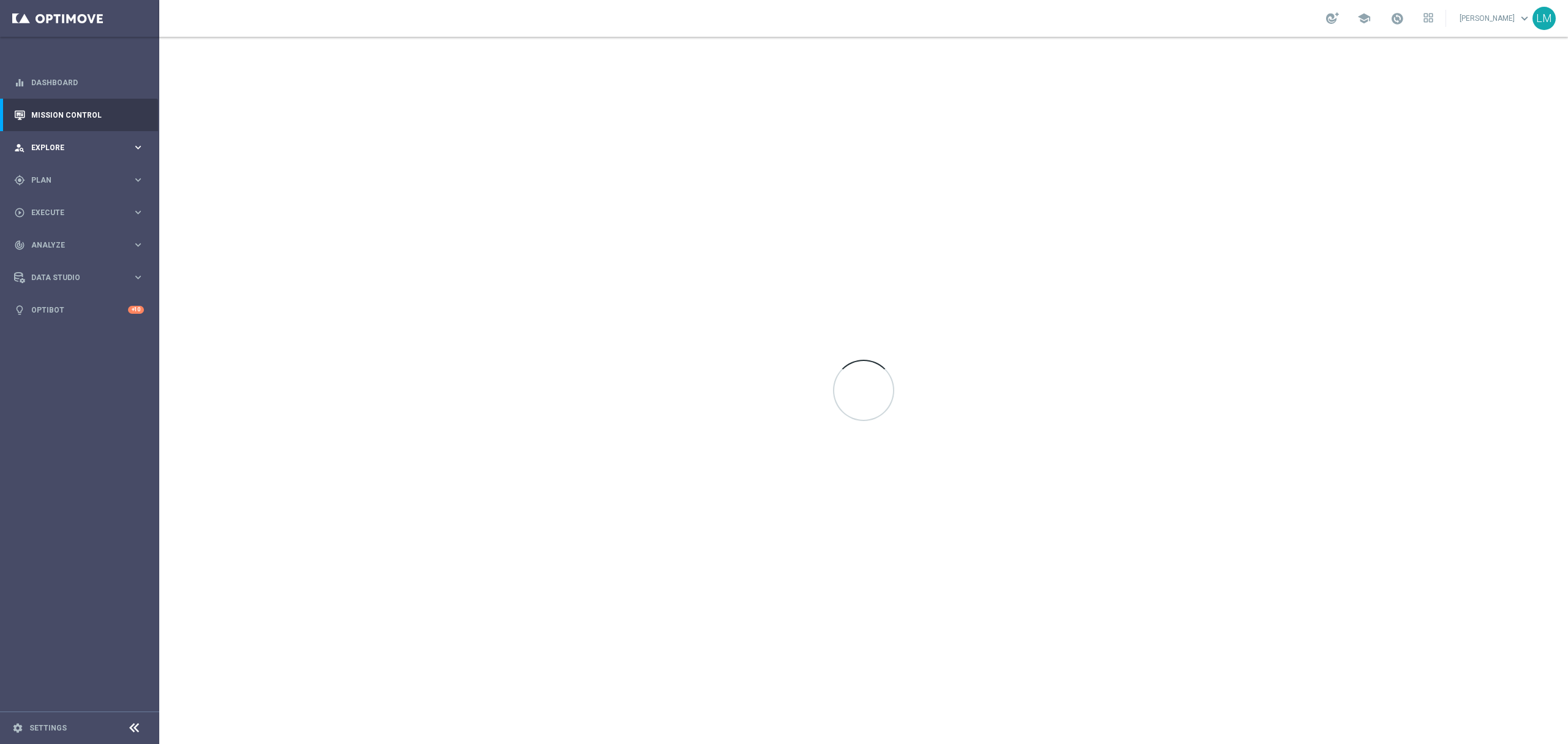
click at [83, 145] on span "Explore" at bounding box center [82, 148] width 101 height 7
click at [76, 175] on link "Customer Explorer" at bounding box center [79, 173] width 95 height 10
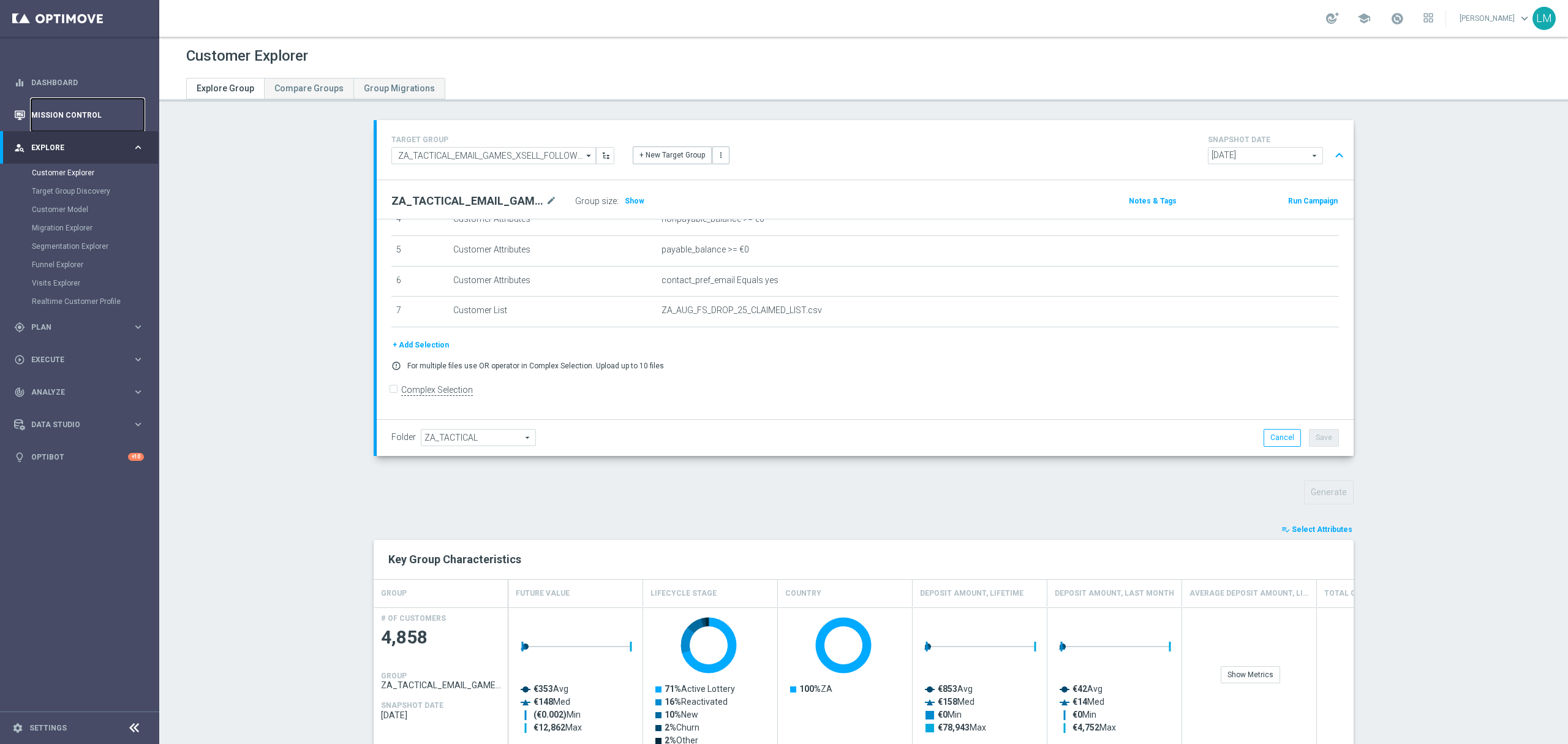
click at [67, 116] on link "Mission Control" at bounding box center [87, 115] width 112 height 32
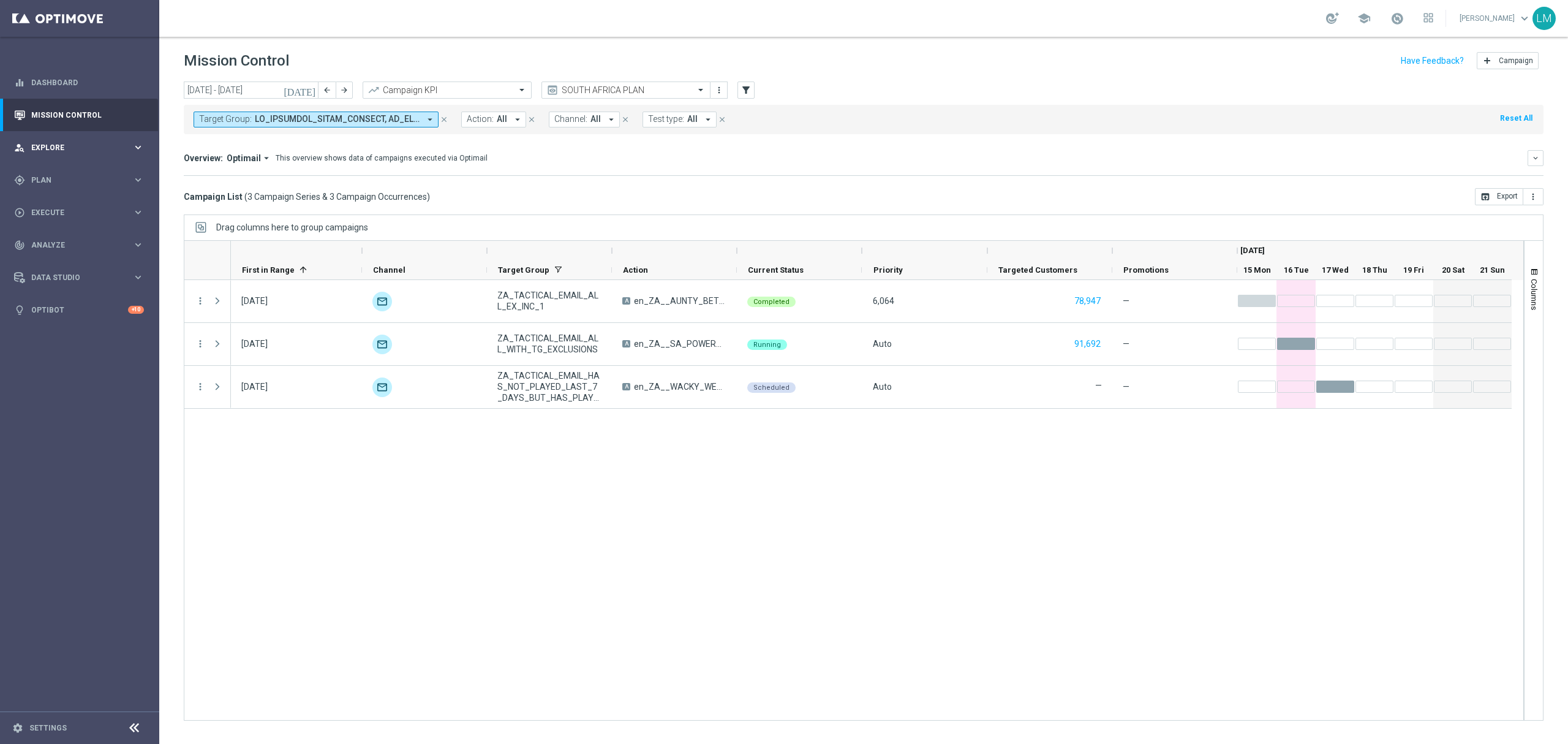
click at [76, 158] on div "person_search Explore keyboard_arrow_right" at bounding box center [79, 147] width 158 height 32
click at [30, 337] on div "gps_fixed Plan keyboard_arrow_right" at bounding box center [79, 327] width 158 height 32
click at [84, 177] on span "Plan" at bounding box center [82, 180] width 101 height 7
click at [94, 148] on span "Explore" at bounding box center [82, 148] width 101 height 7
click at [79, 176] on link "Customer Explorer" at bounding box center [79, 173] width 95 height 10
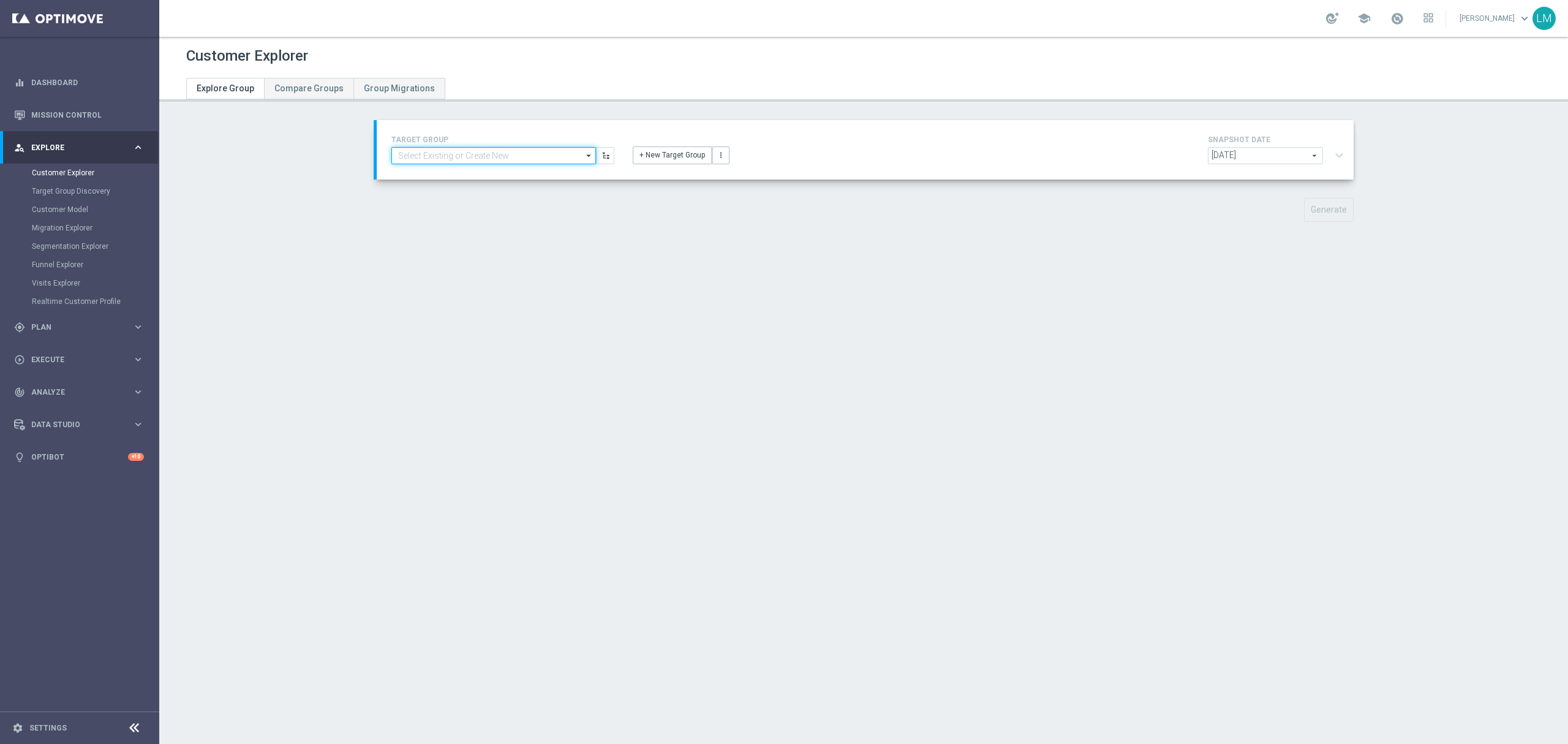
click at [506, 159] on input at bounding box center [494, 155] width 205 height 17
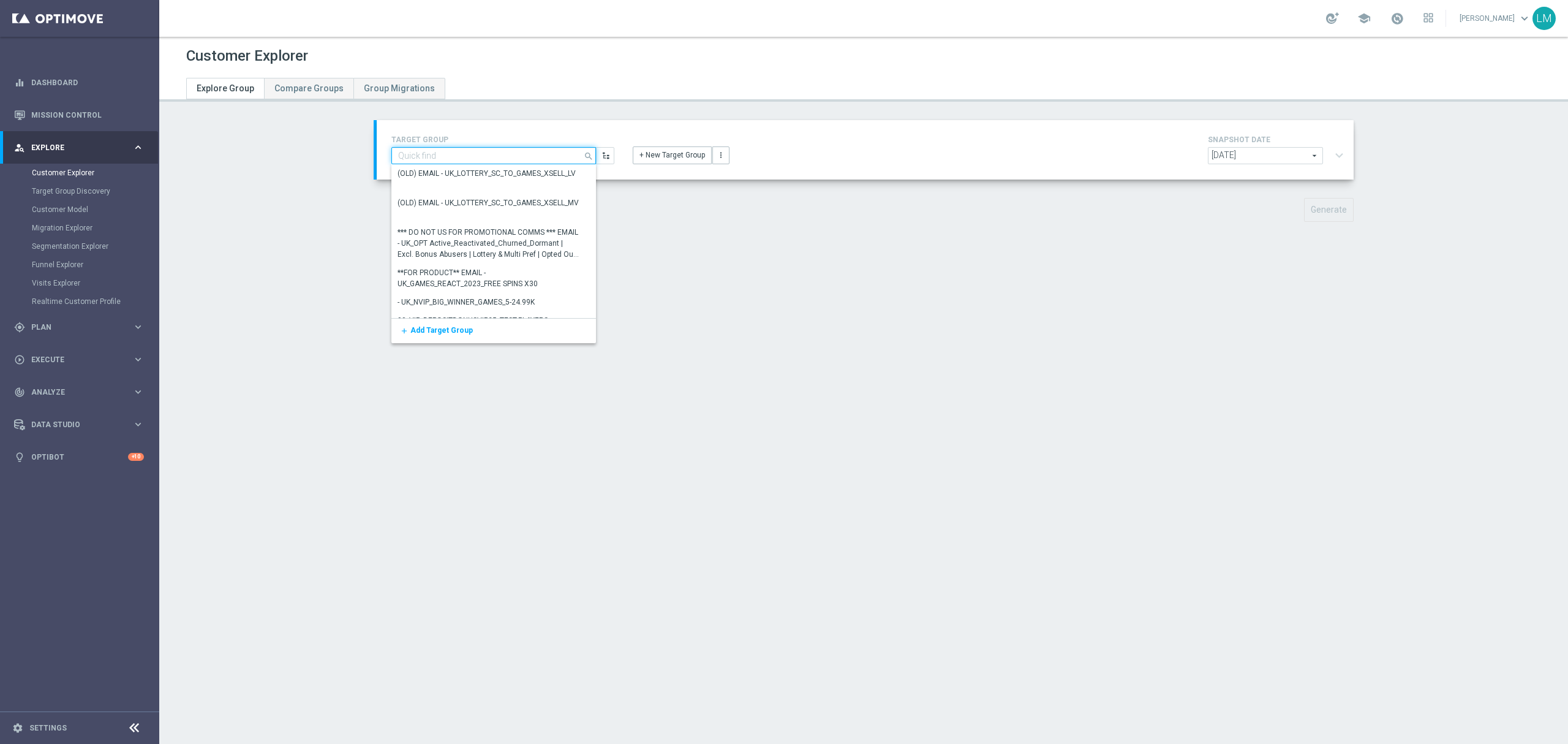
paste input "ZA_TACTICAL_EMAIL_GAMES_XSELL_FOLLOW_UP"
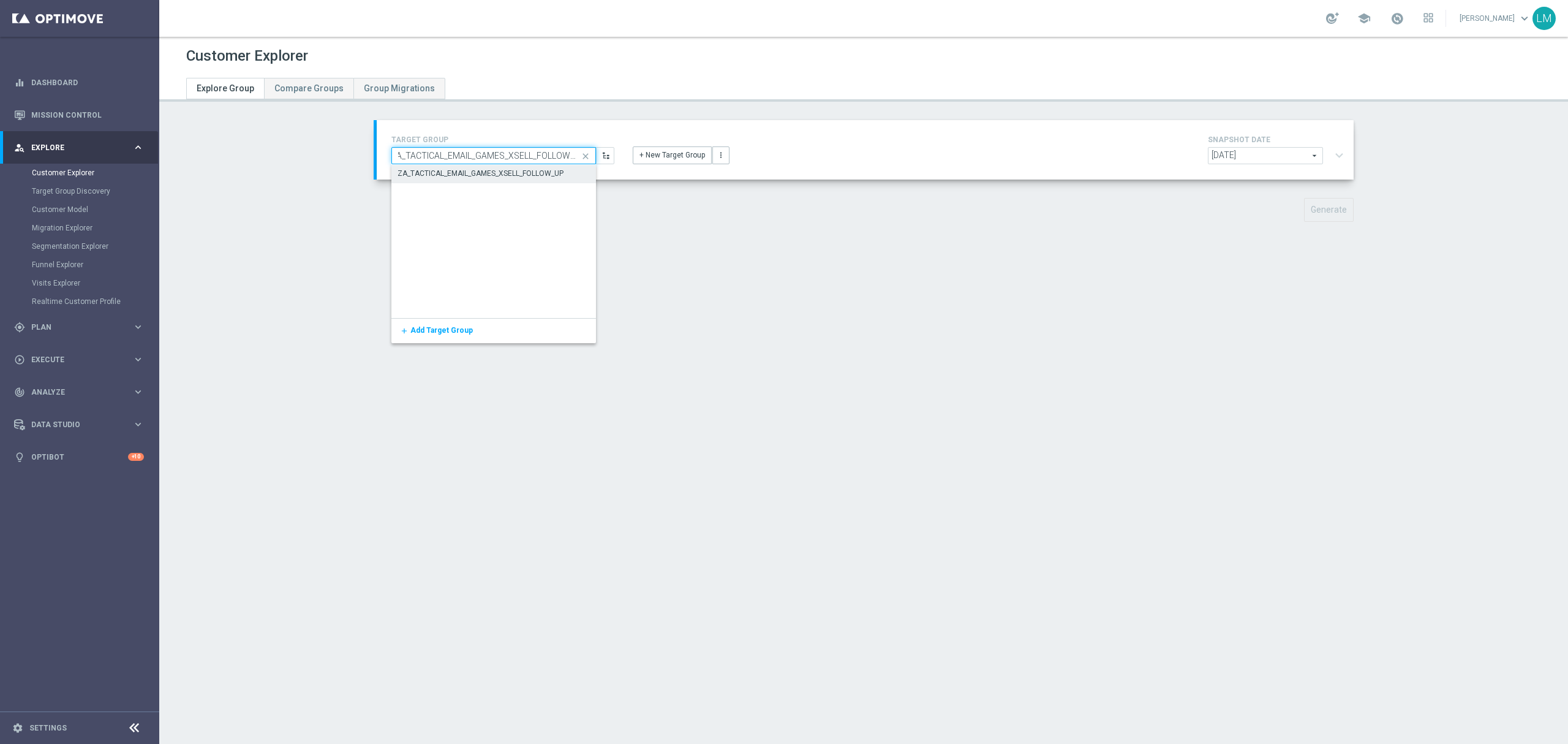
type input "ZA_TACTICAL_EMAIL_GAMES_XSELL_FOLLOW_UP"
click at [496, 172] on div "ZA_TACTICAL_EMAIL_GAMES_XSELL_FOLLOW_UP" at bounding box center [480, 173] width 166 height 11
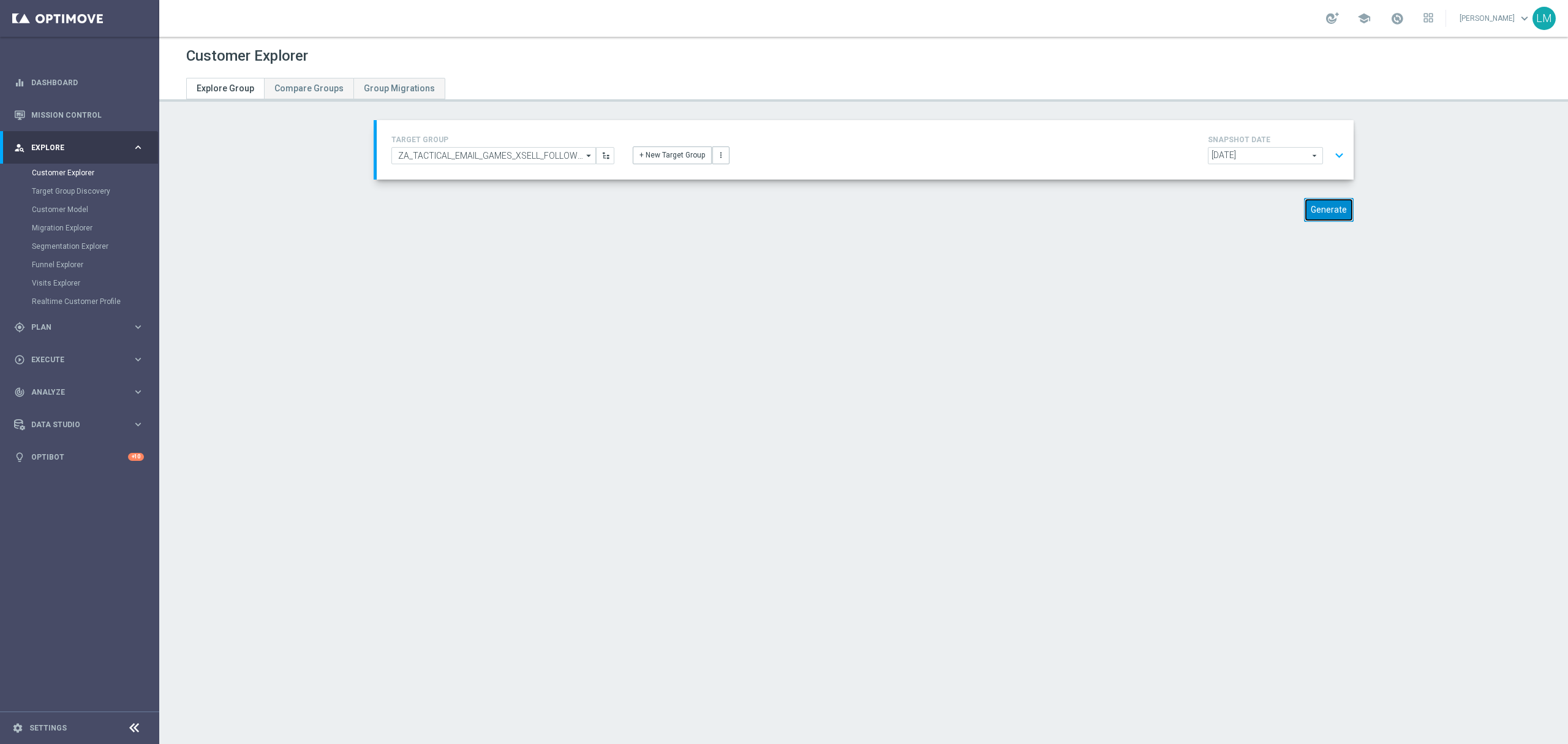
click at [1321, 202] on button "Generate" at bounding box center [1329, 209] width 50 height 24
click at [1337, 158] on button "expand_more" at bounding box center [1340, 156] width 18 height 24
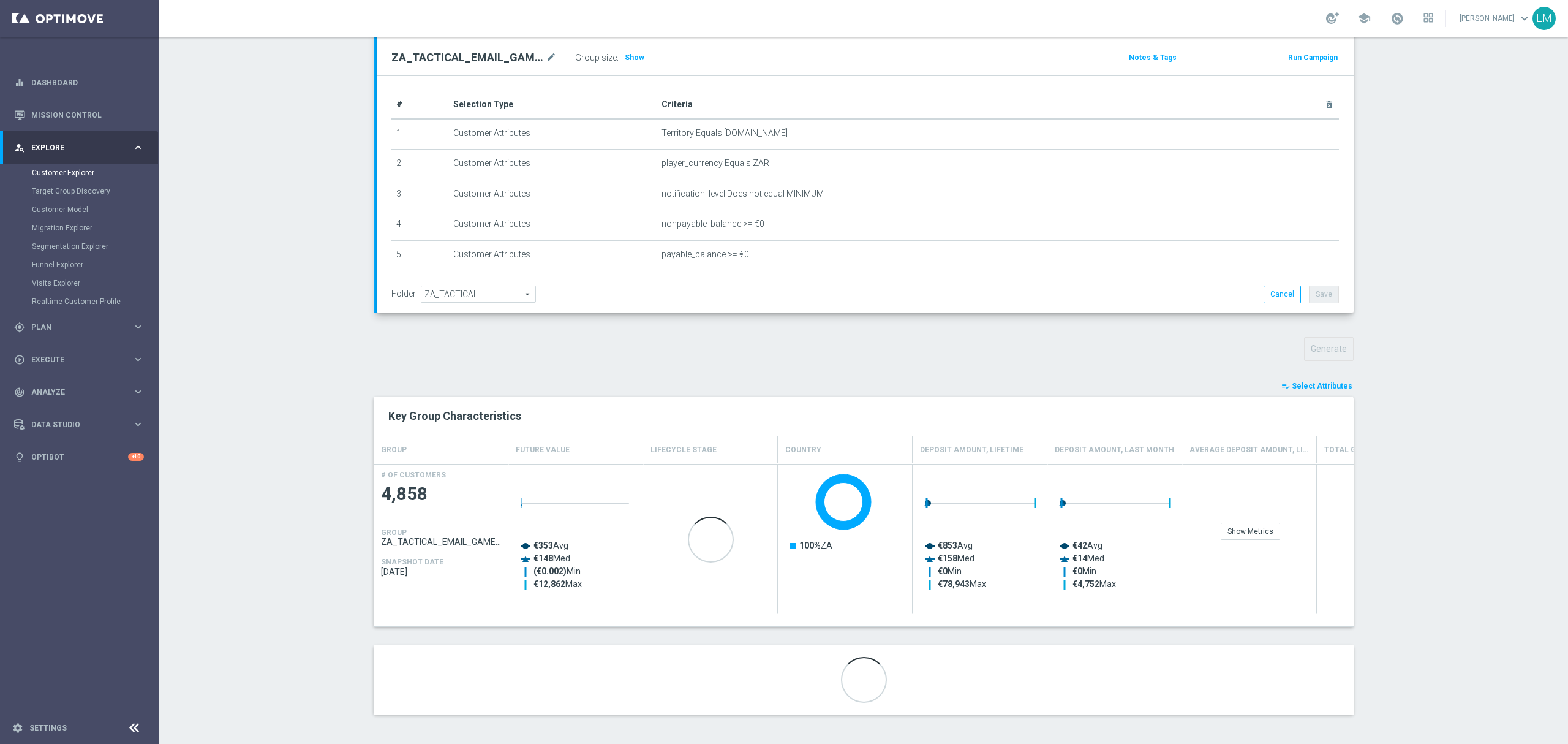
scroll to position [146, 0]
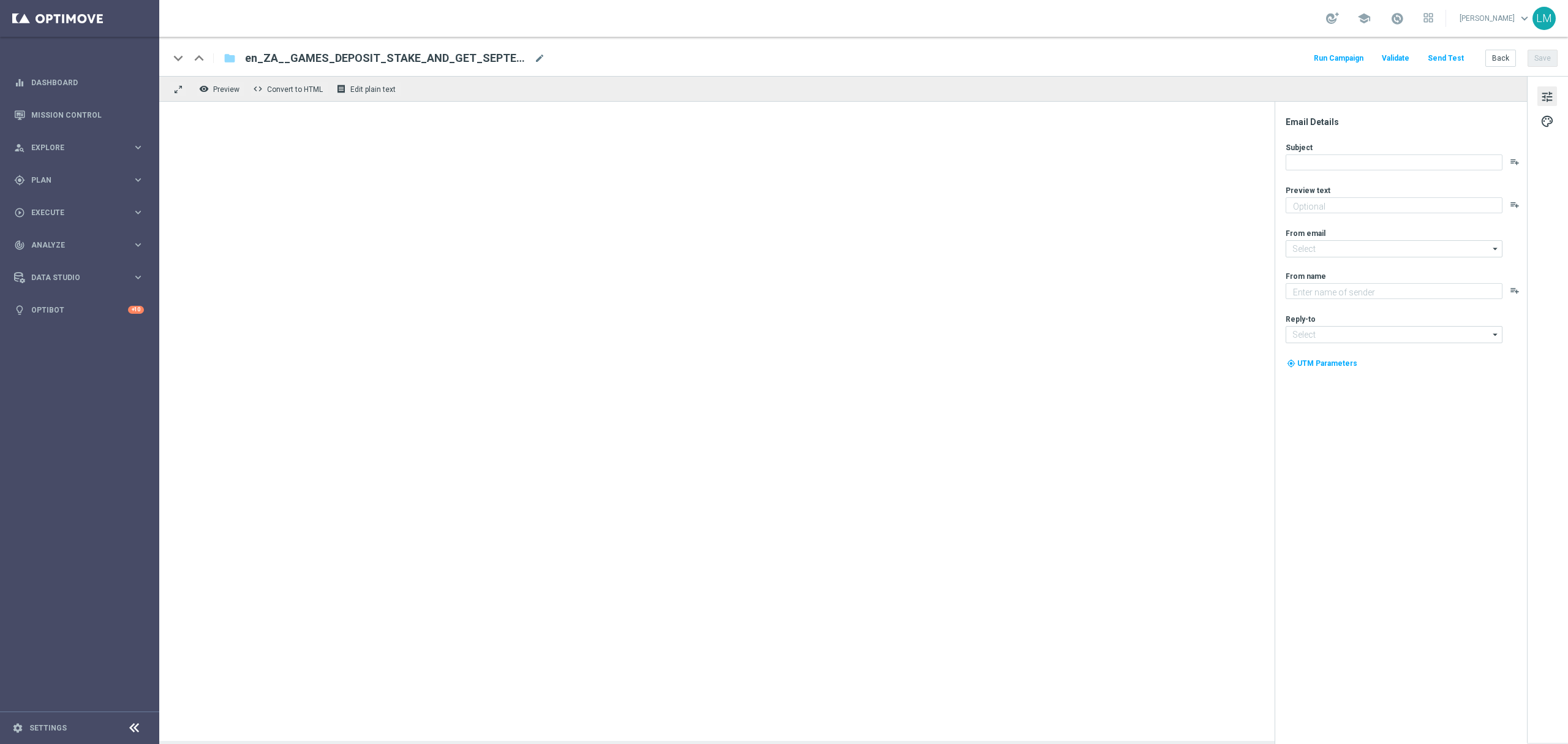
type textarea "Time to prowl for some big wins!"
type textarea "Lottoland"
type input "mail@crm.lottoland.com"
type input "support@lottoland.co.za"
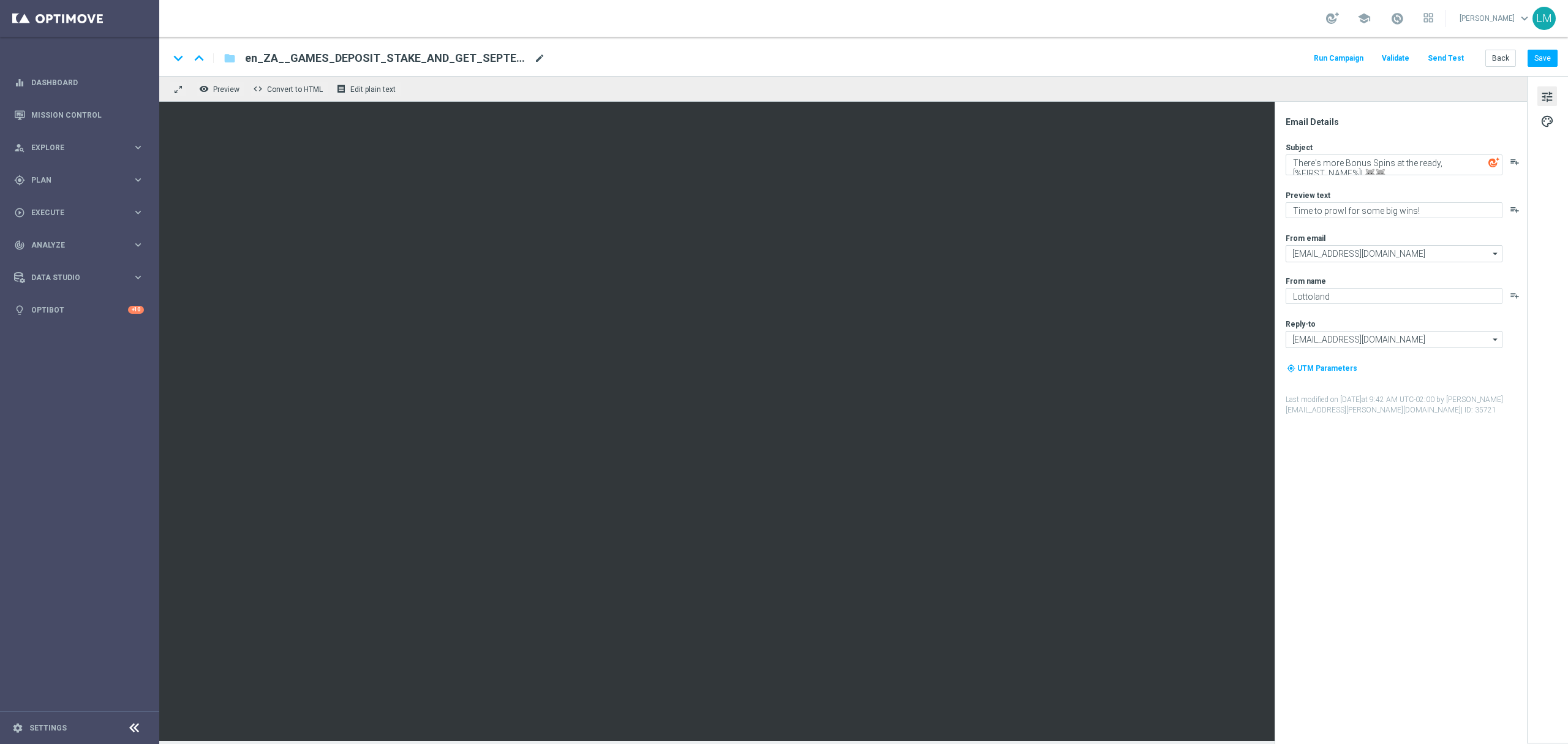
click at [537, 62] on span "mode_edit" at bounding box center [539, 58] width 11 height 11
paste input "STAKE_AND_GET_FREE_SPINS_FOLLOW_UP__EMT_ALL_EM_TAC_LT"
type input "en_ZA__STAKE_AND_GET_FREE_SPINS_FOLLOW_UP__EMT_ALL_EM_TAC_LT"
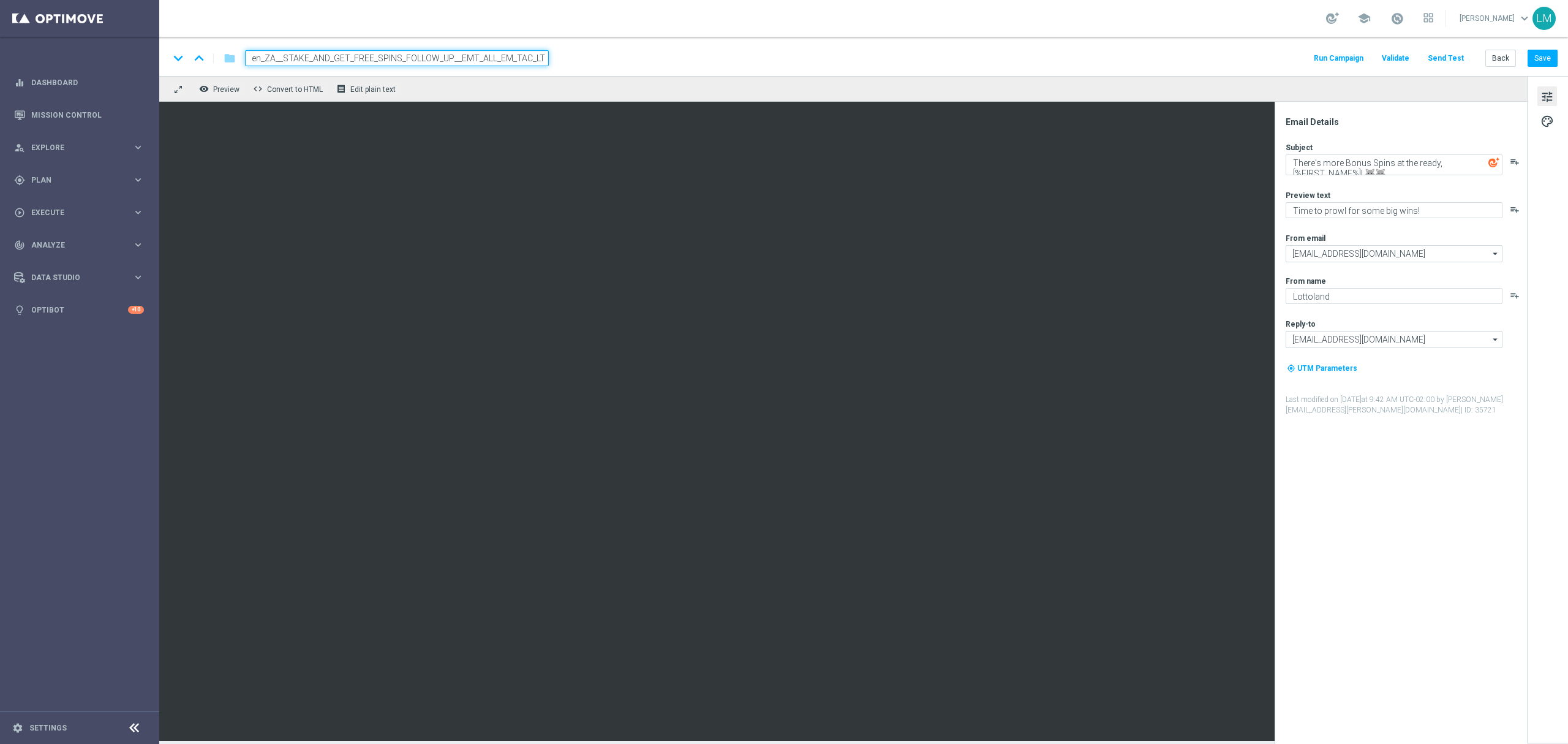
click at [637, 71] on div "keyboard_arrow_down keyboard_arrow_up folder en_ZA__STAKE_AND_GET_FREE_SPINS_FO…" at bounding box center [864, 56] width 1409 height 39
click at [614, 49] on div "keyboard_arrow_down keyboard_arrow_up folder en_ZA__STAKE_AND_GET_FREE_SPINS_FO…" at bounding box center [864, 56] width 1409 height 39
drag, startPoint x: 1260, startPoint y: 60, endPoint x: 1167, endPoint y: 104, distance: 102.9
click at [1255, 61] on div "keyboard_arrow_down keyboard_arrow_up folder en_ZA__STAKE_AND_GET_FREE_SPINS_FO…" at bounding box center [863, 58] width 1389 height 16
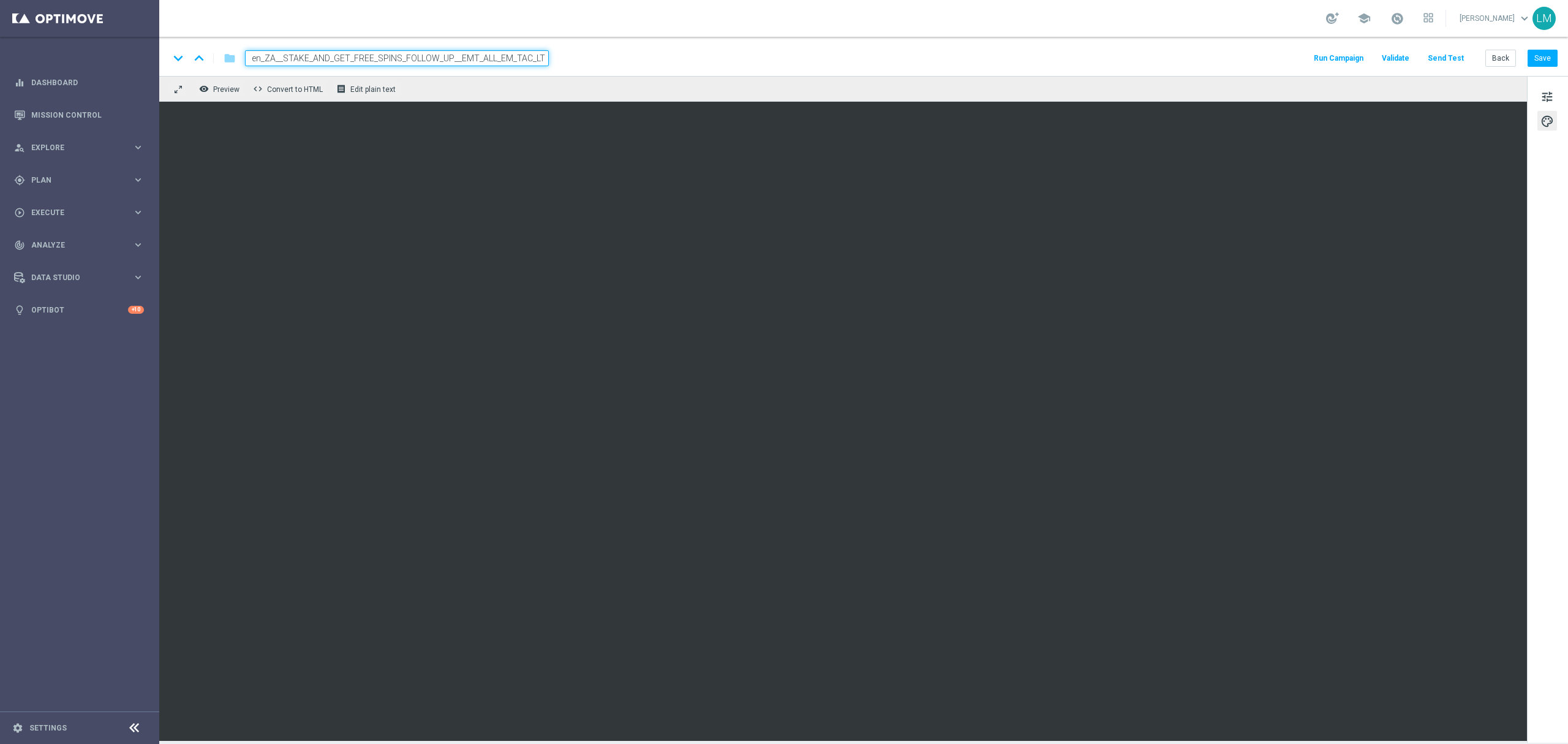
click at [1010, 86] on div "remove_red_eye Preview code Convert to HTML receipt Edit plain text" at bounding box center [843, 88] width 1368 height 26
click at [995, 53] on div "keyboard_arrow_down keyboard_arrow_up folder en_ZA__STAKE_AND_GET_FREE_SPINS_FO…" at bounding box center [863, 58] width 1389 height 16
click at [976, 98] on div "remove_red_eye Preview code Convert to HTML receipt Edit plain text" at bounding box center [843, 88] width 1368 height 26
click at [507, 98] on div "remove_red_eye Preview code Convert to HTML receipt Edit plain text" at bounding box center [843, 88] width 1368 height 26
click at [519, 65] on input "en_ZA__STAKE_AND_GET_FREE_SPINS_FOLLOW_UP__EMT_ALL_EM_TAC_LT" at bounding box center [397, 58] width 304 height 16
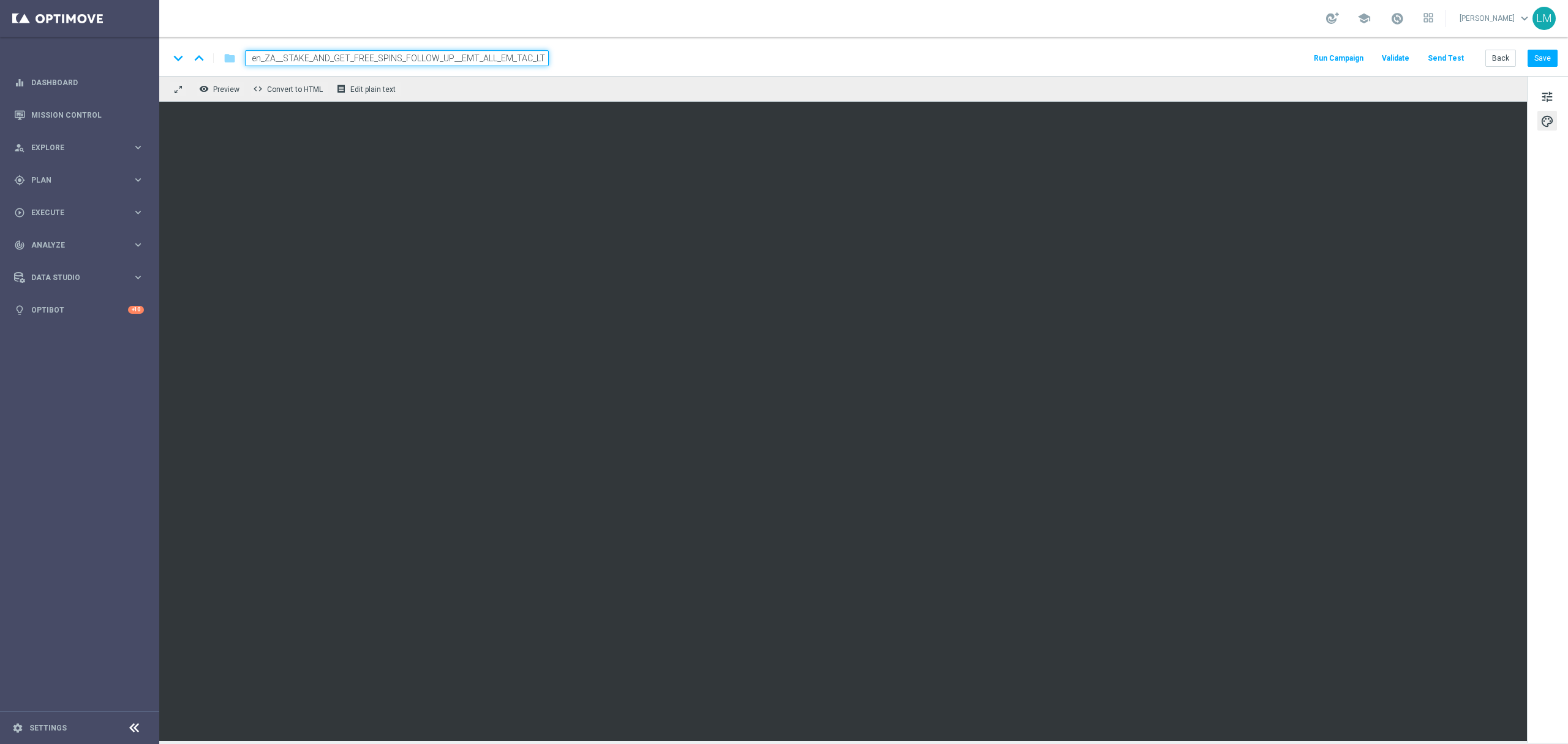
click at [532, 89] on div "remove_red_eye Preview code Convert to HTML receipt Edit plain text" at bounding box center [843, 88] width 1368 height 26
click at [1542, 54] on button "Save" at bounding box center [1542, 58] width 30 height 17
